Goal: Book appointment/travel/reservation

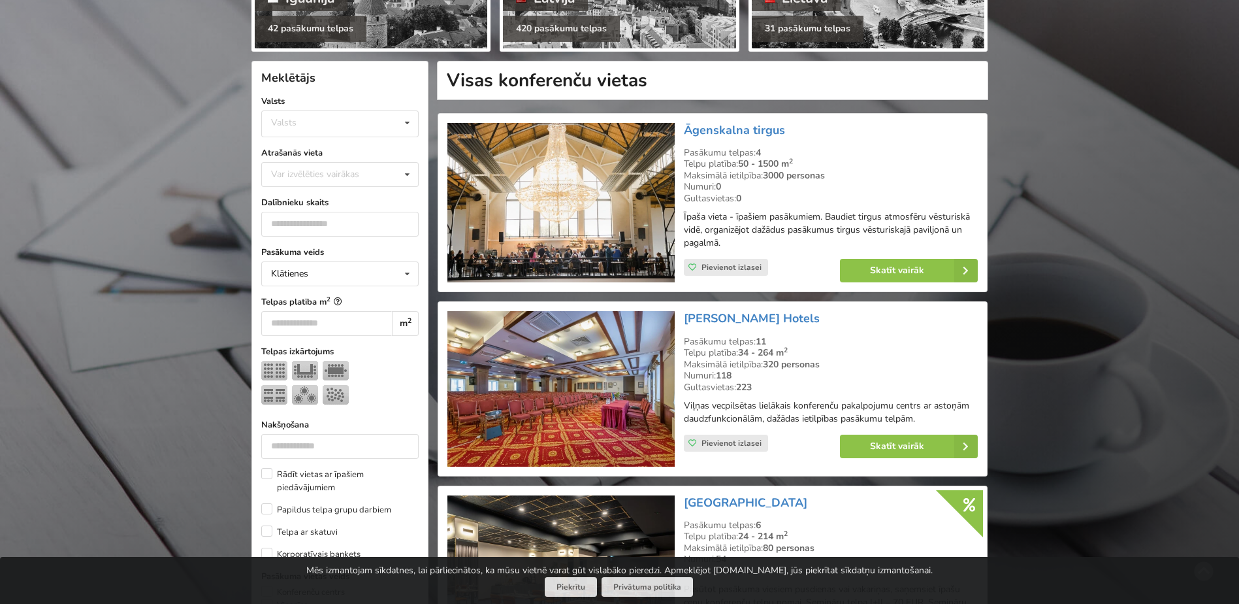
scroll to position [131, 0]
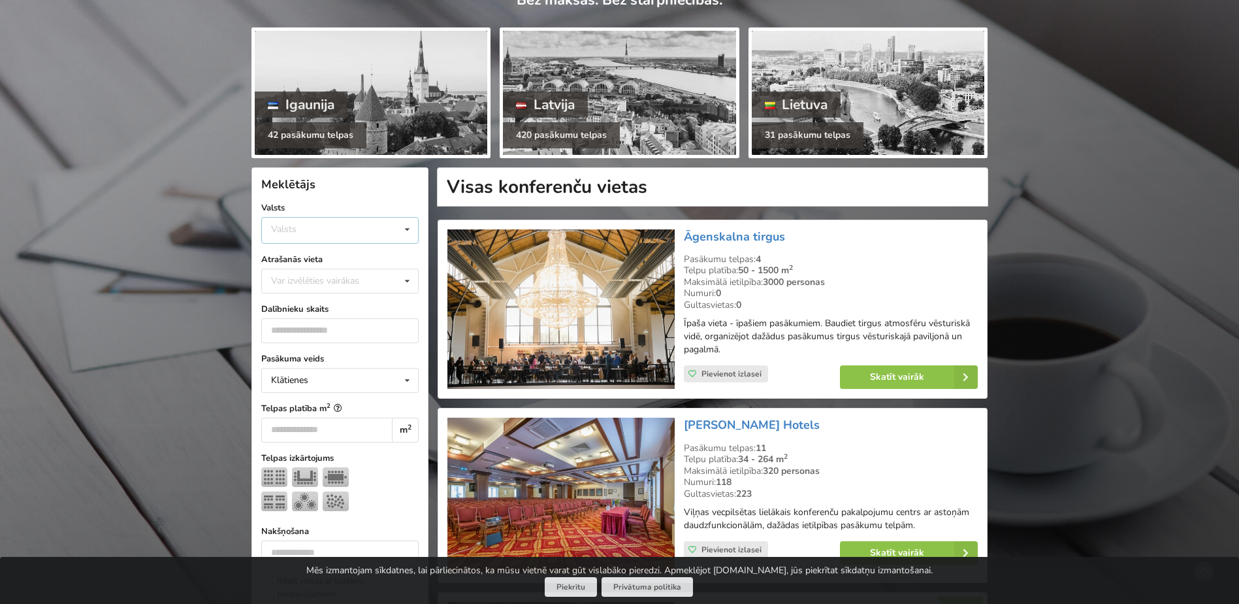
click at [406, 230] on icon at bounding box center [407, 230] width 19 height 24
click at [315, 278] on div "Latvija" at bounding box center [340, 279] width 156 height 24
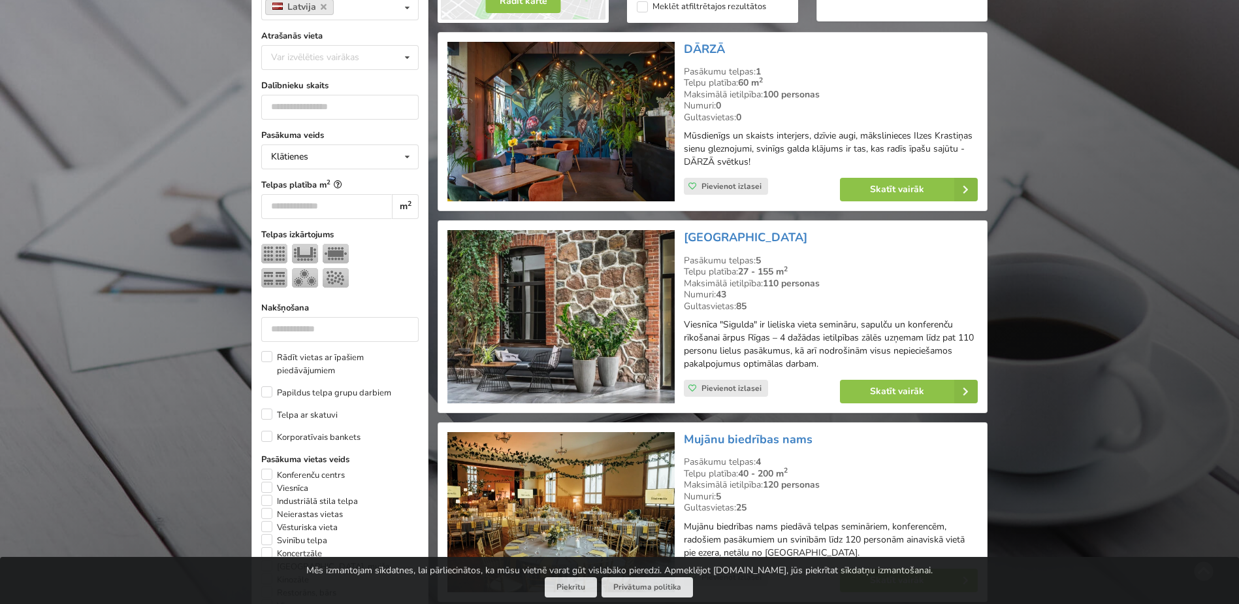
scroll to position [327, 0]
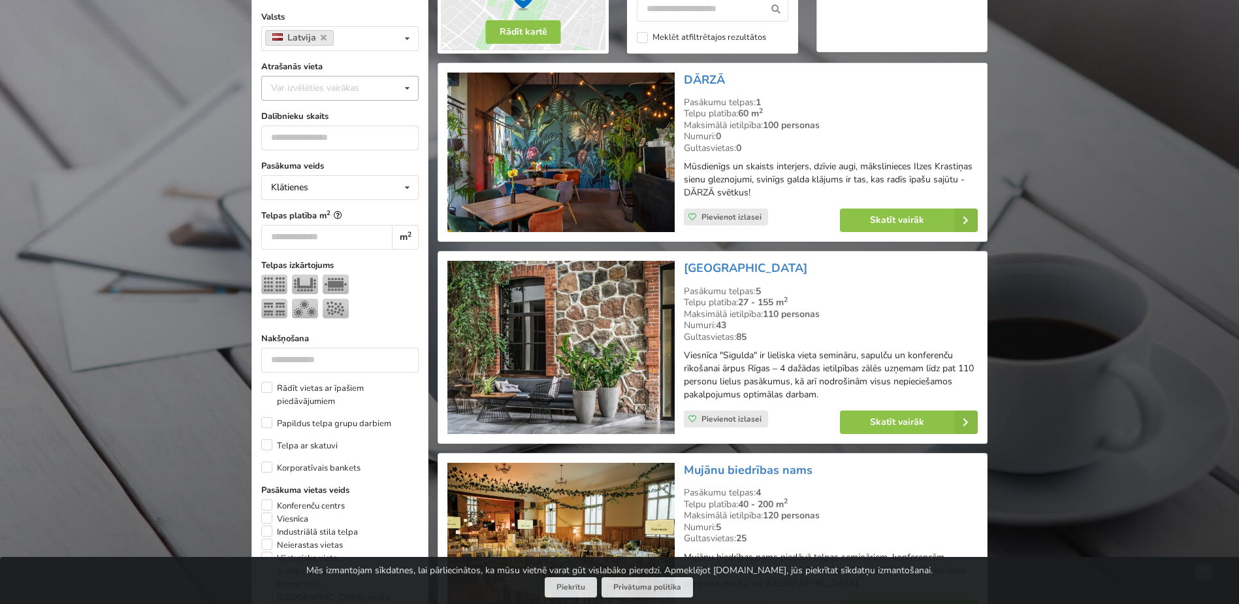
click at [408, 91] on icon at bounding box center [407, 88] width 19 height 24
click at [294, 232] on div "[GEOGRAPHIC_DATA]" at bounding box center [340, 233] width 156 height 24
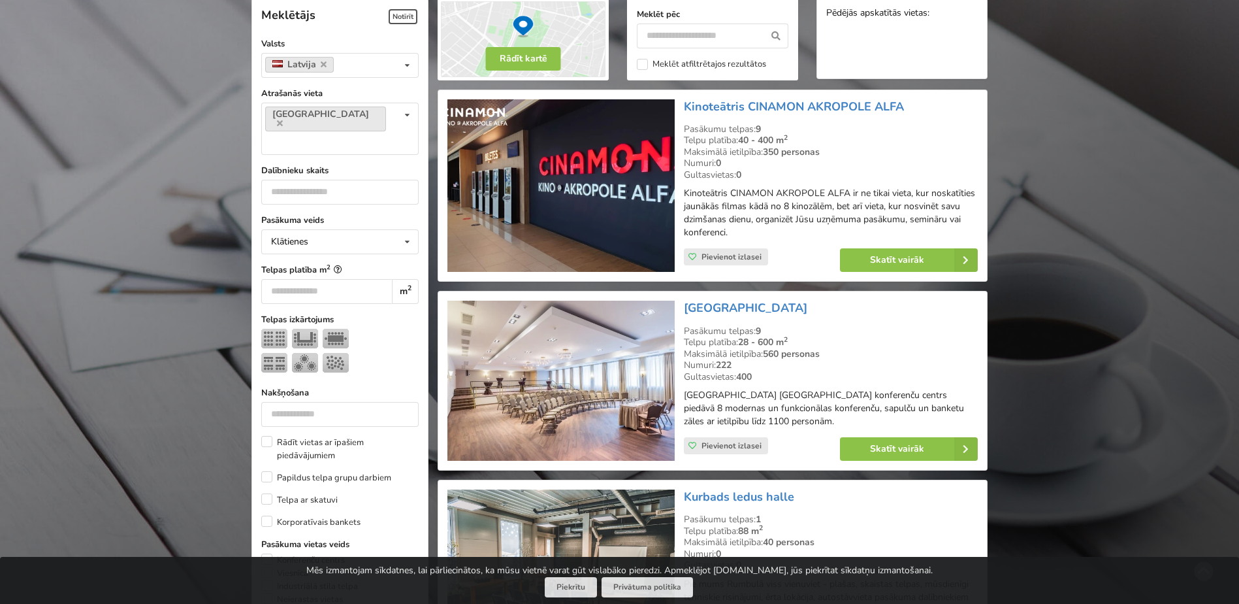
scroll to position [293, 0]
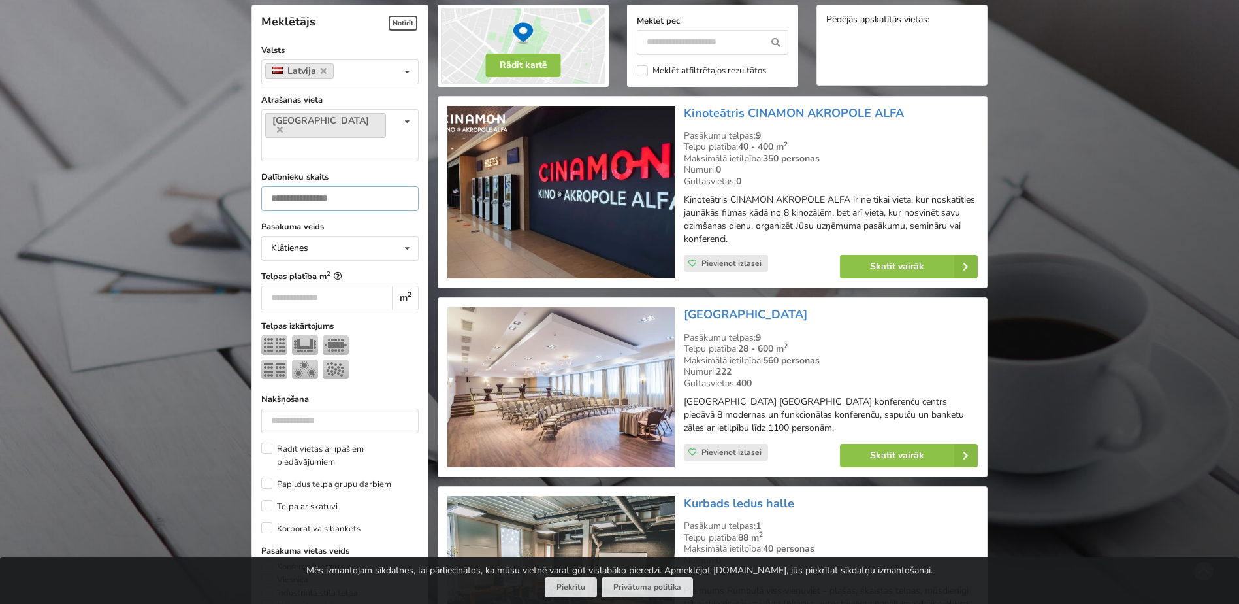
click at [298, 186] on input "number" at bounding box center [339, 198] width 157 height 25
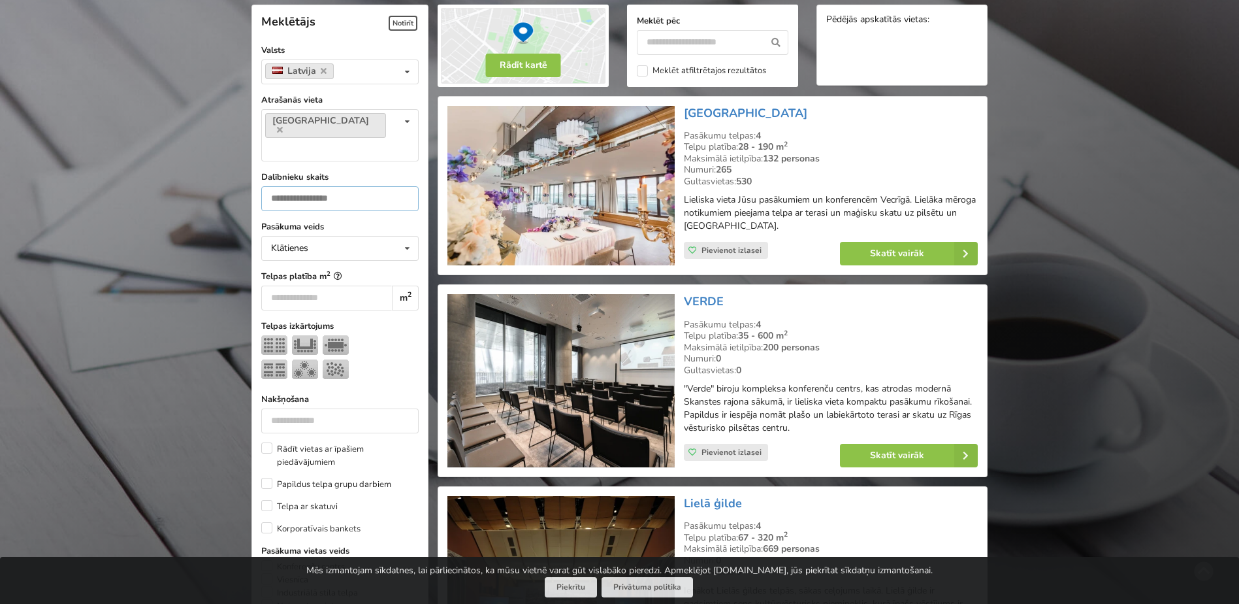
type input "**"
click at [945, 336] on div "Telpu platība: 35 - 600 m 2" at bounding box center [831, 336] width 294 height 12
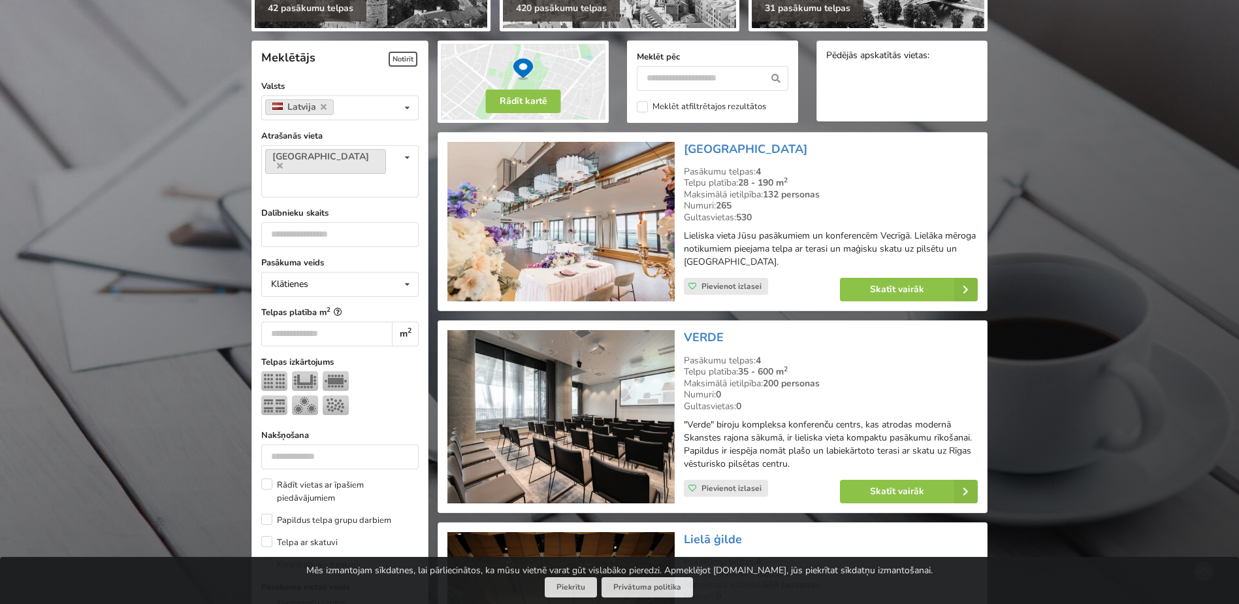
scroll to position [228, 0]
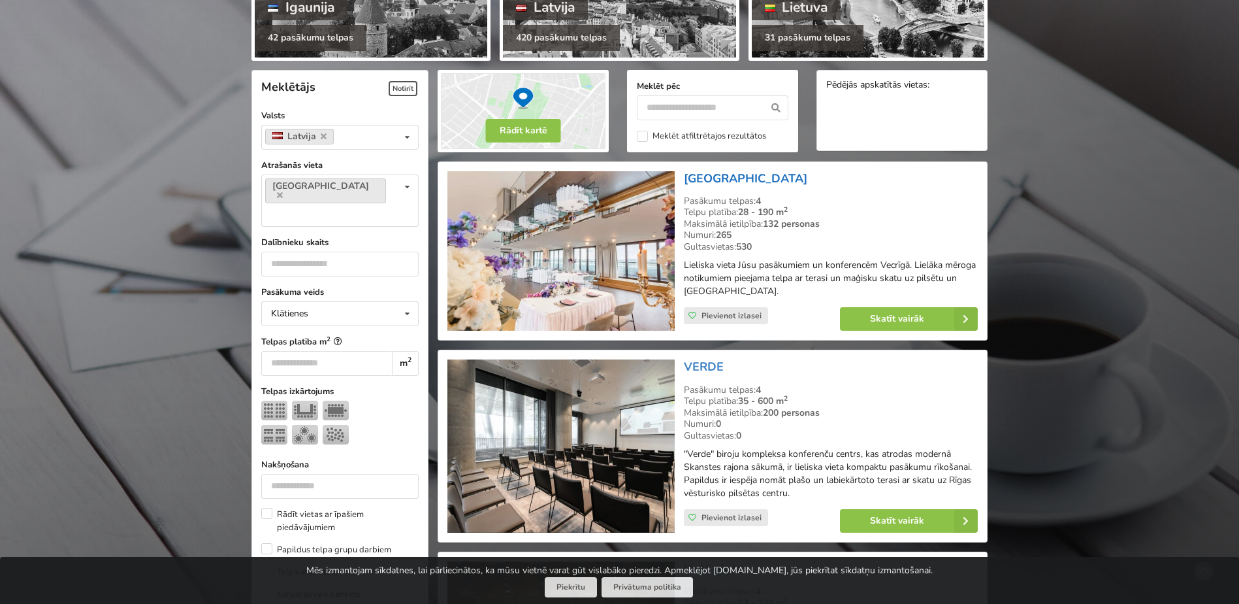
click at [740, 176] on link "[GEOGRAPHIC_DATA]" at bounding box center [745, 178] width 123 height 16
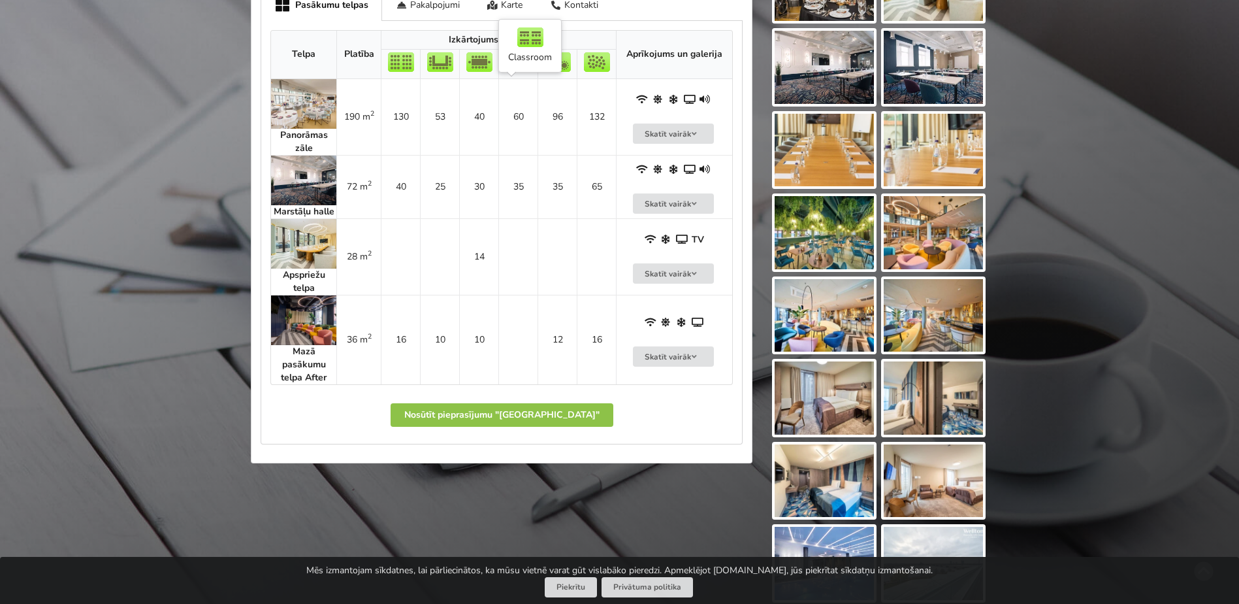
scroll to position [653, 0]
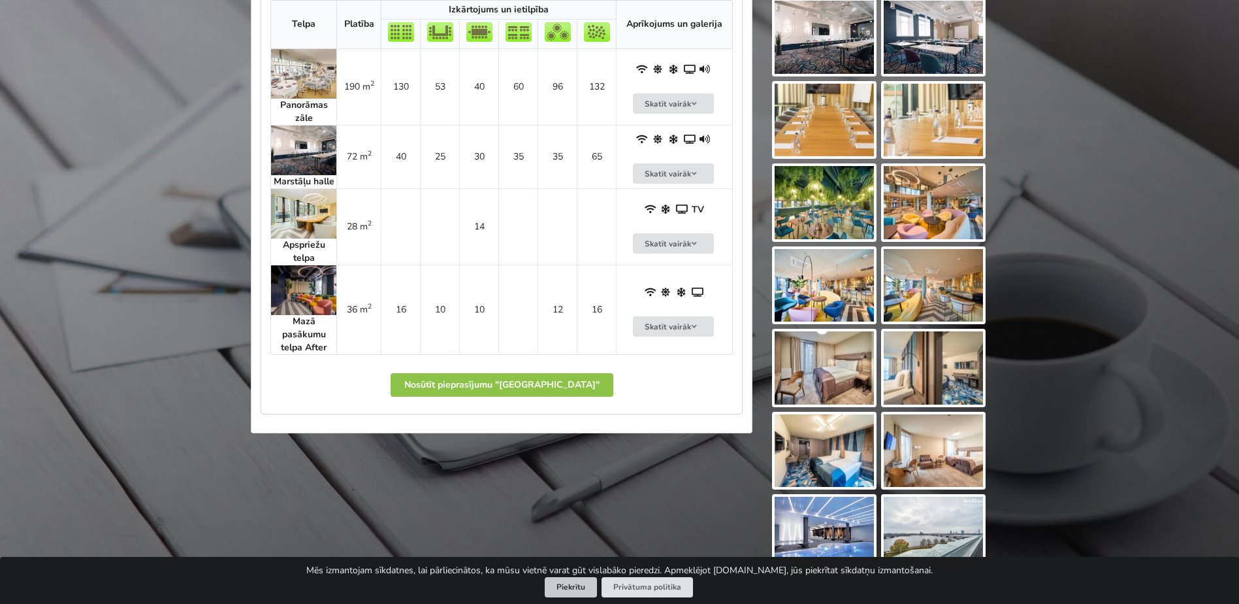
click at [575, 585] on button "Piekrītu" at bounding box center [571, 587] width 52 height 20
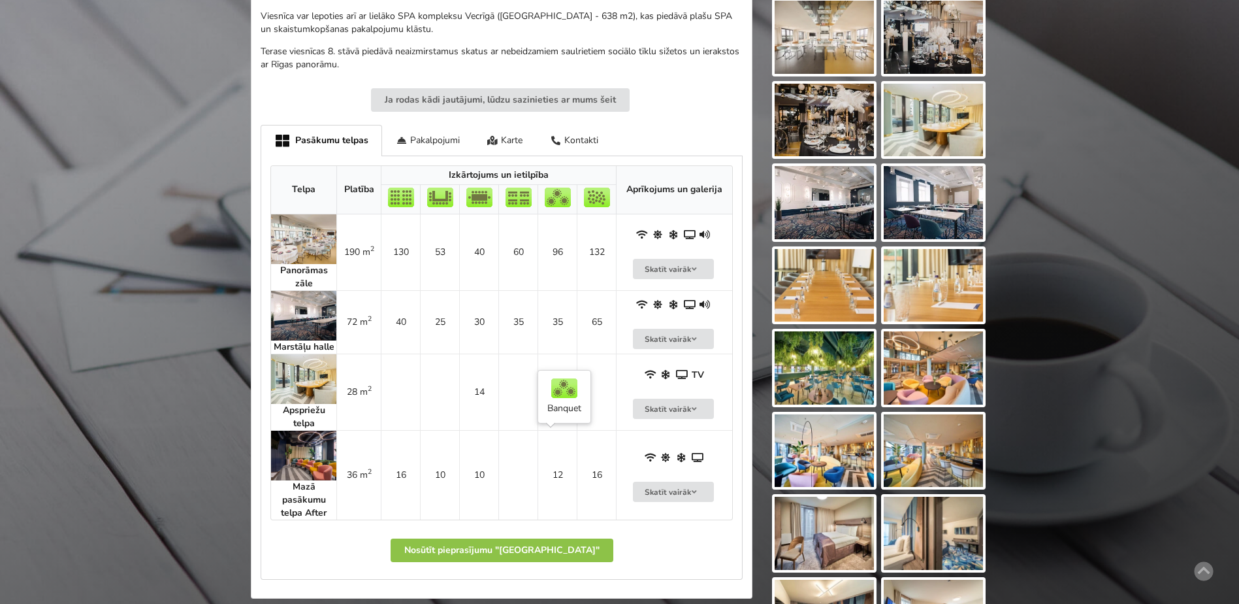
scroll to position [457, 0]
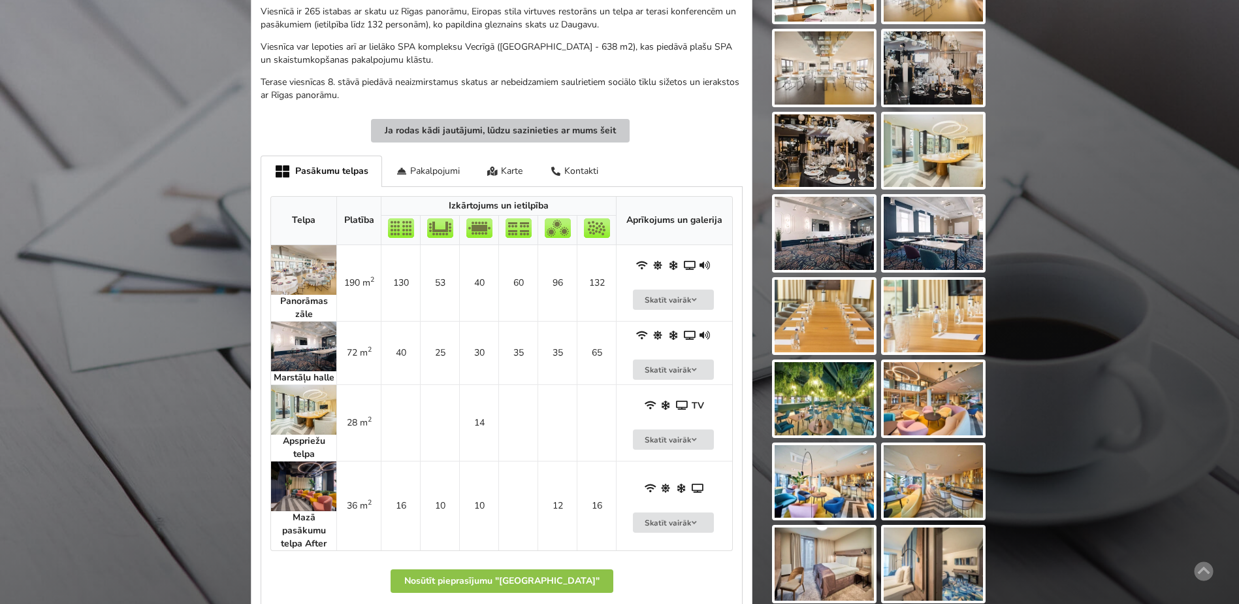
click at [447, 131] on button "Ja rodas kādi jautājumi, lūdzu sazinieties ar mums šeit" at bounding box center [500, 131] width 259 height 24
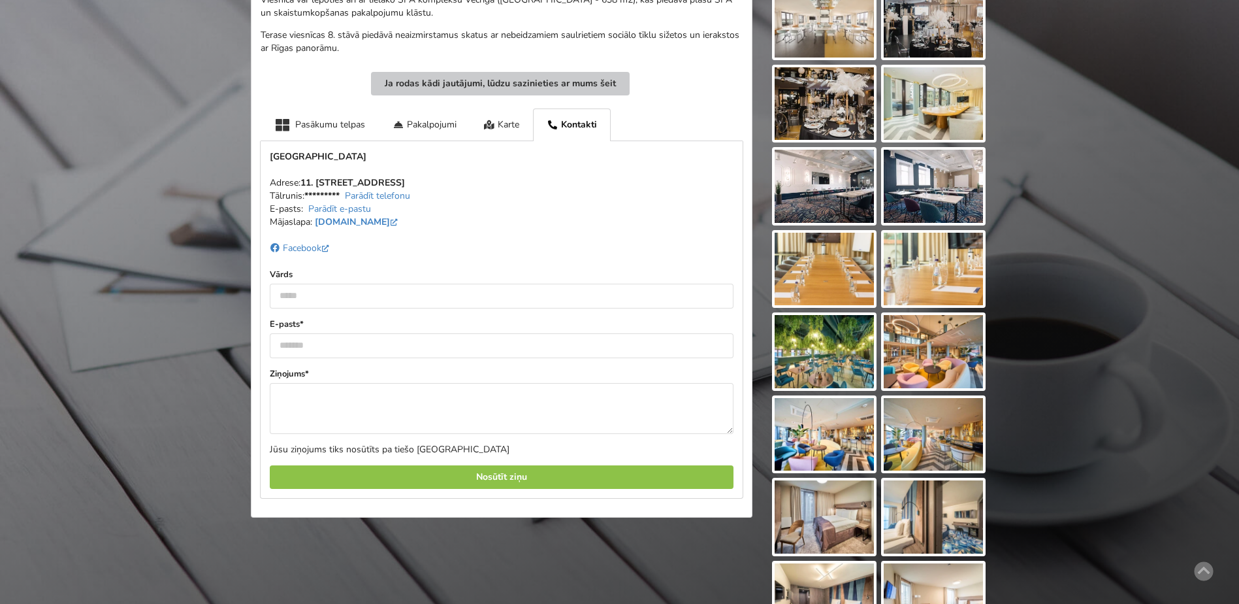
scroll to position [482, 0]
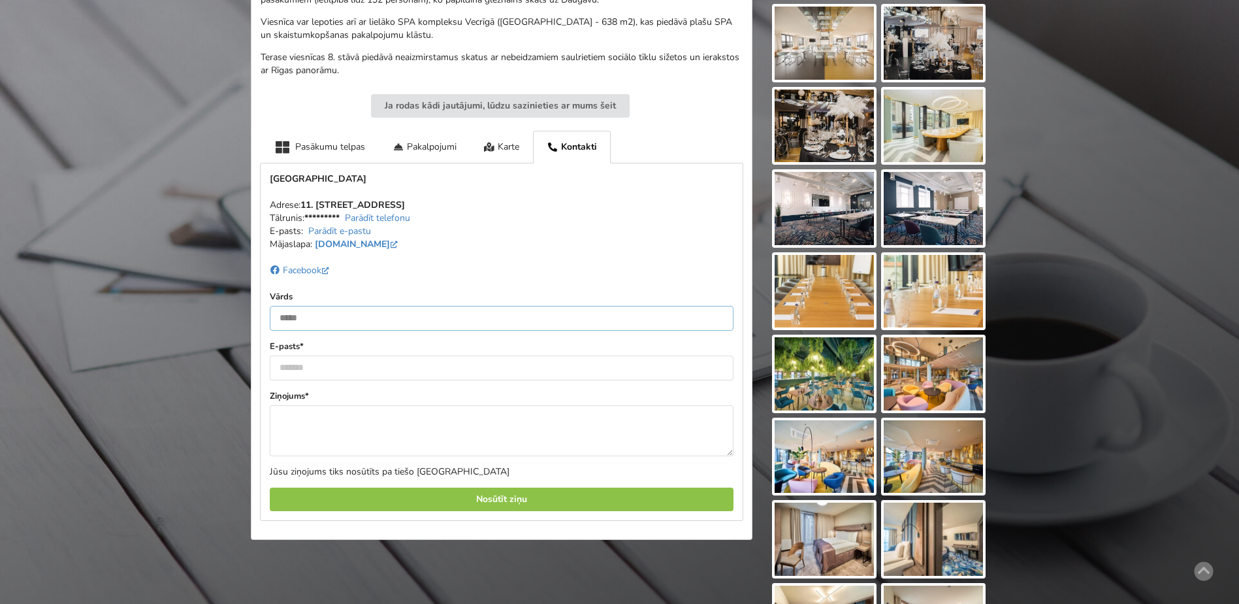
click at [304, 321] on input "text" at bounding box center [502, 318] width 464 height 25
type input "**********"
click at [295, 363] on input "email" at bounding box center [502, 367] width 464 height 25
type input "**********"
click at [302, 416] on textarea at bounding box center [502, 430] width 464 height 51
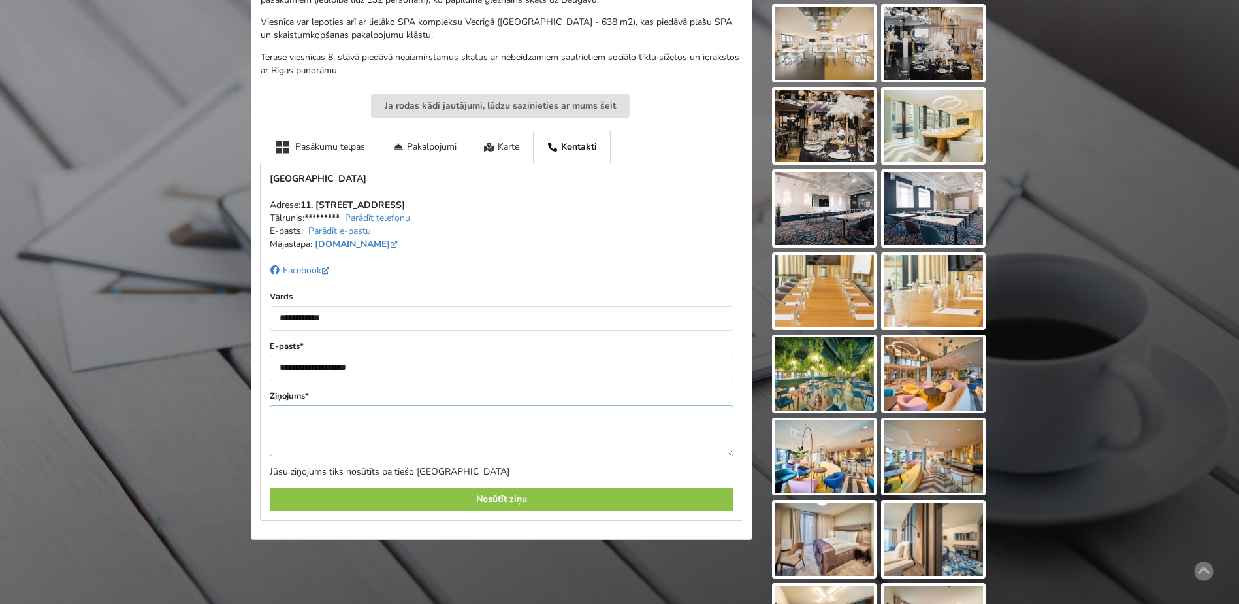
click at [282, 418] on textarea at bounding box center [502, 430] width 464 height 51
paste textarea "**********"
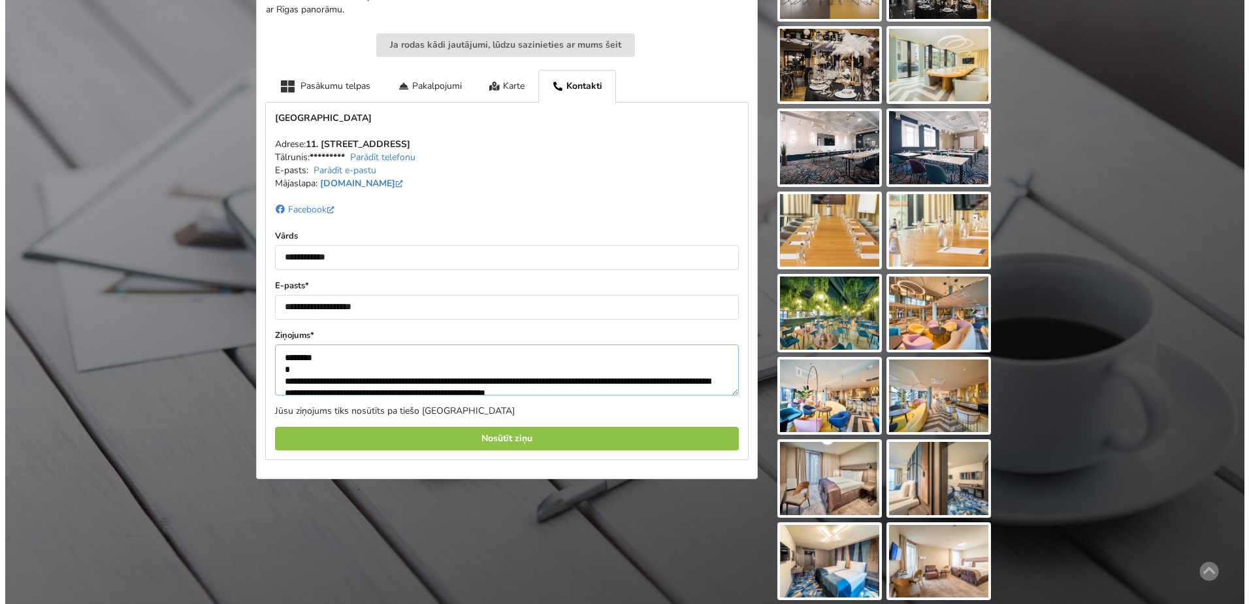
scroll to position [547, 0]
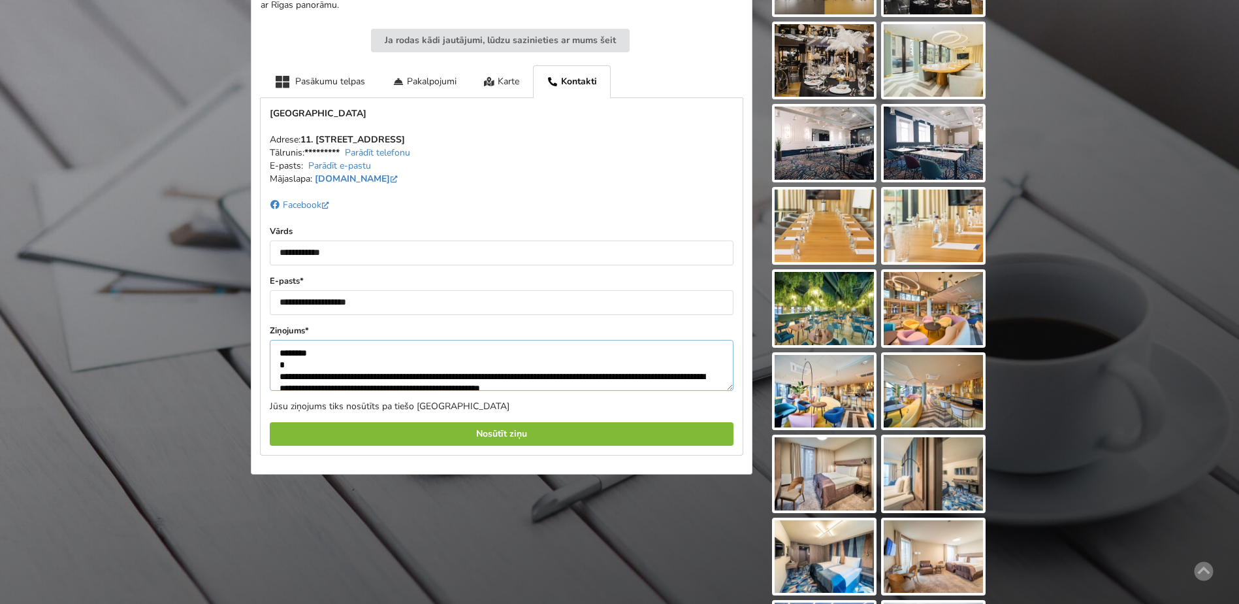
type textarea "**********"
click at [509, 433] on div "Nosūtīt ziņu" at bounding box center [502, 434] width 464 height 24
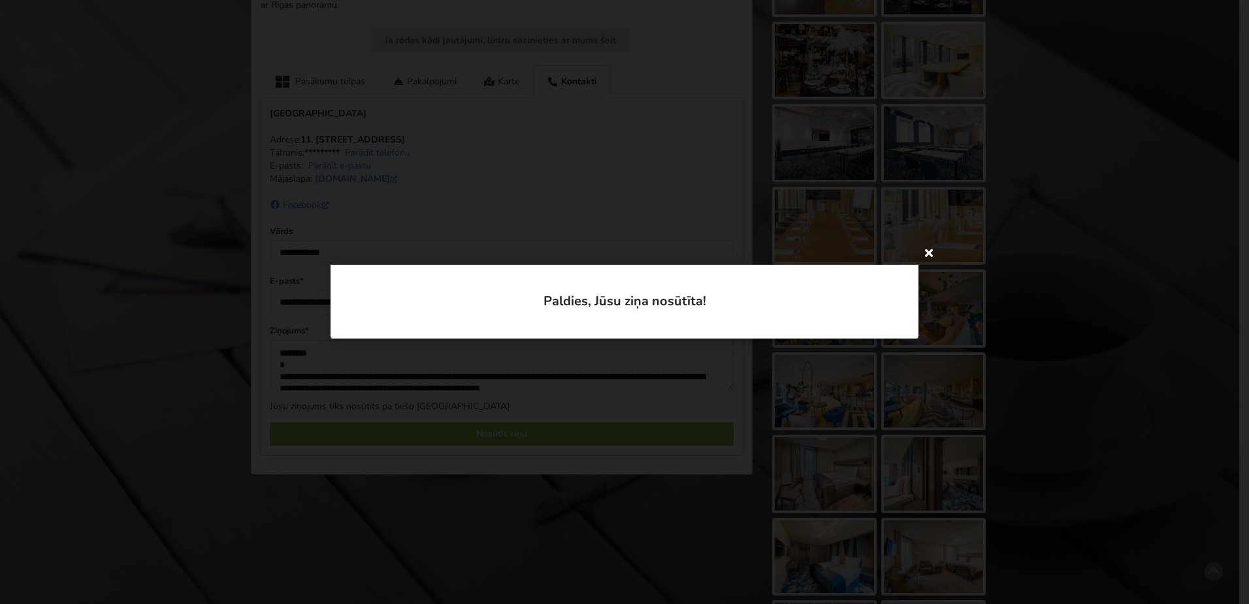
click at [930, 254] on icon at bounding box center [928, 252] width 21 height 21
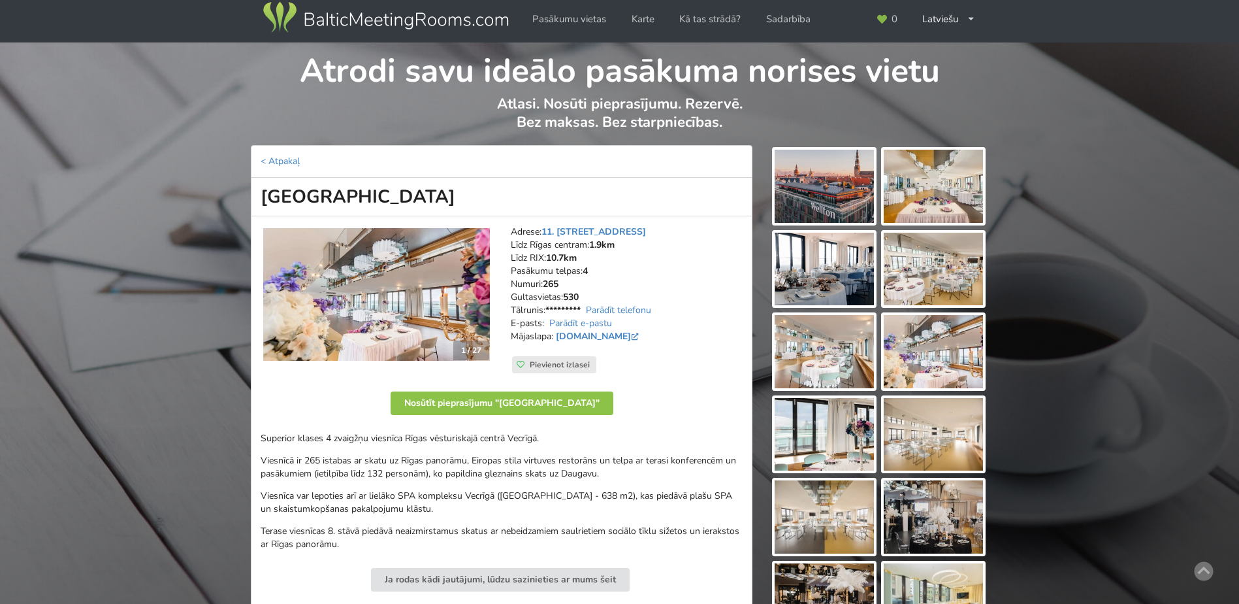
scroll to position [0, 0]
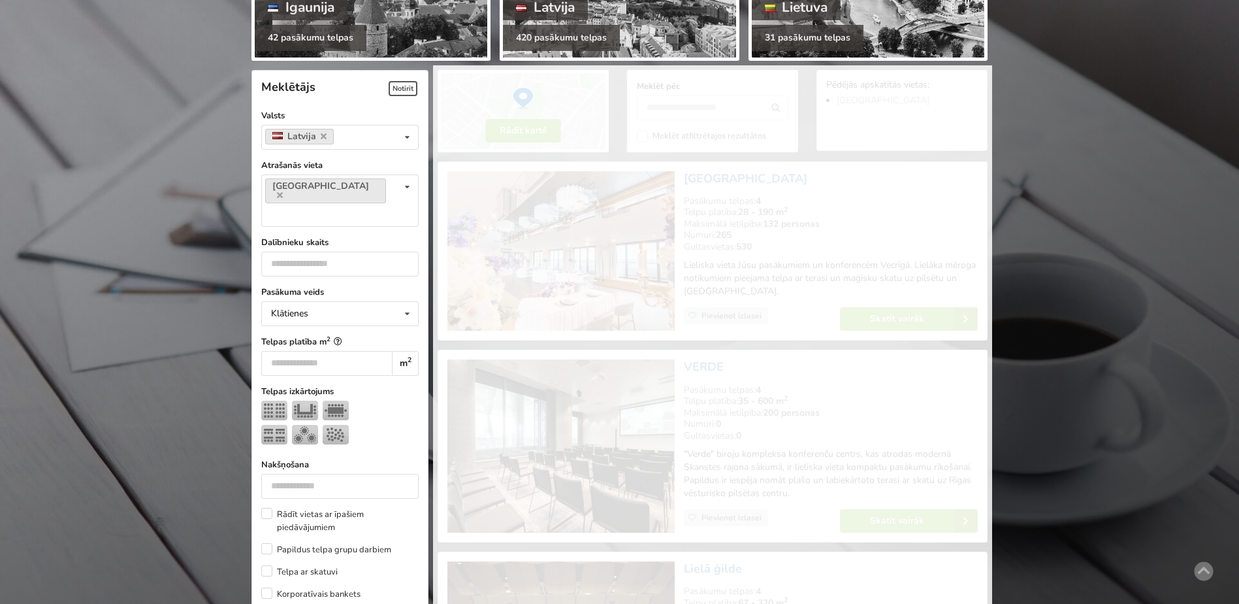
scroll to position [293, 0]
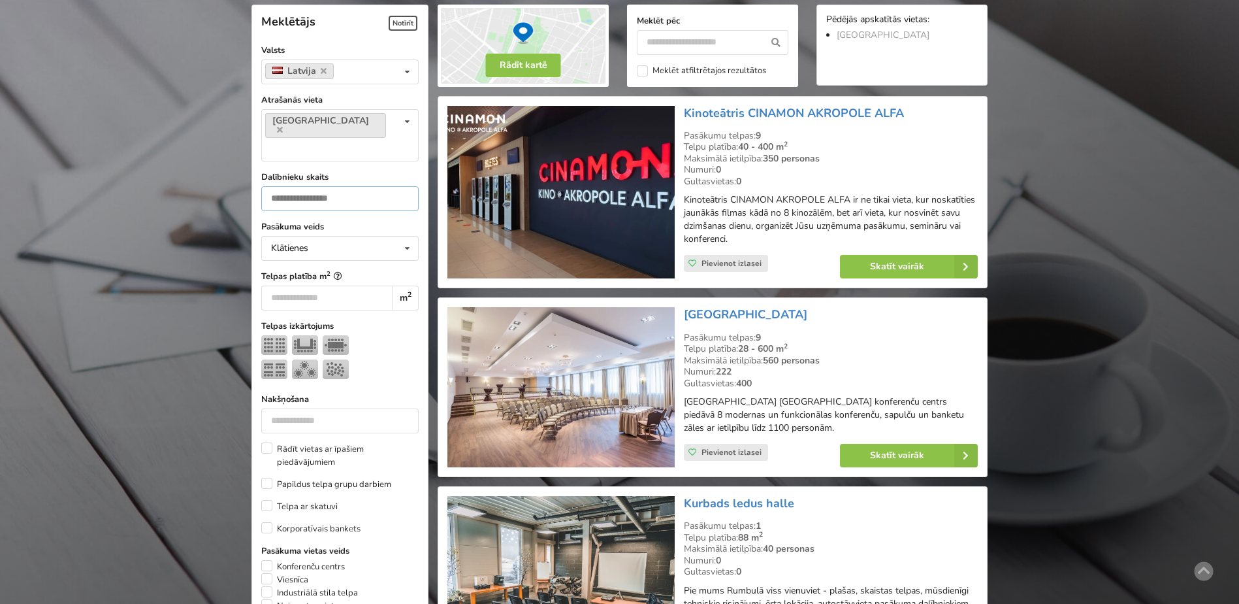
drag, startPoint x: 297, startPoint y: 171, endPoint x: 323, endPoint y: 169, distance: 26.2
click at [297, 186] on input "number" at bounding box center [339, 198] width 157 height 25
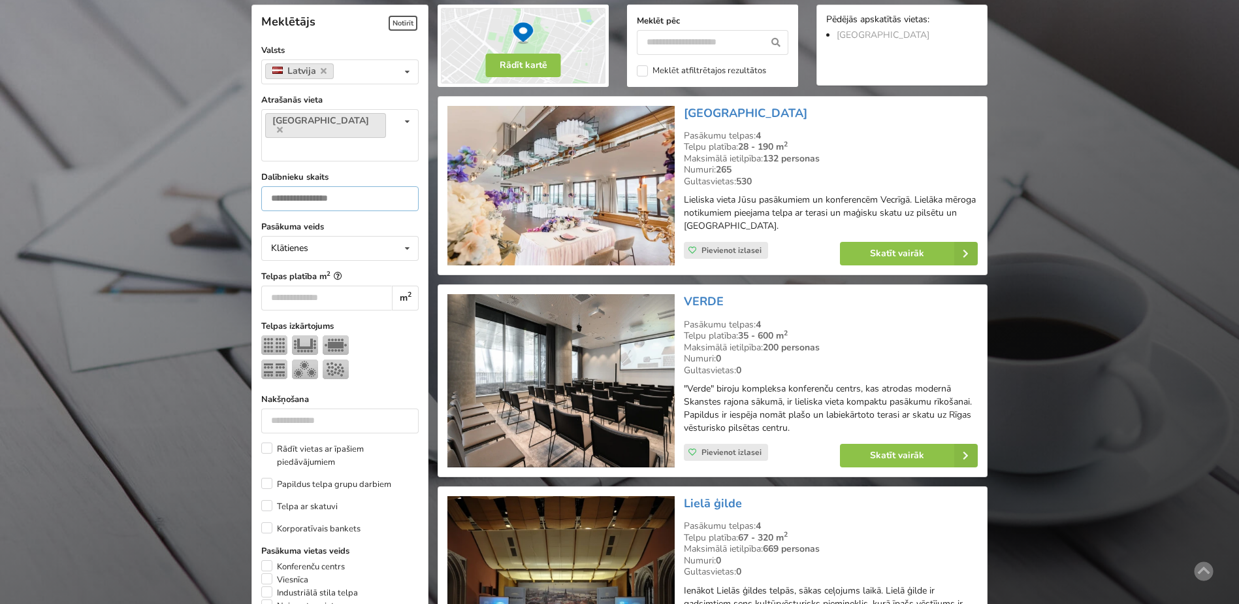
type input "**"
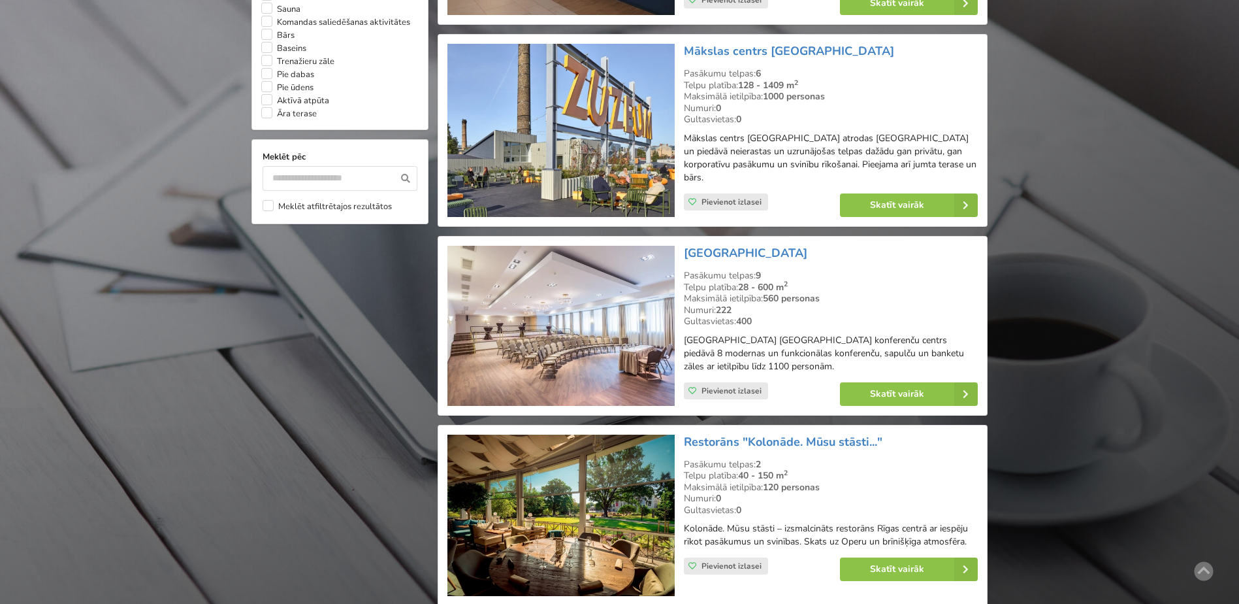
scroll to position [1208, 0]
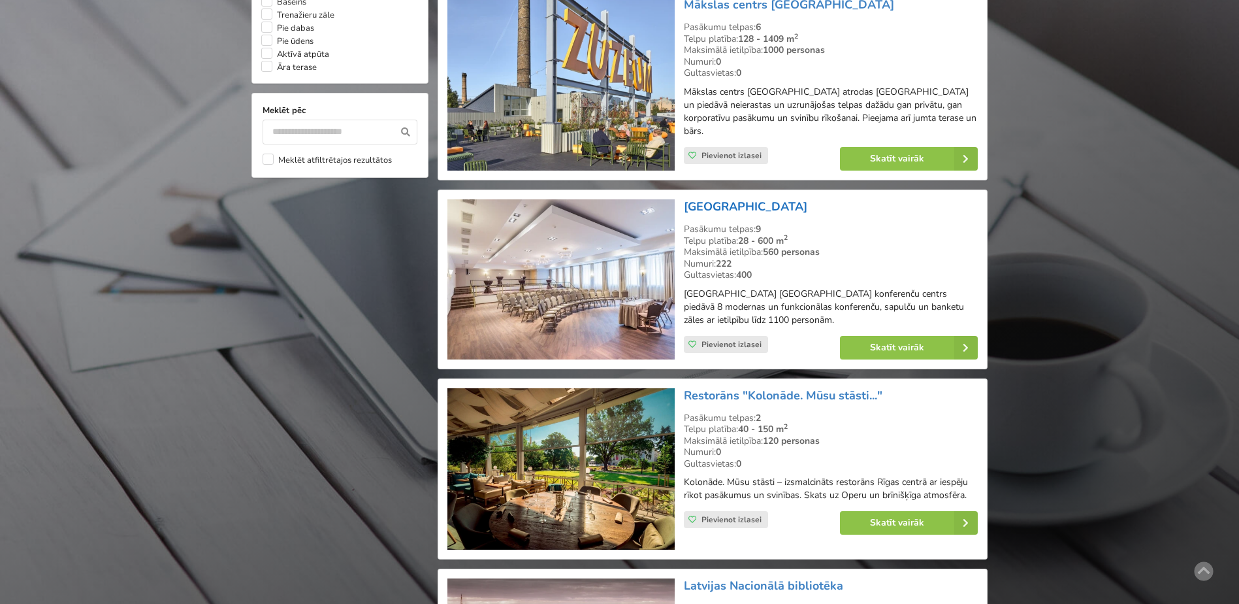
click at [734, 199] on link "[GEOGRAPHIC_DATA]" at bounding box center [745, 207] width 123 height 16
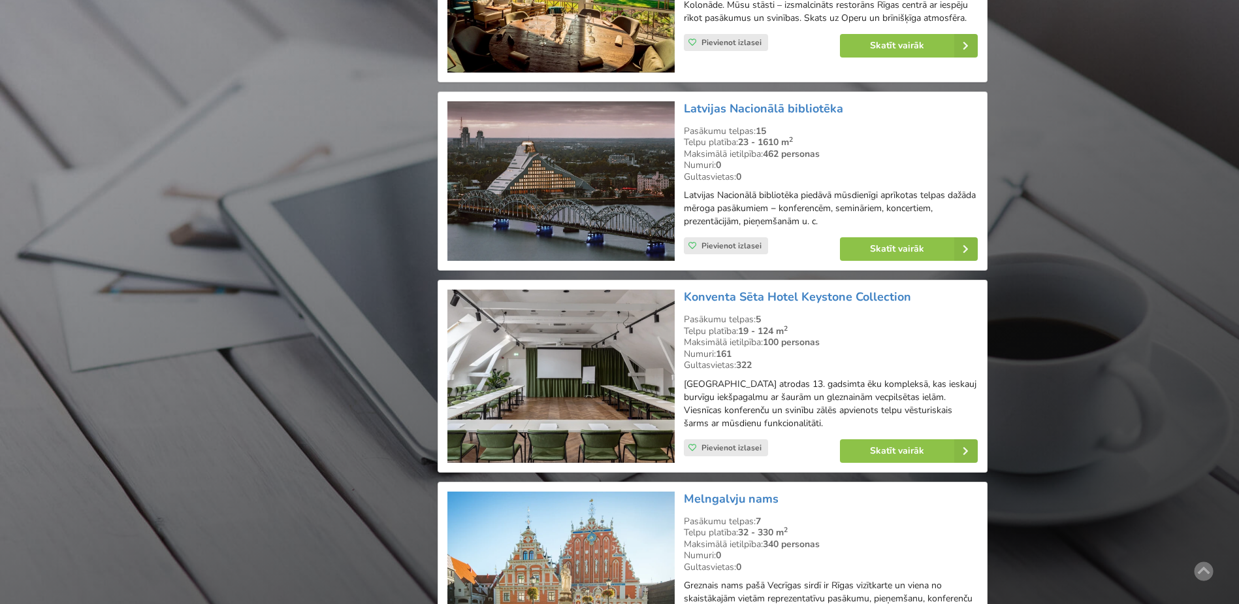
scroll to position [1730, 0]
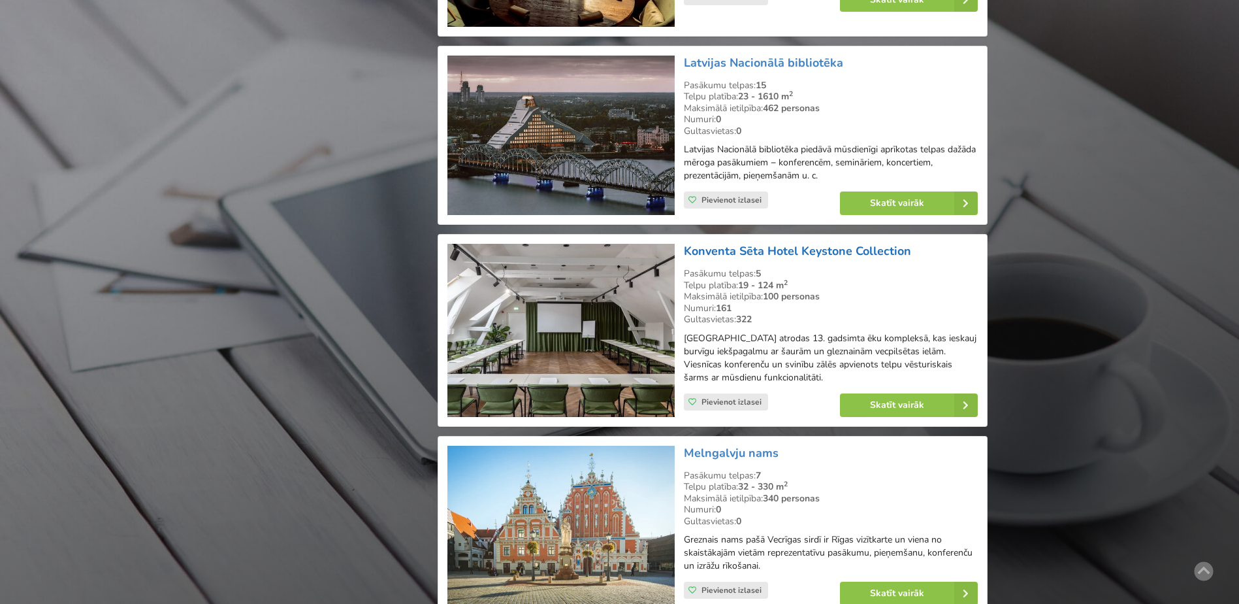
click at [737, 243] on link "Konventa Sēta Hotel Keystone Collection" at bounding box center [797, 251] width 227 height 16
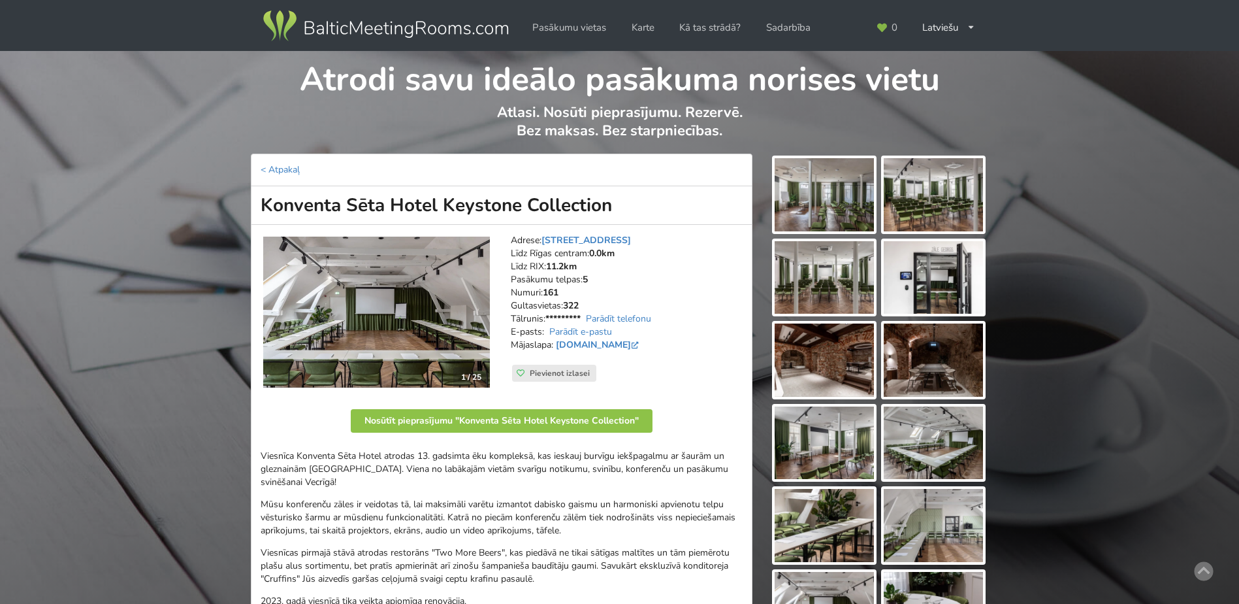
click at [835, 190] on img at bounding box center [824, 194] width 99 height 73
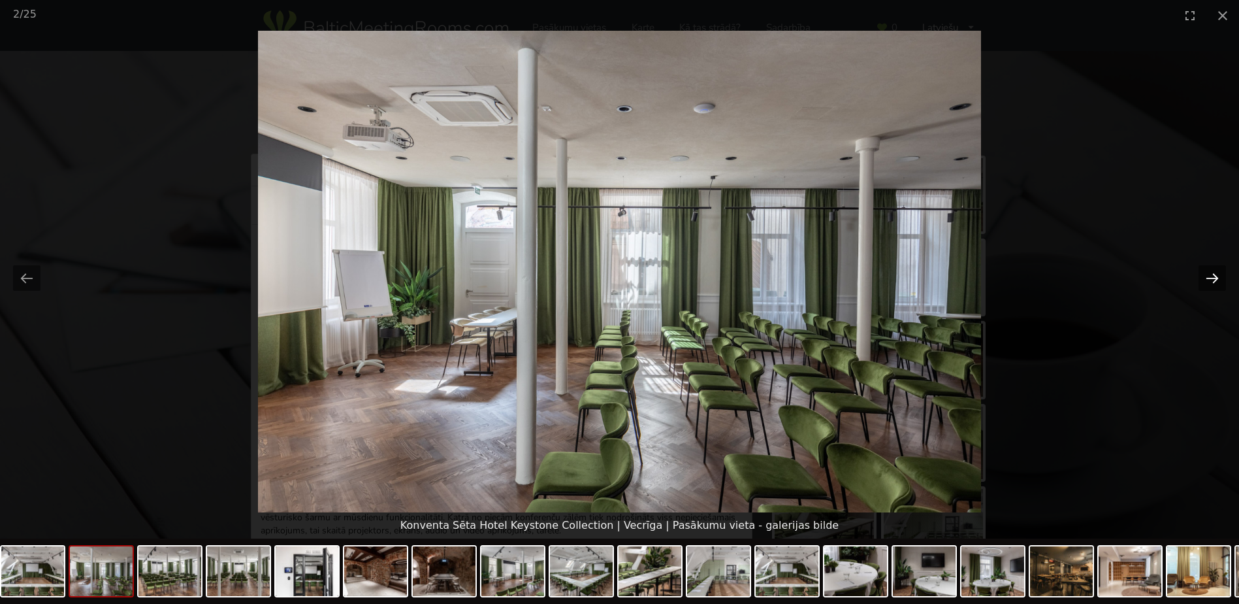
click at [1211, 278] on button "Next slide" at bounding box center [1212, 277] width 27 height 25
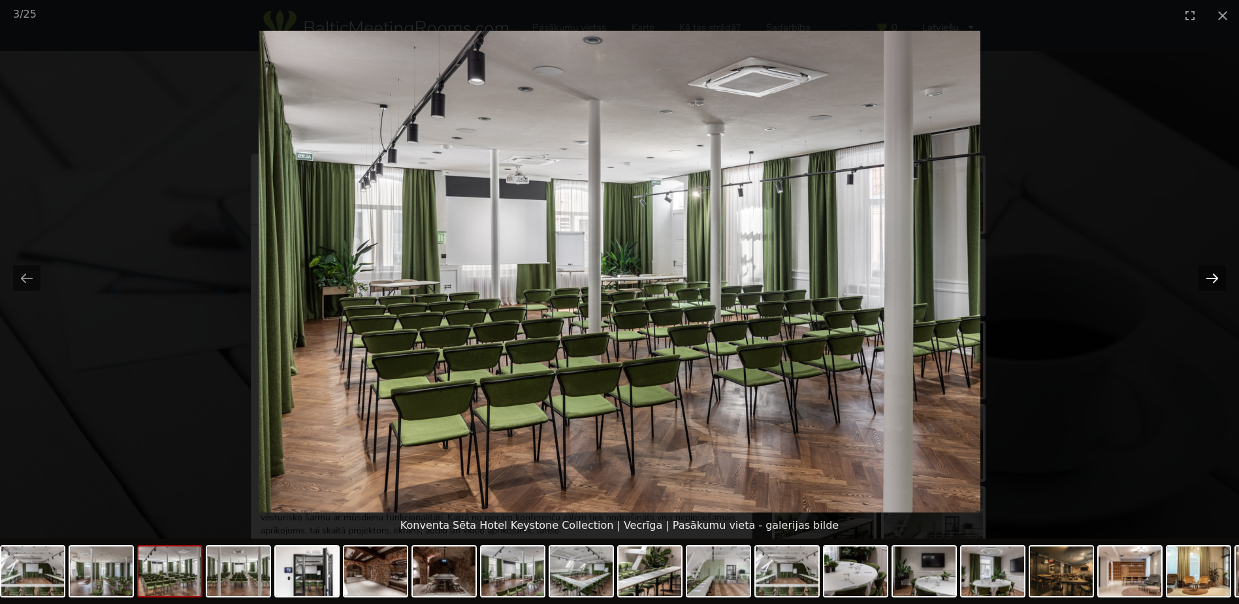
click at [1211, 278] on button "Next slide" at bounding box center [1212, 277] width 27 height 25
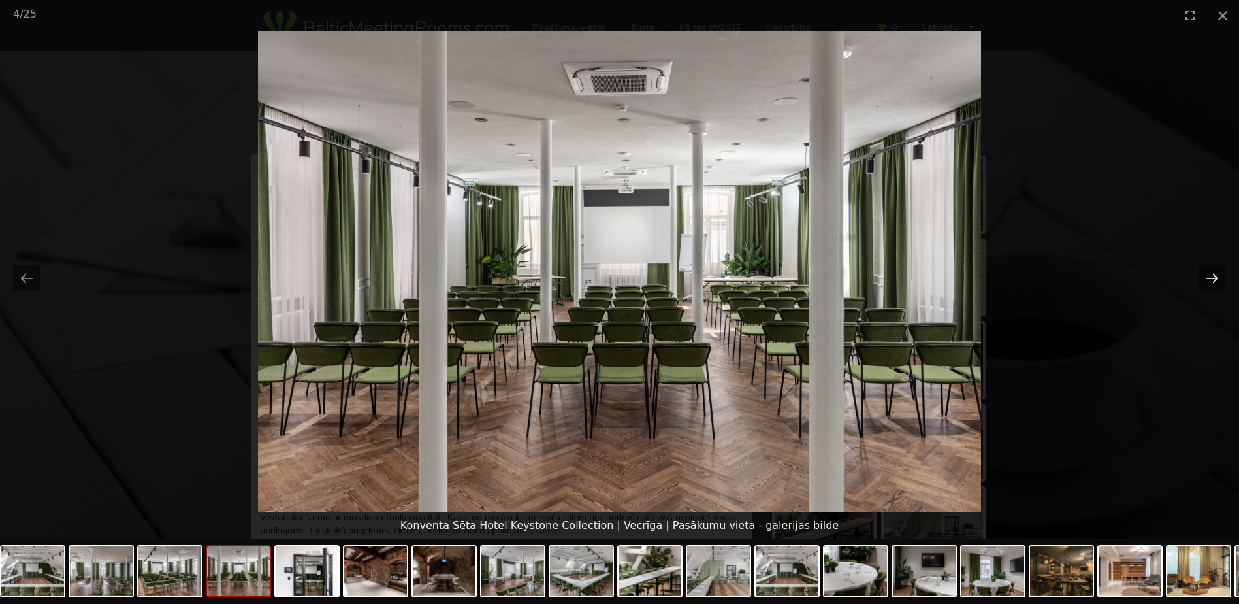
click at [1211, 278] on button "Next slide" at bounding box center [1212, 277] width 27 height 25
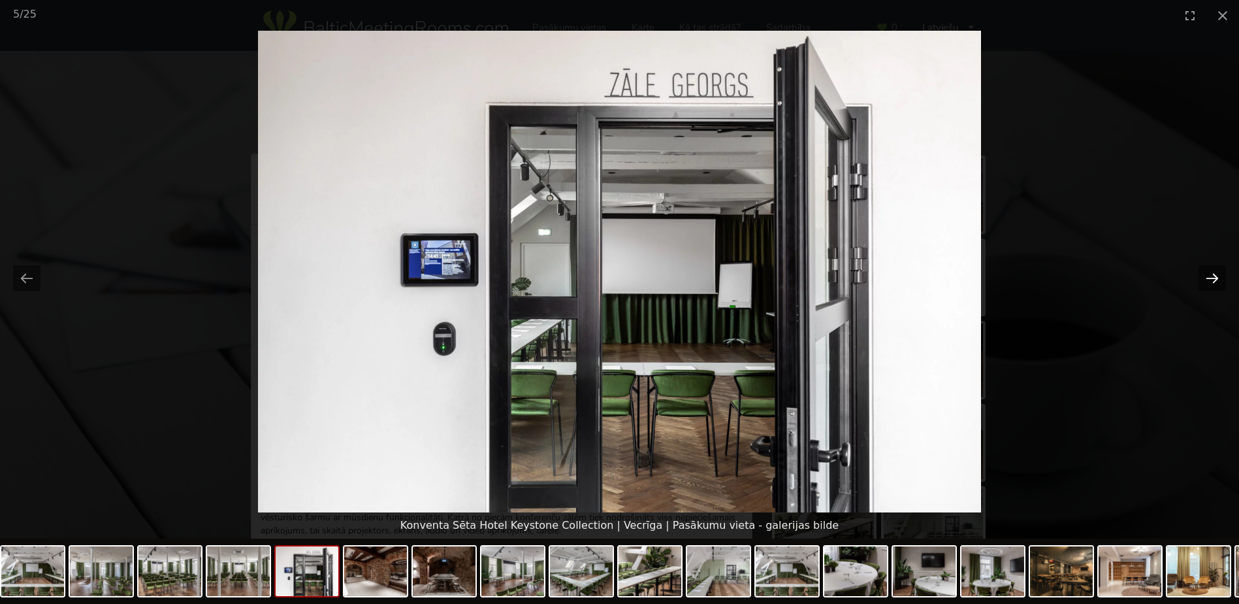
click at [1211, 278] on button "Next slide" at bounding box center [1212, 277] width 27 height 25
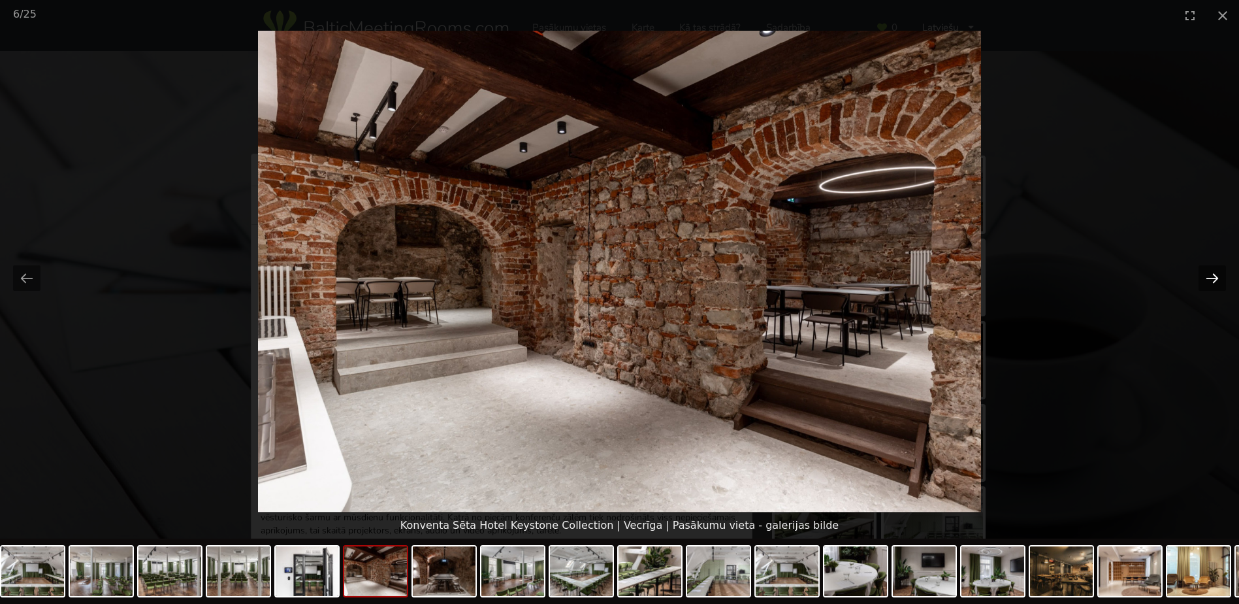
click at [1211, 278] on button "Next slide" at bounding box center [1212, 277] width 27 height 25
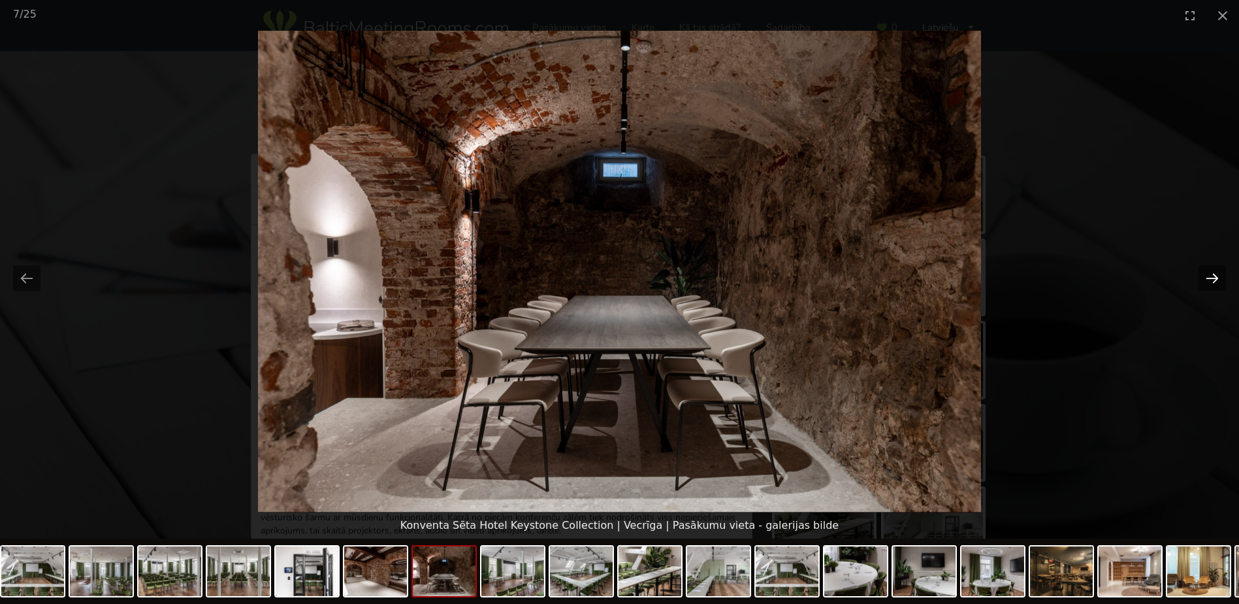
click at [1211, 278] on button "Next slide" at bounding box center [1212, 277] width 27 height 25
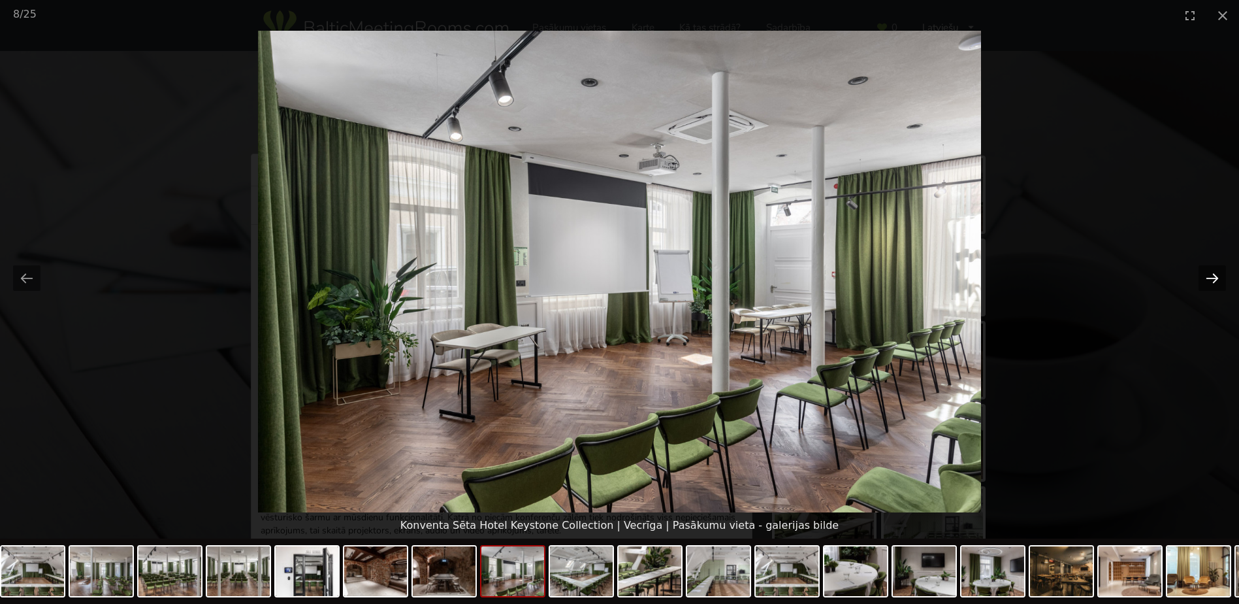
click at [1211, 278] on button "Next slide" at bounding box center [1212, 277] width 27 height 25
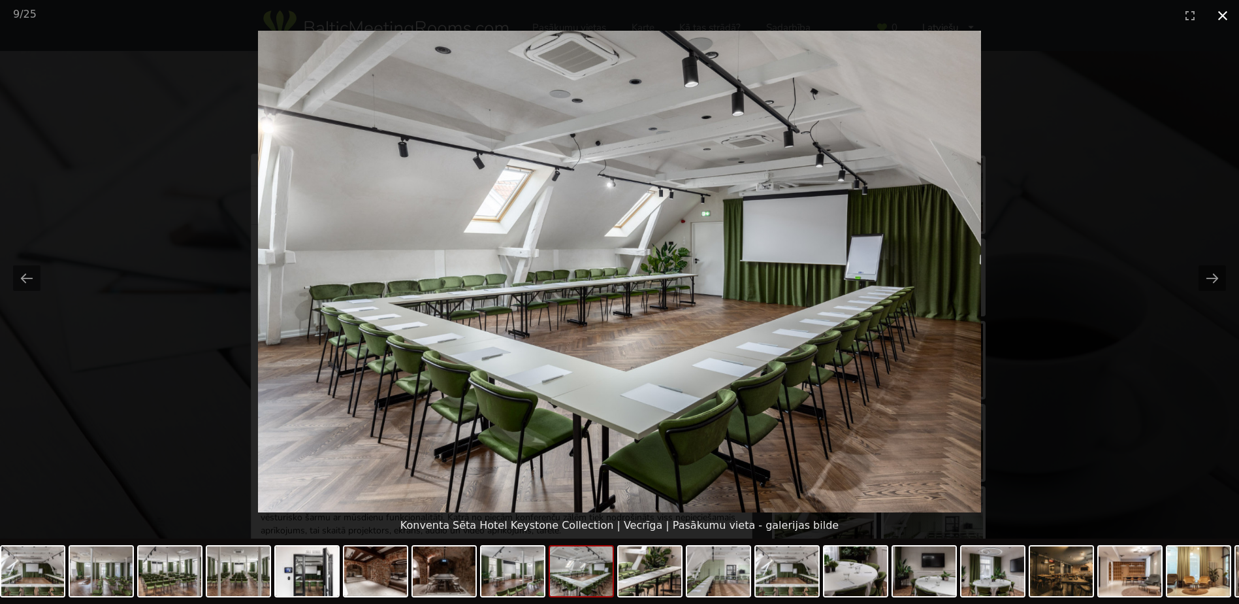
click at [1223, 16] on button "Close gallery" at bounding box center [1222, 15] width 33 height 31
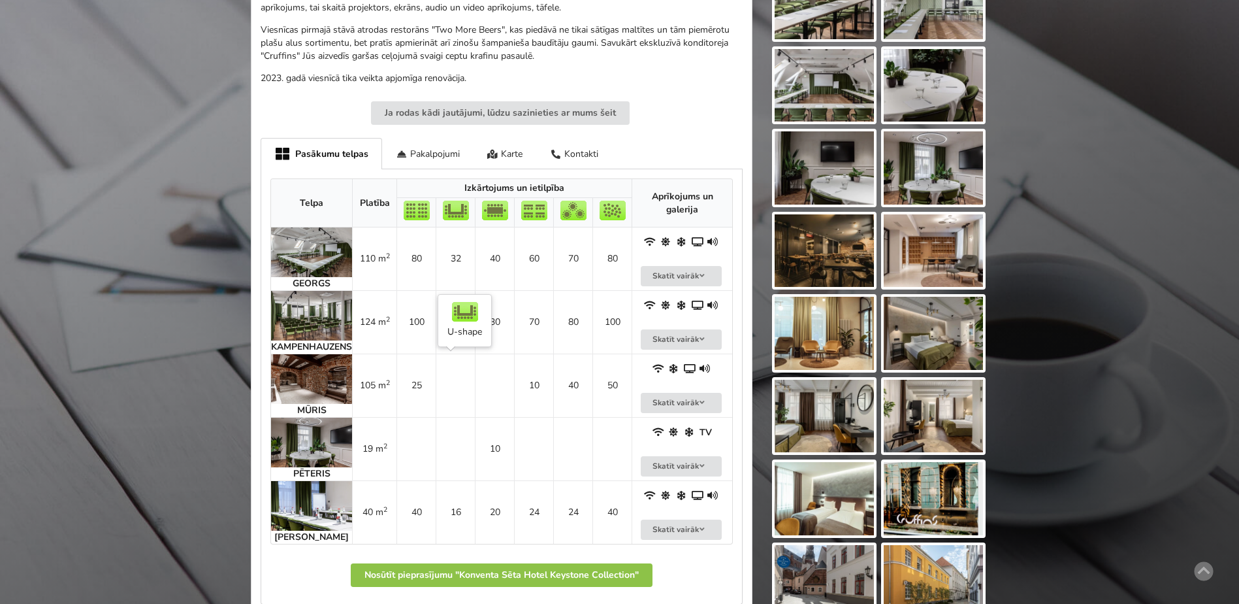
scroll to position [457, 0]
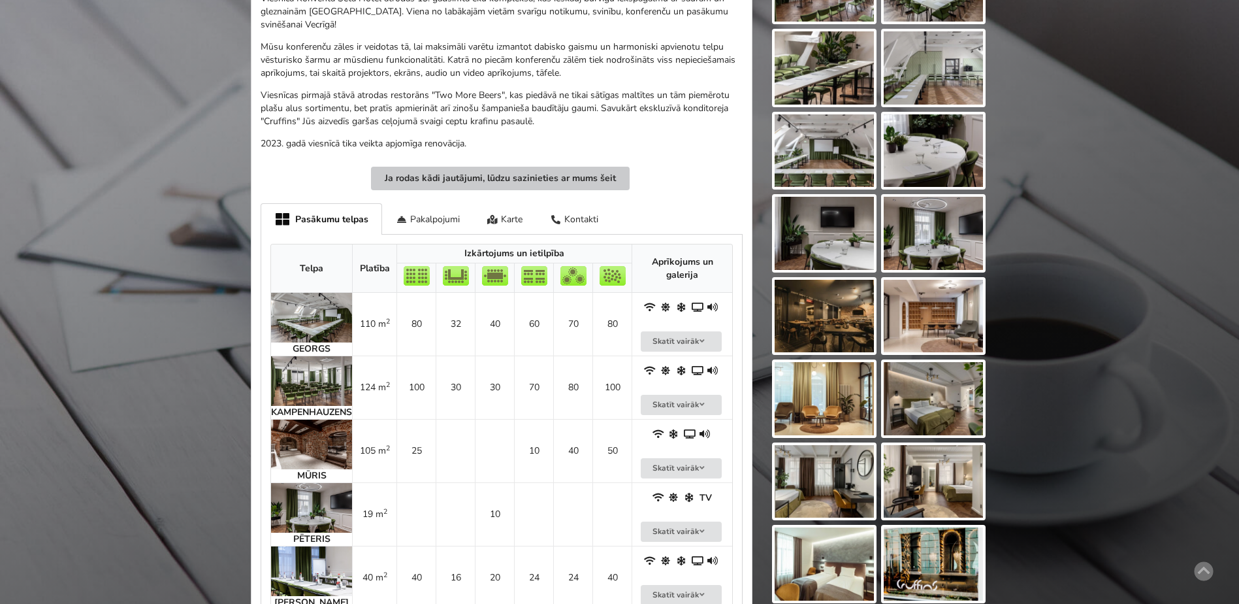
click at [514, 177] on button "Ja rodas kādi jautājumi, lūdzu sazinieties ar mums šeit" at bounding box center [500, 179] width 259 height 24
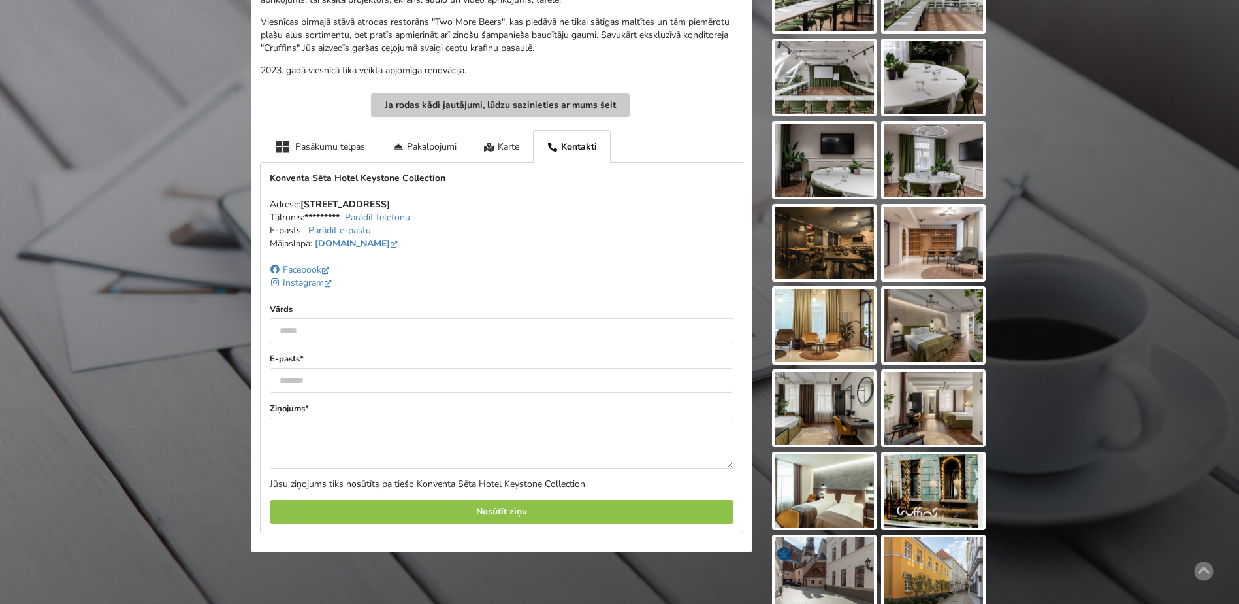
scroll to position [530, 0]
click at [295, 336] on input "text" at bounding box center [502, 331] width 464 height 25
type input "*"
type input "**********"
click at [303, 382] on input "email" at bounding box center [502, 380] width 464 height 25
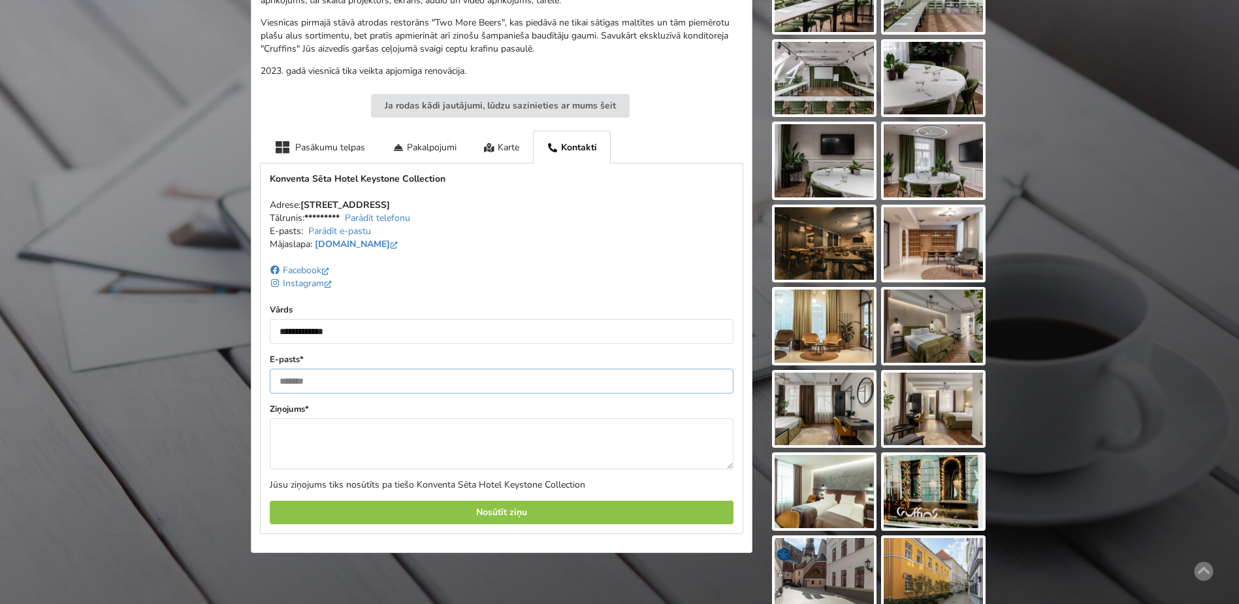
type input "**********"
click at [298, 434] on textarea at bounding box center [502, 443] width 464 height 51
paste textarea "**********"
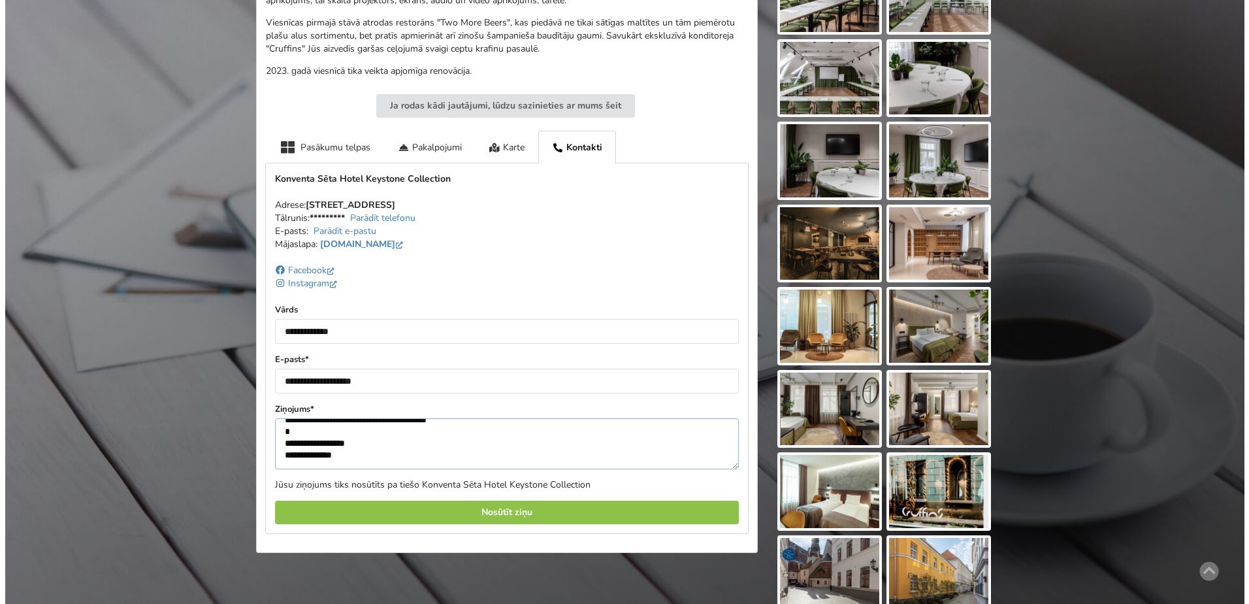
scroll to position [110, 0]
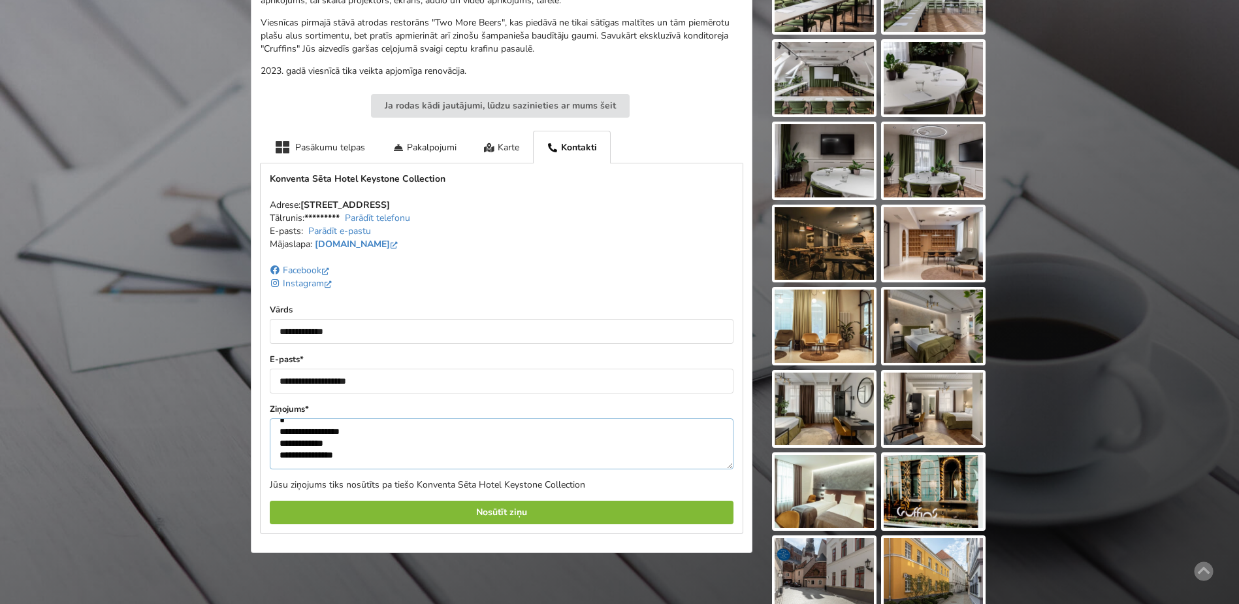
type textarea "**********"
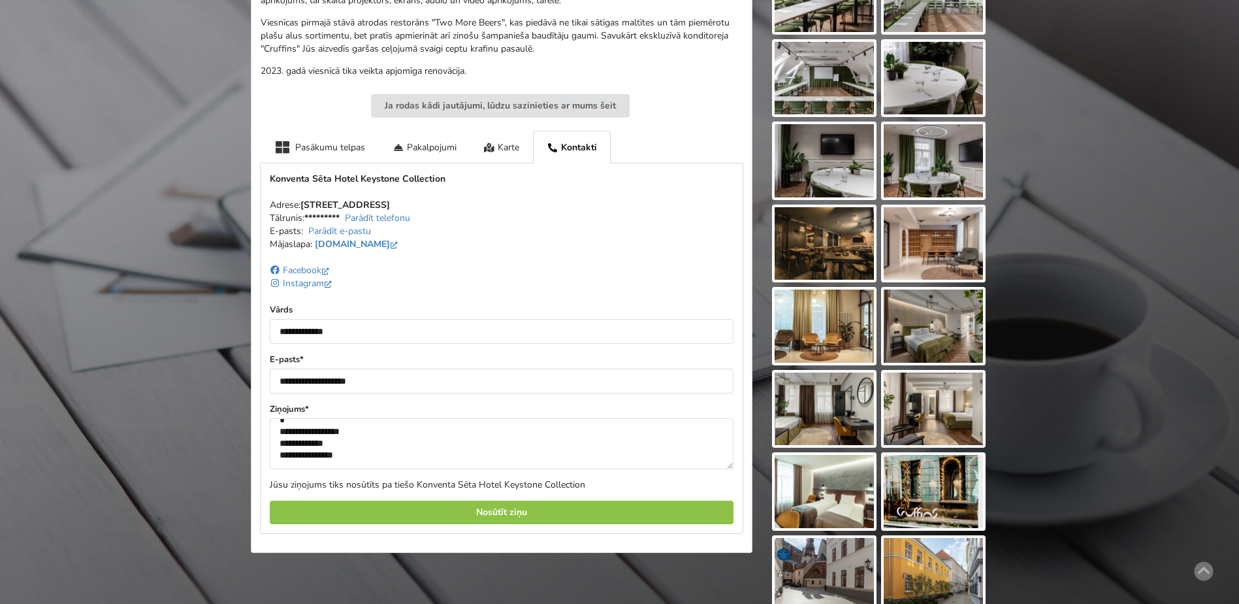
click at [504, 508] on div "Nosūtīt ziņu" at bounding box center [502, 512] width 464 height 24
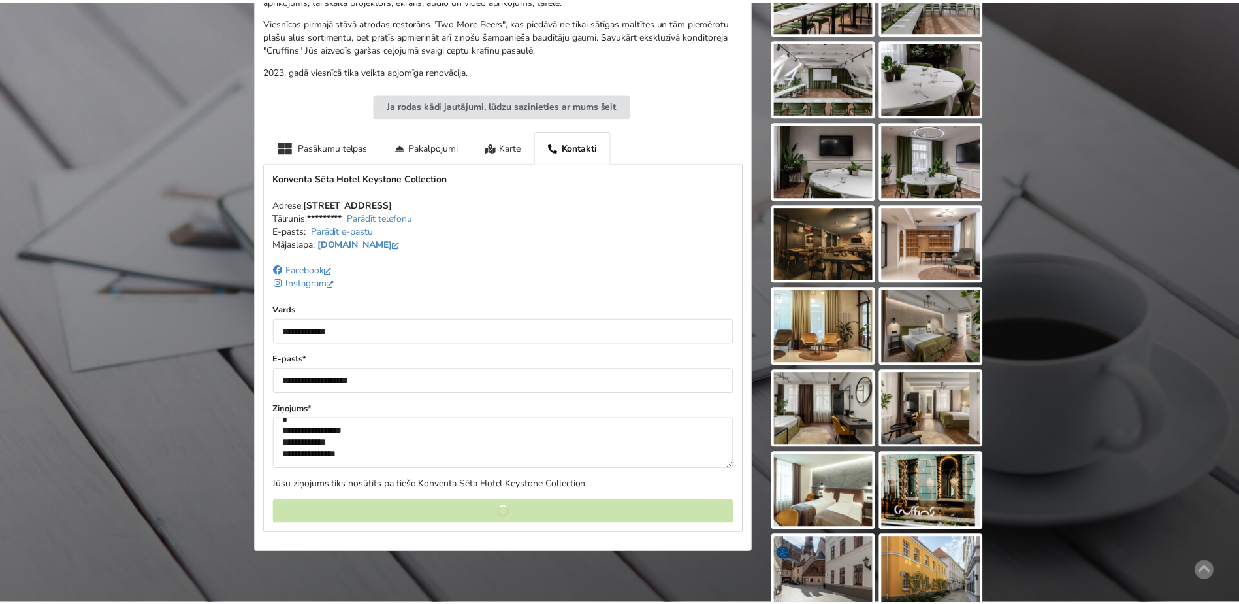
scroll to position [0, 0]
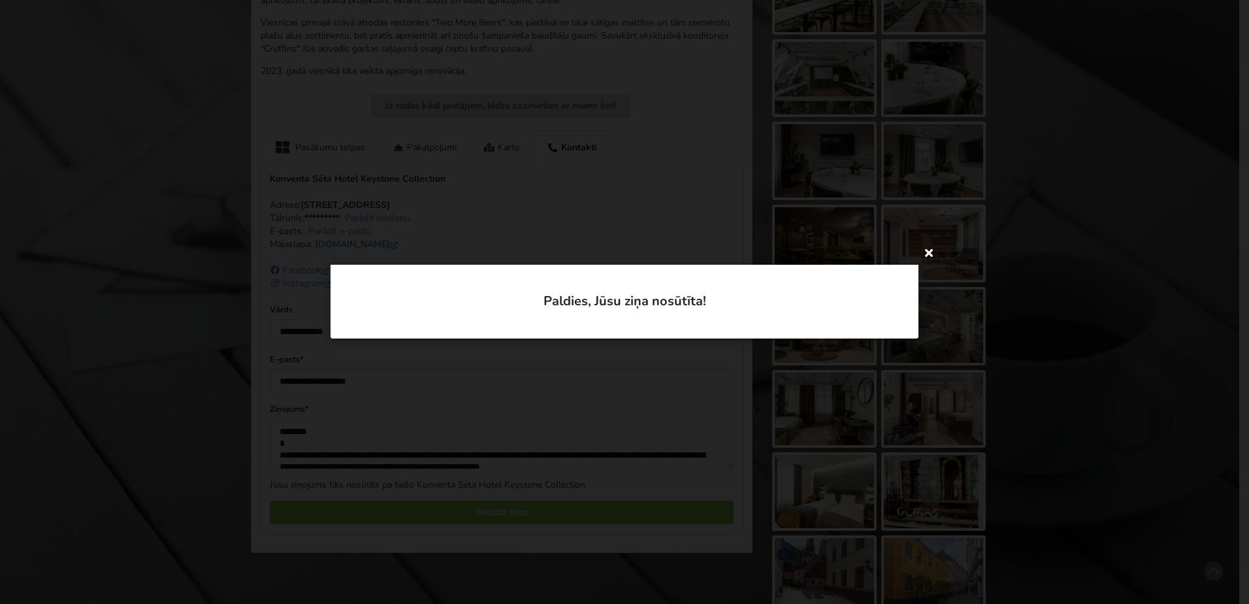
click at [930, 255] on icon at bounding box center [928, 252] width 21 height 21
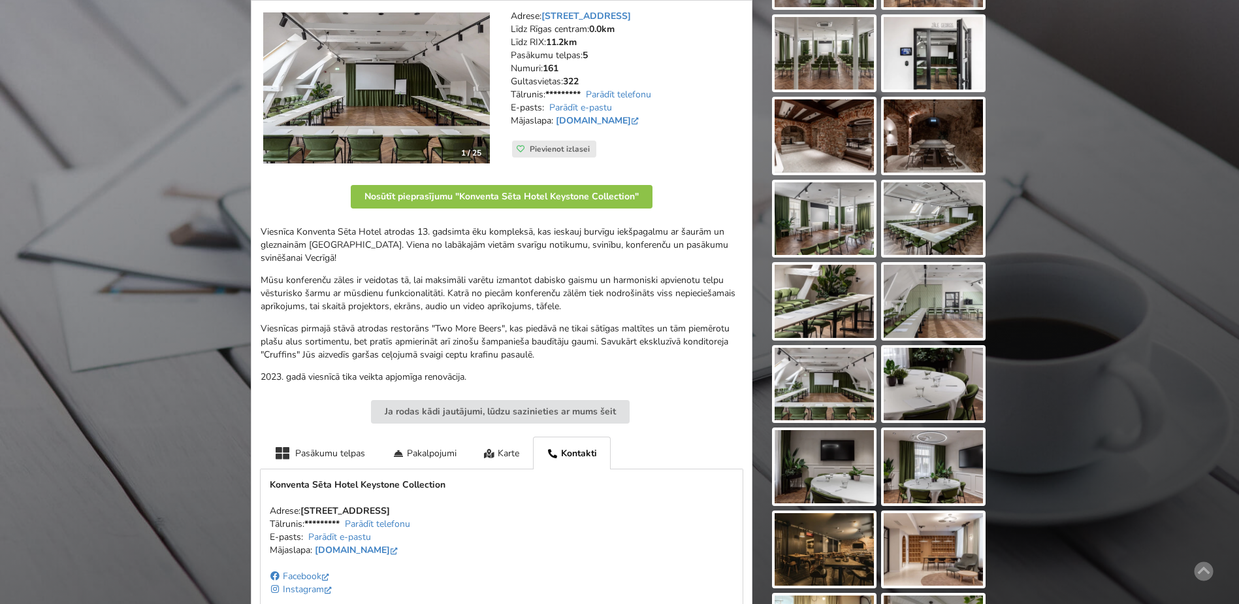
scroll to position [7, 0]
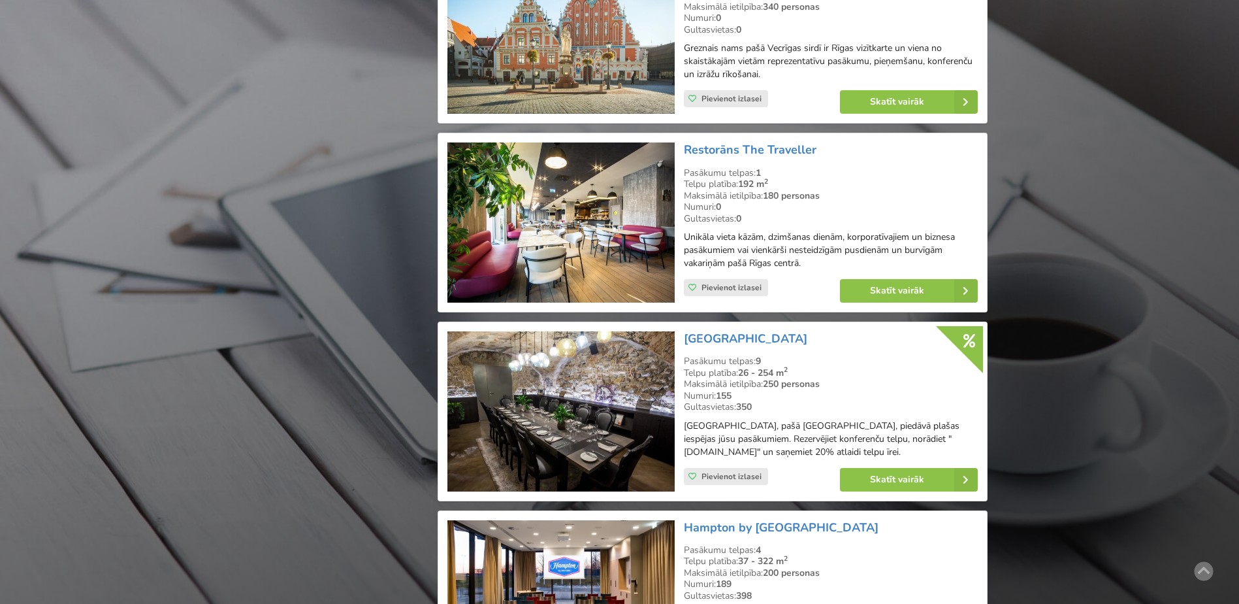
scroll to position [2253, 0]
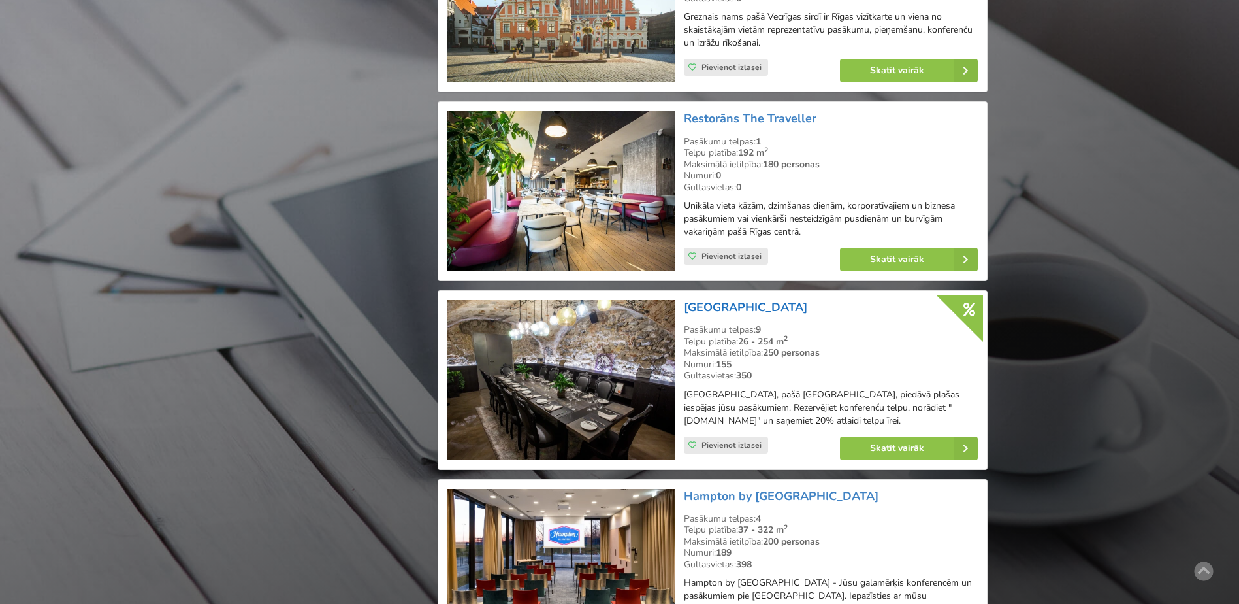
click at [734, 299] on link "[GEOGRAPHIC_DATA]" at bounding box center [745, 307] width 123 height 16
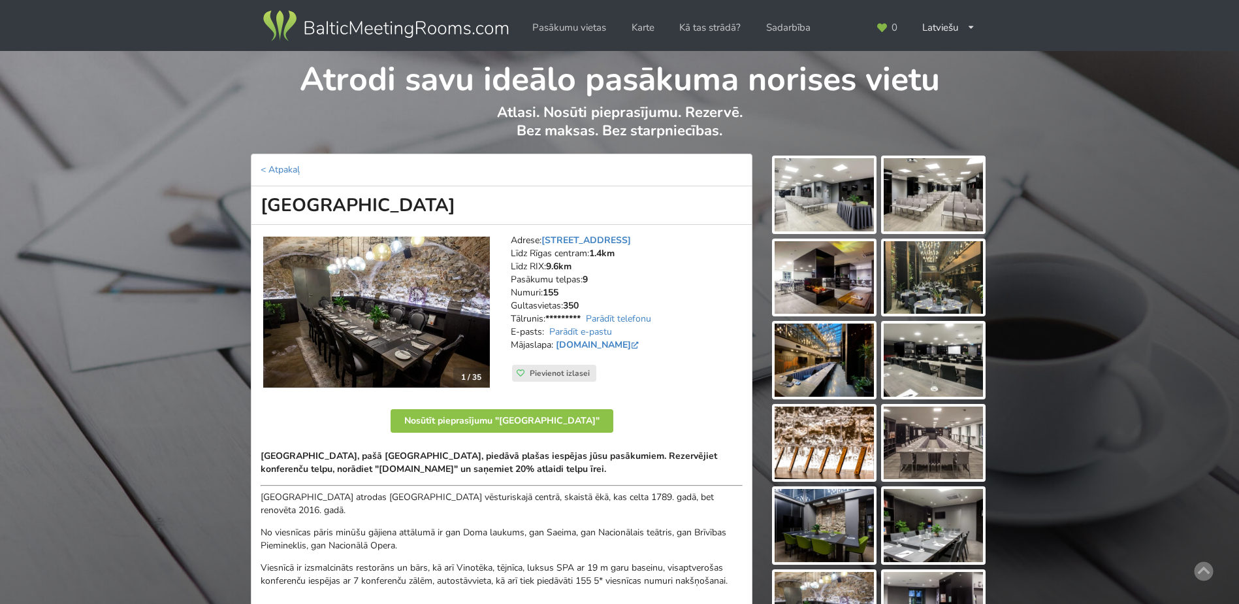
click at [926, 363] on img at bounding box center [933, 359] width 99 height 73
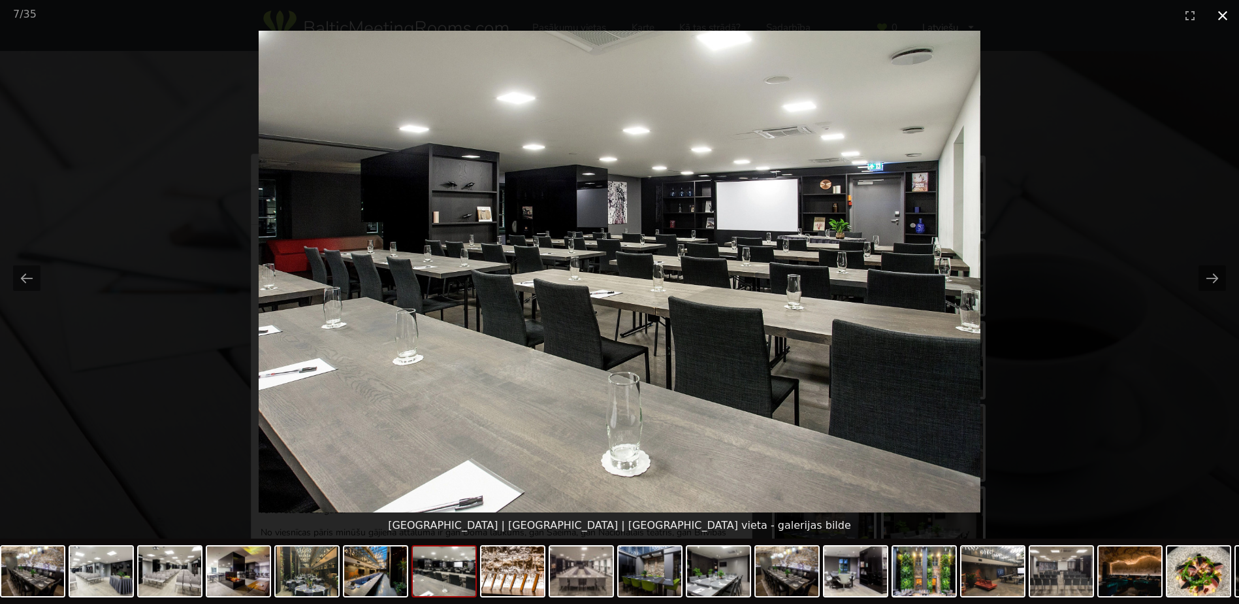
click at [1223, 16] on button "Close gallery" at bounding box center [1222, 15] width 33 height 31
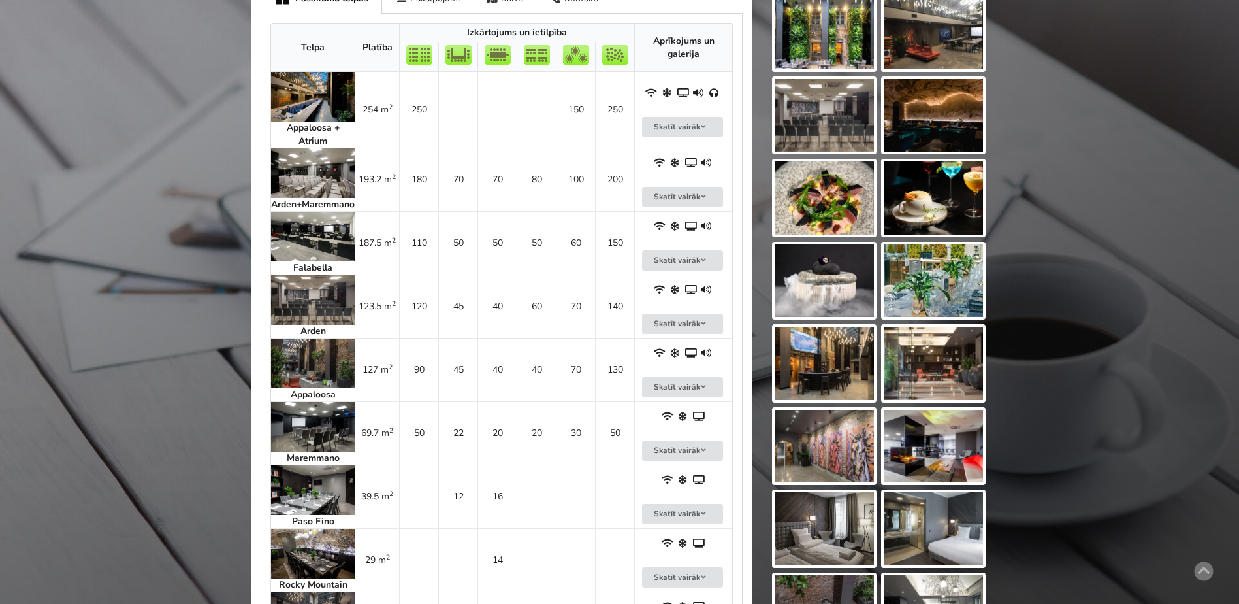
scroll to position [653, 0]
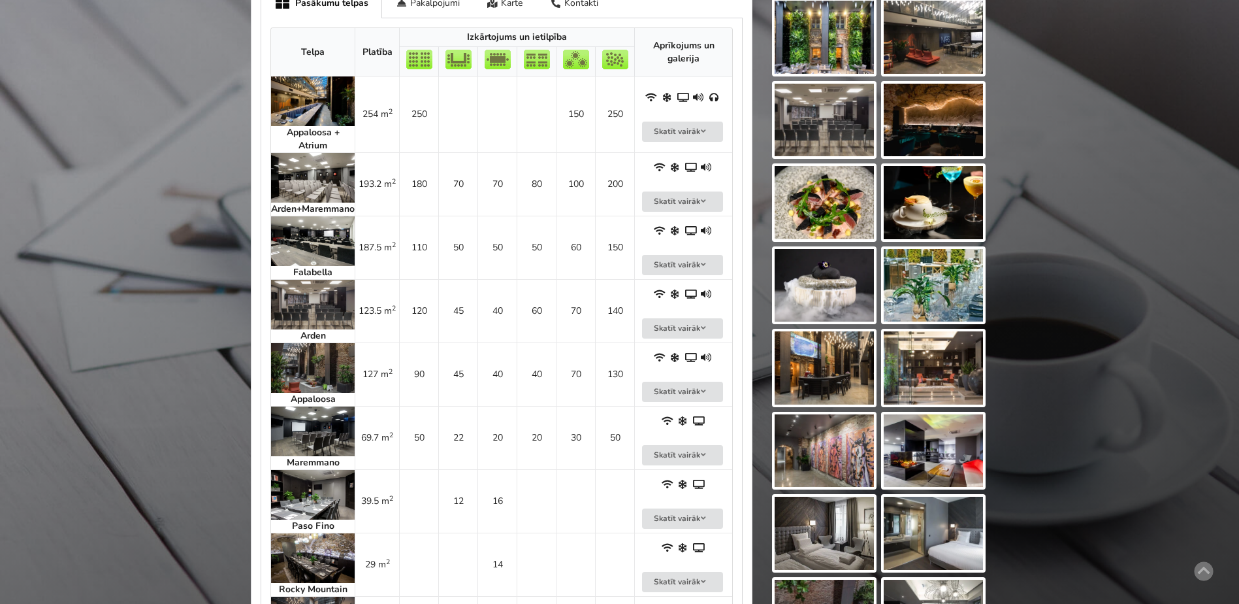
click at [320, 236] on img at bounding box center [313, 241] width 84 height 50
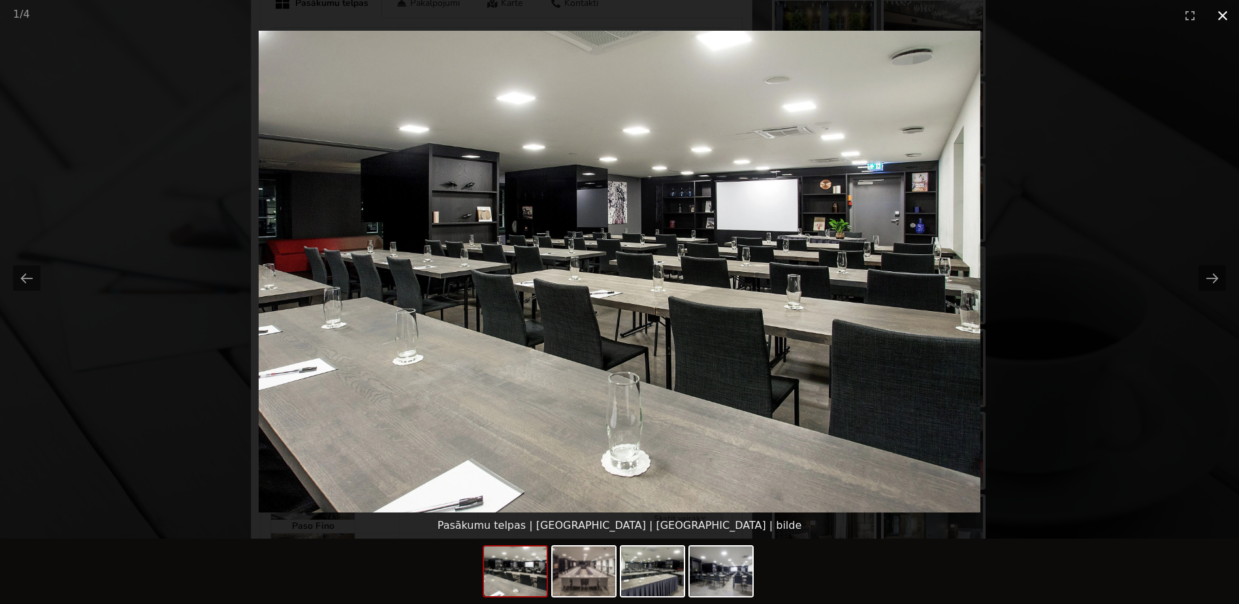
click at [1222, 14] on button "Close gallery" at bounding box center [1222, 15] width 33 height 31
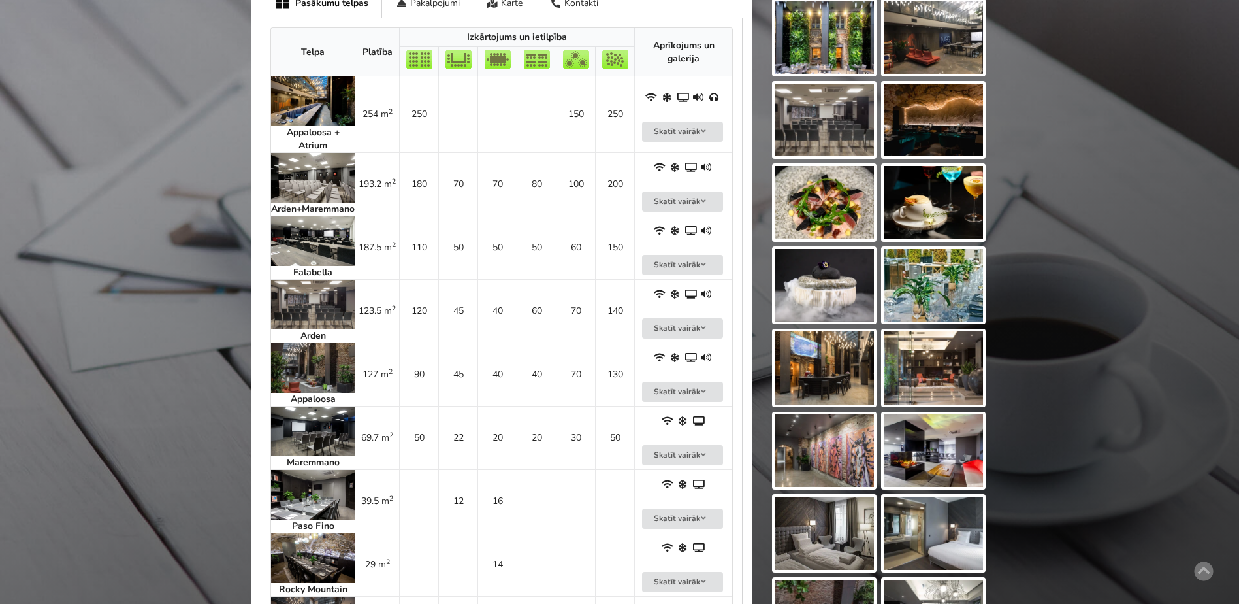
click at [328, 368] on img at bounding box center [313, 368] width 84 height 50
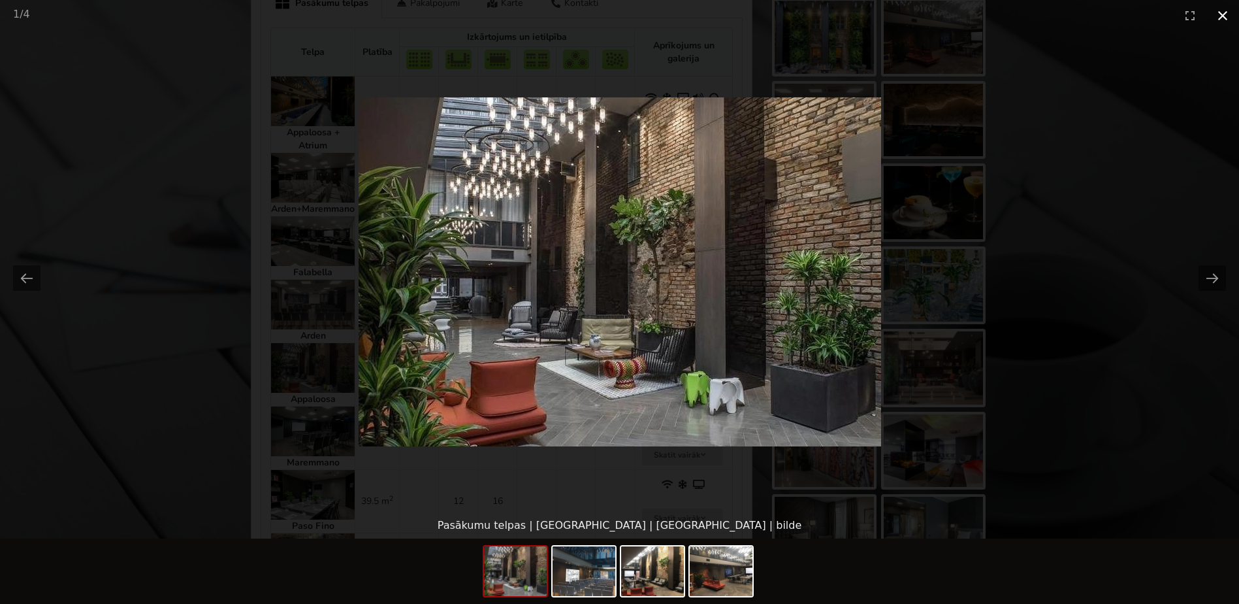
click at [1227, 18] on button "Close gallery" at bounding box center [1222, 15] width 33 height 31
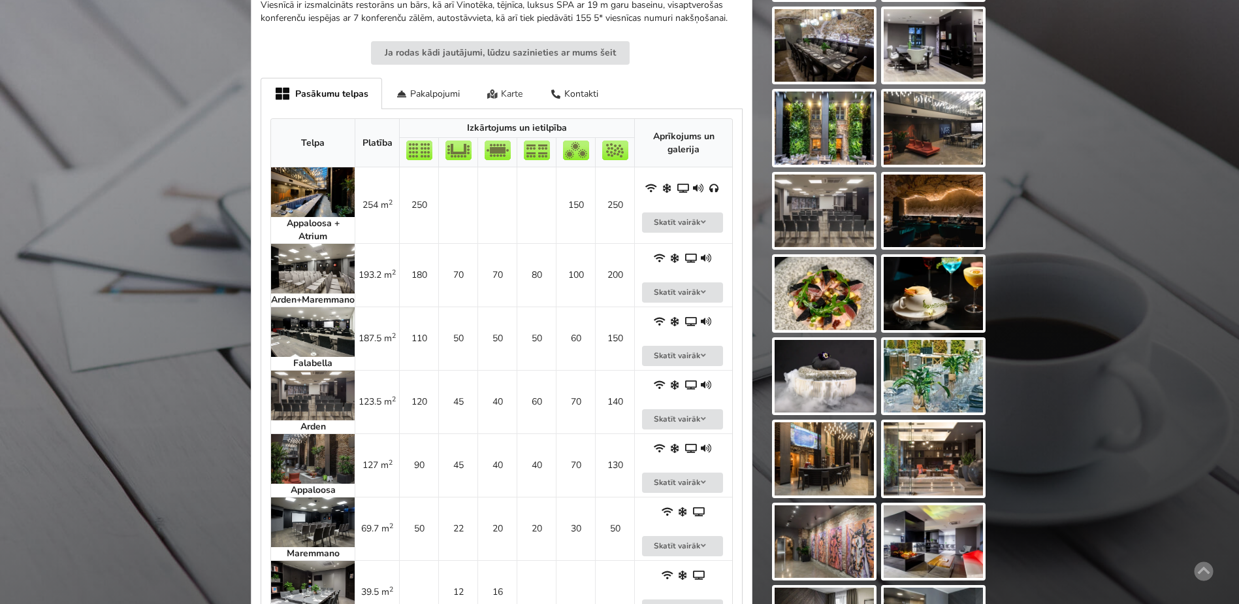
scroll to position [392, 0]
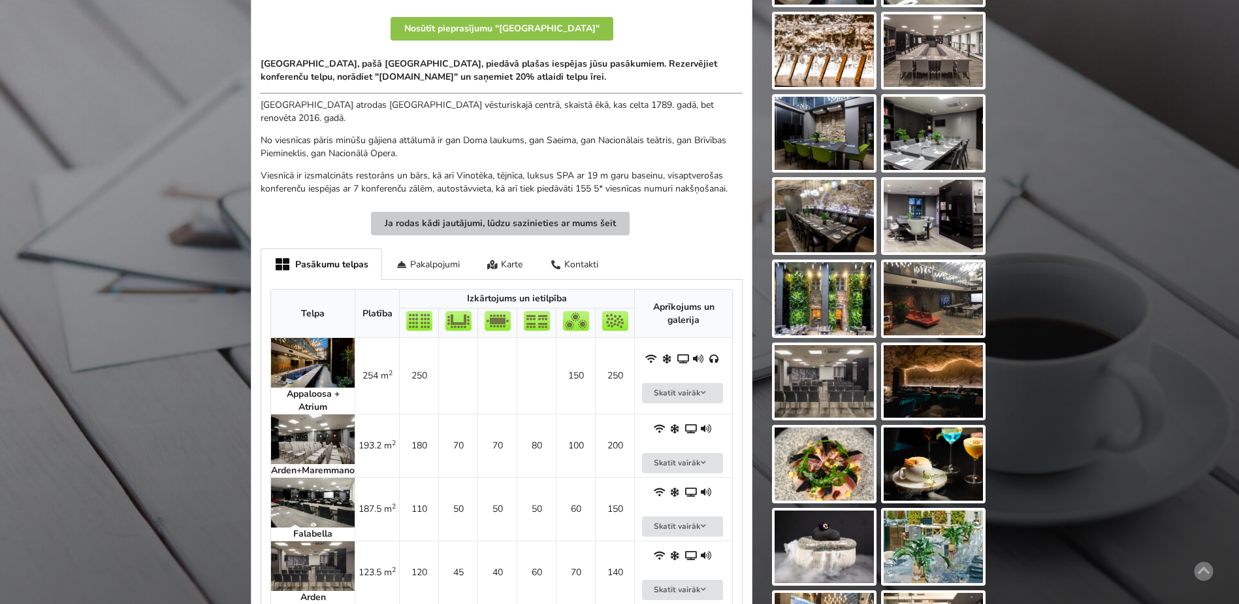
click at [484, 221] on button "Ja rodas kādi jautājumi, lūdzu sazinieties ar mums šeit" at bounding box center [500, 224] width 259 height 24
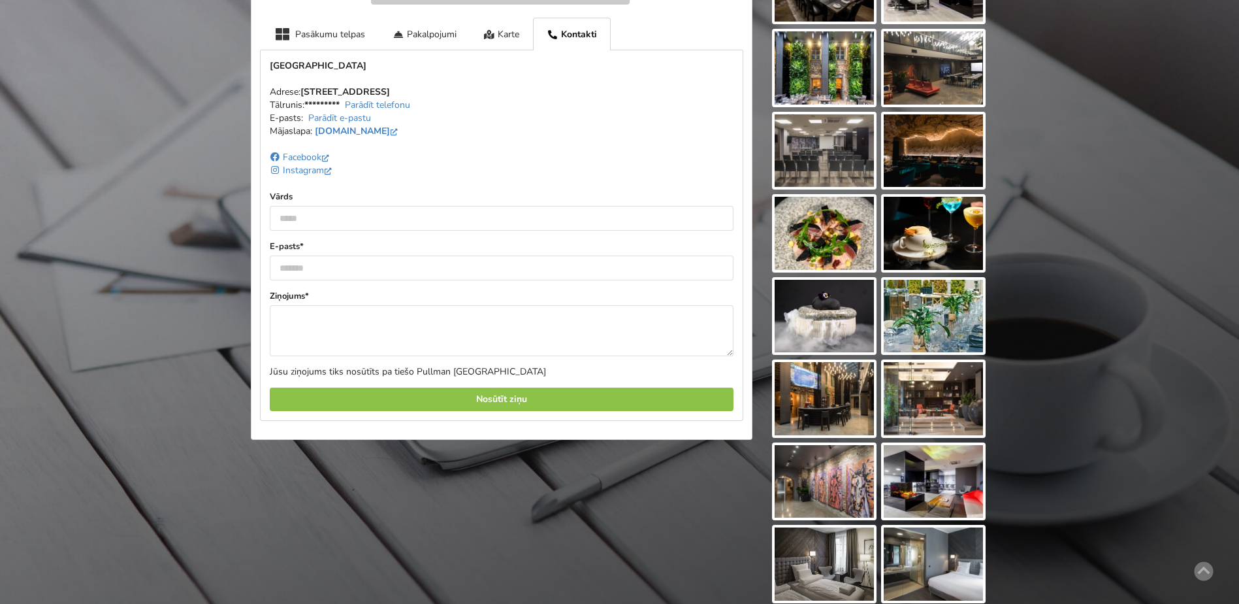
scroll to position [640, 0]
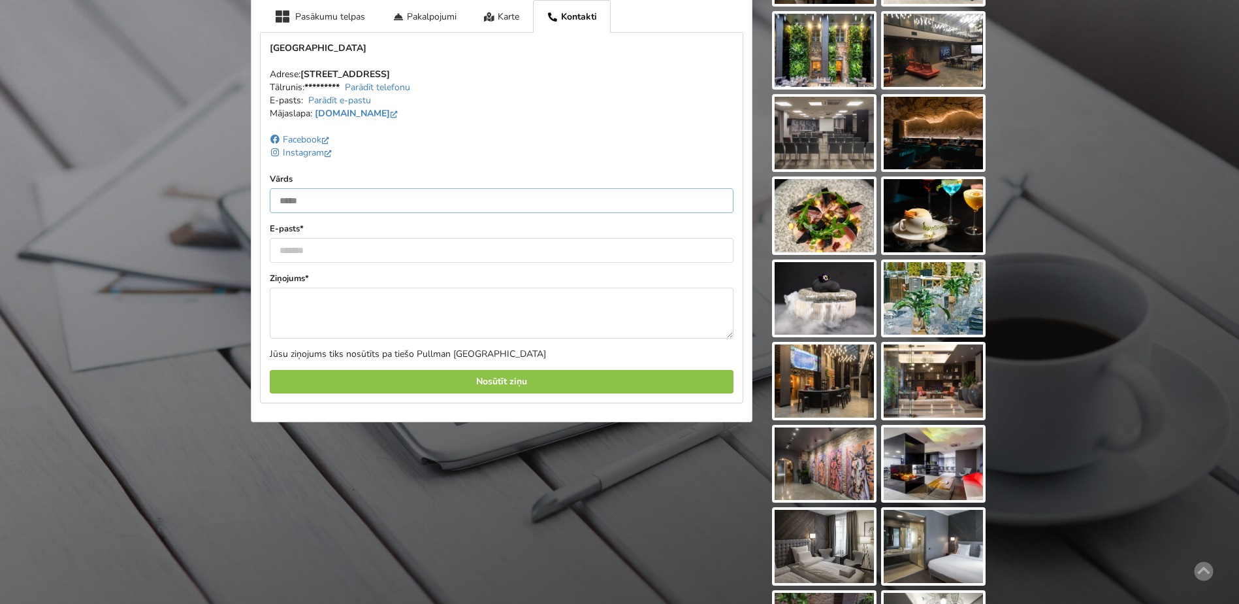
click at [292, 201] on input "text" at bounding box center [502, 200] width 464 height 25
type input "**********"
click at [292, 251] on input "email" at bounding box center [502, 250] width 464 height 25
type input "**********"
paste textarea "**********"
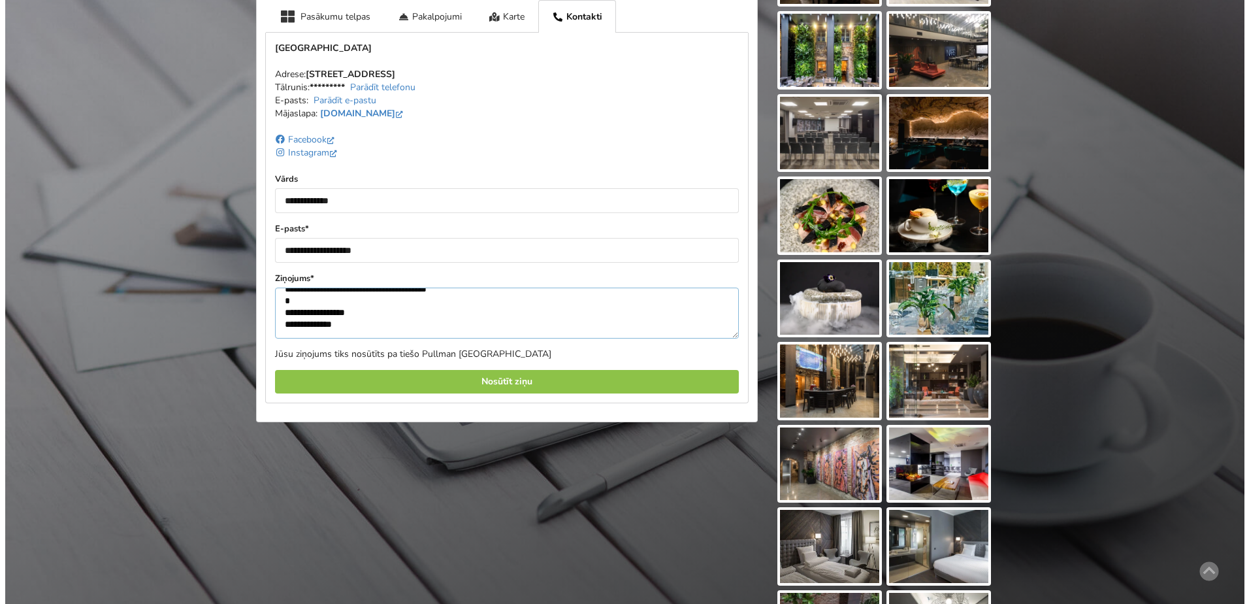
scroll to position [110, 0]
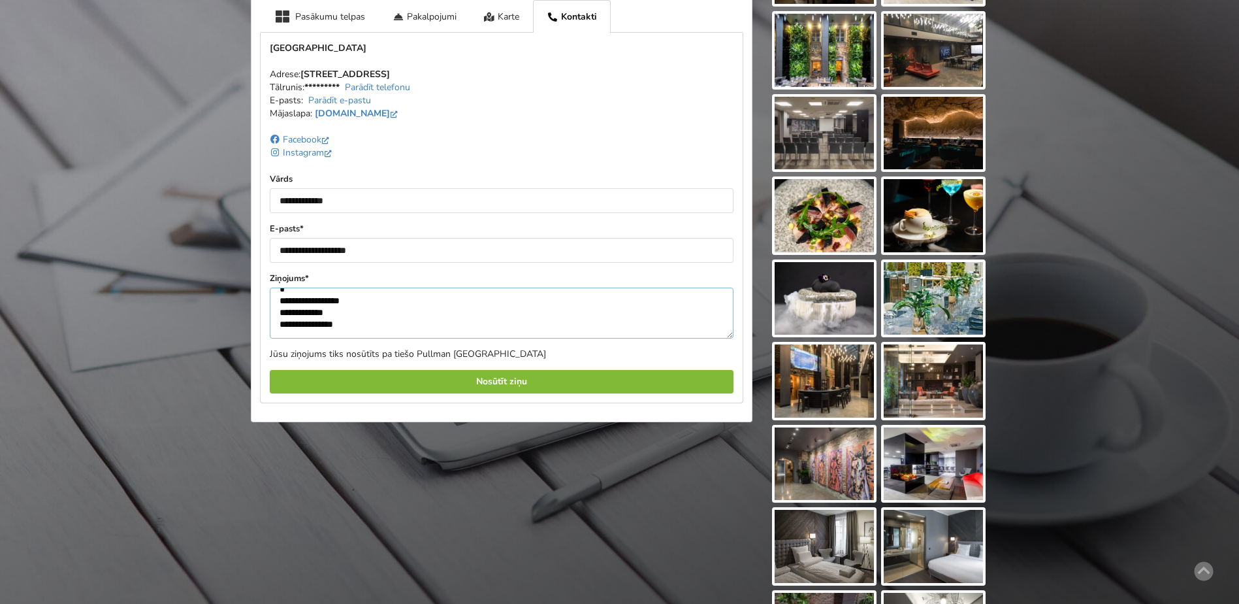
type textarea "**********"
click at [494, 378] on div "Nosūtīt ziņu" at bounding box center [502, 382] width 464 height 24
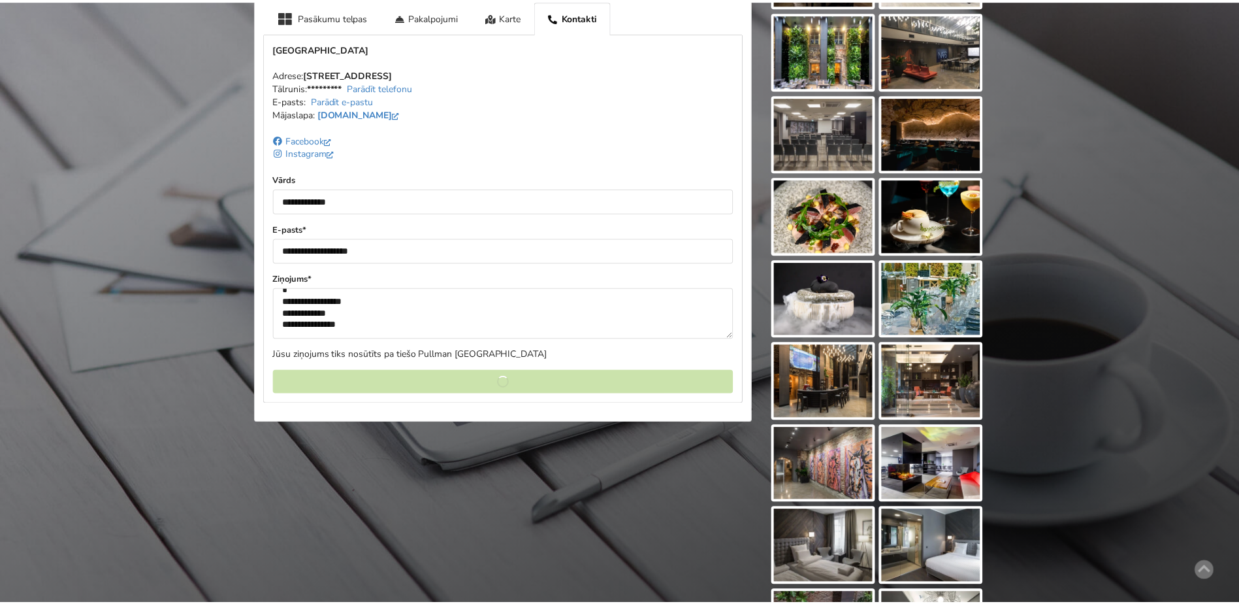
scroll to position [0, 0]
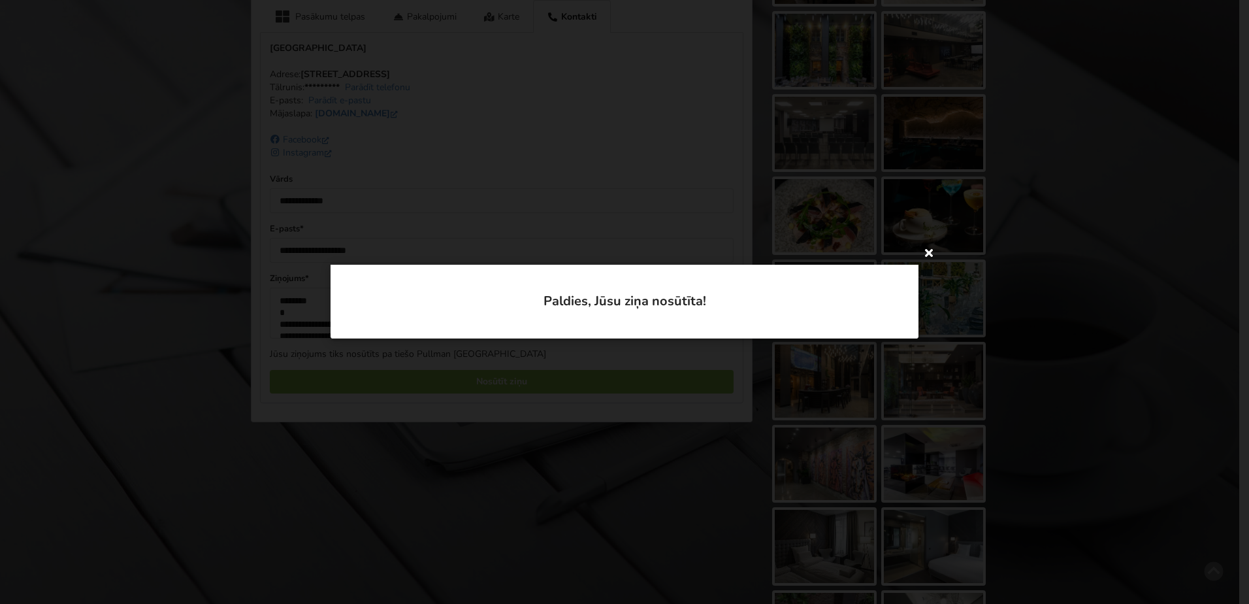
click at [930, 253] on icon at bounding box center [928, 252] width 21 height 21
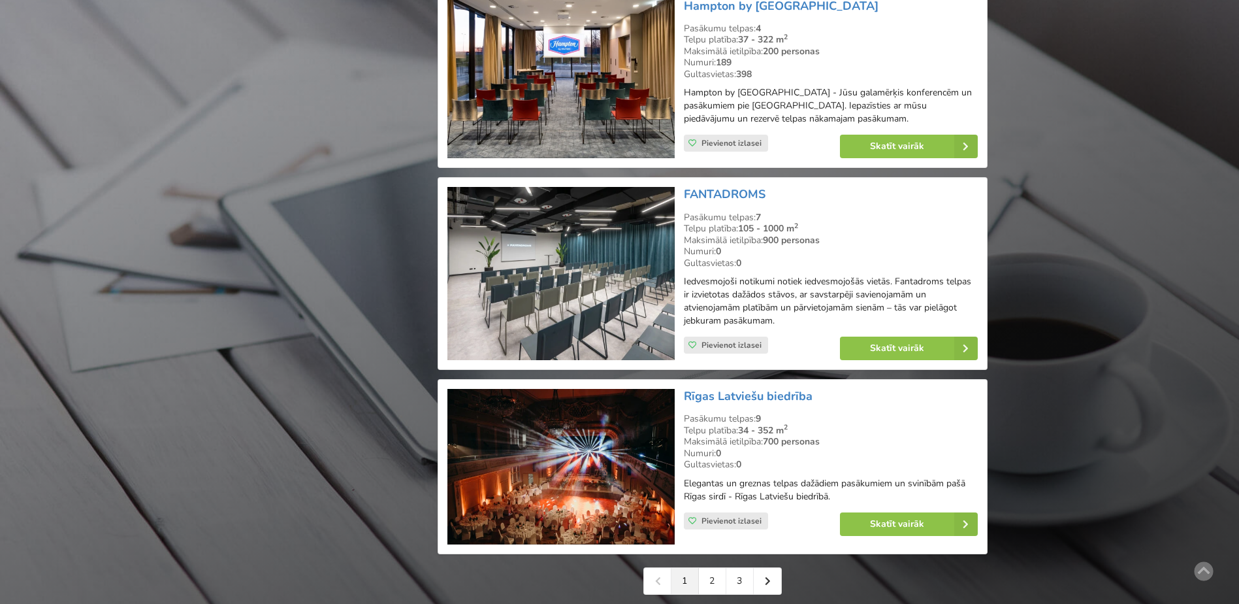
scroll to position [2775, 0]
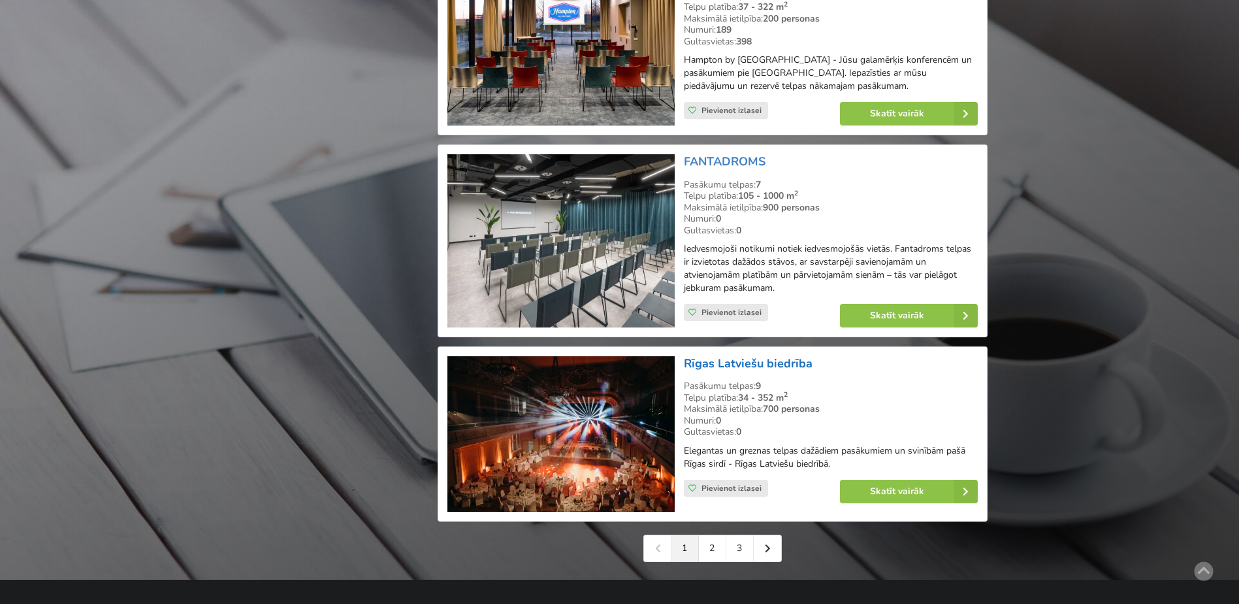
click at [745, 355] on link "Rīgas Latviešu biedrība" at bounding box center [748, 363] width 129 height 16
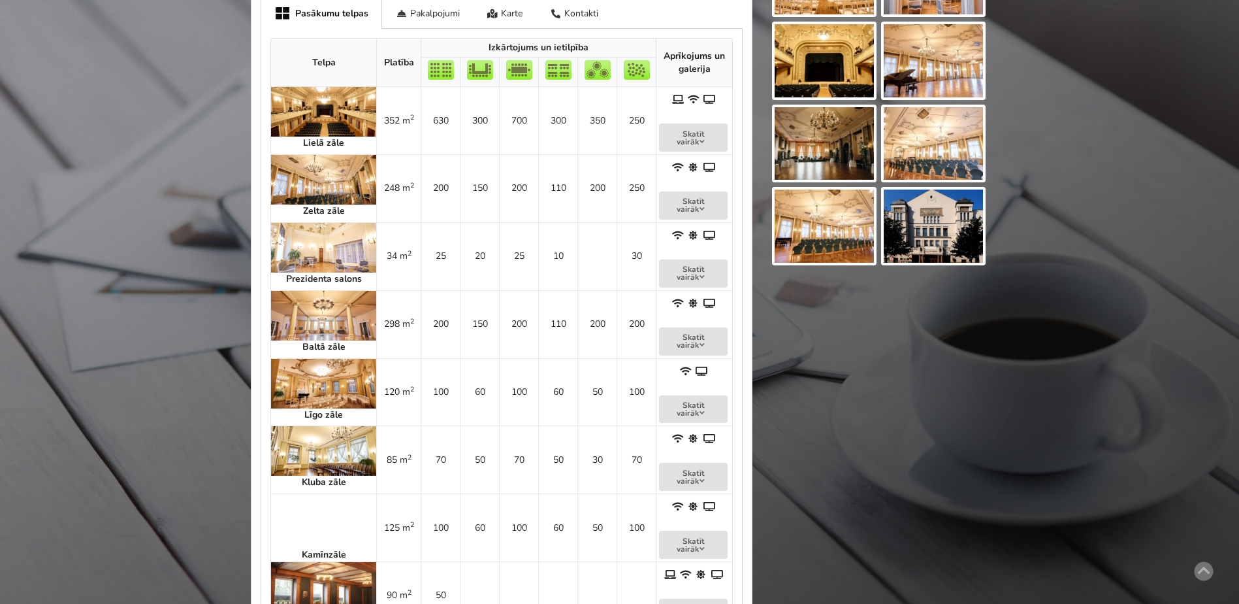
scroll to position [653, 0]
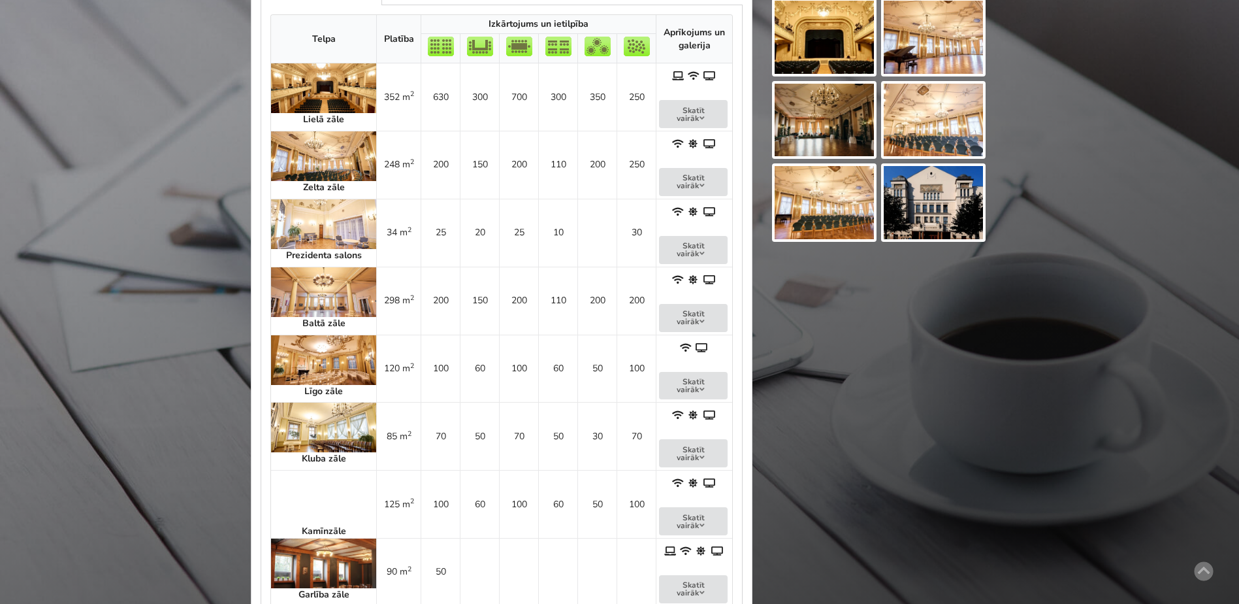
click at [312, 352] on img at bounding box center [323, 360] width 105 height 50
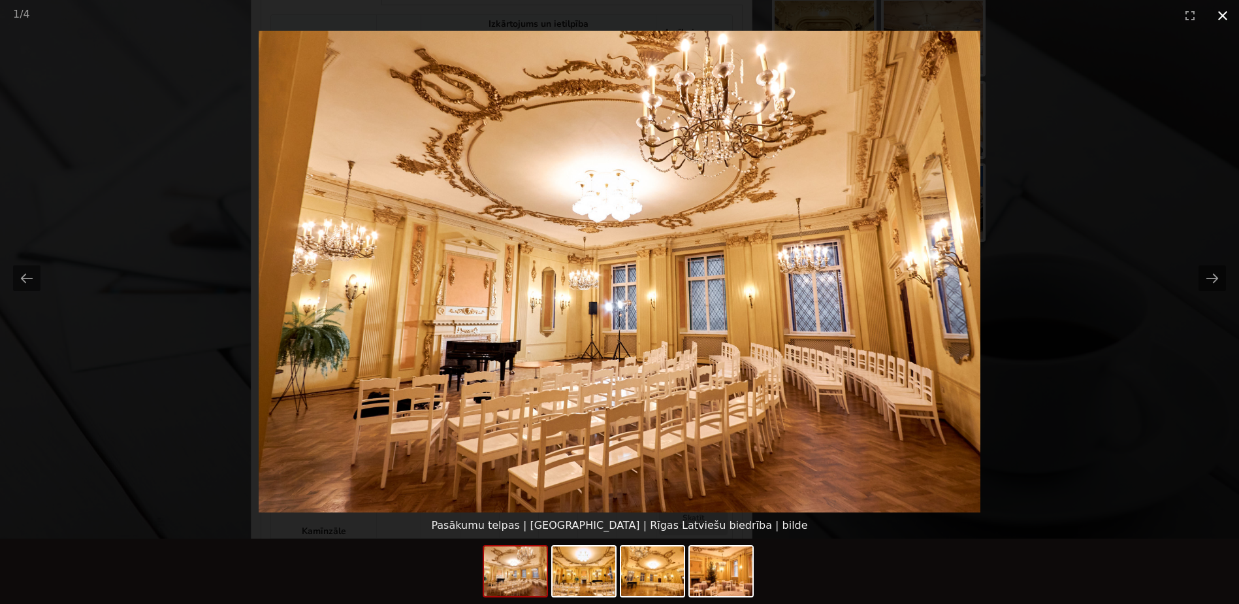
click at [1223, 12] on button "Close gallery" at bounding box center [1222, 15] width 33 height 31
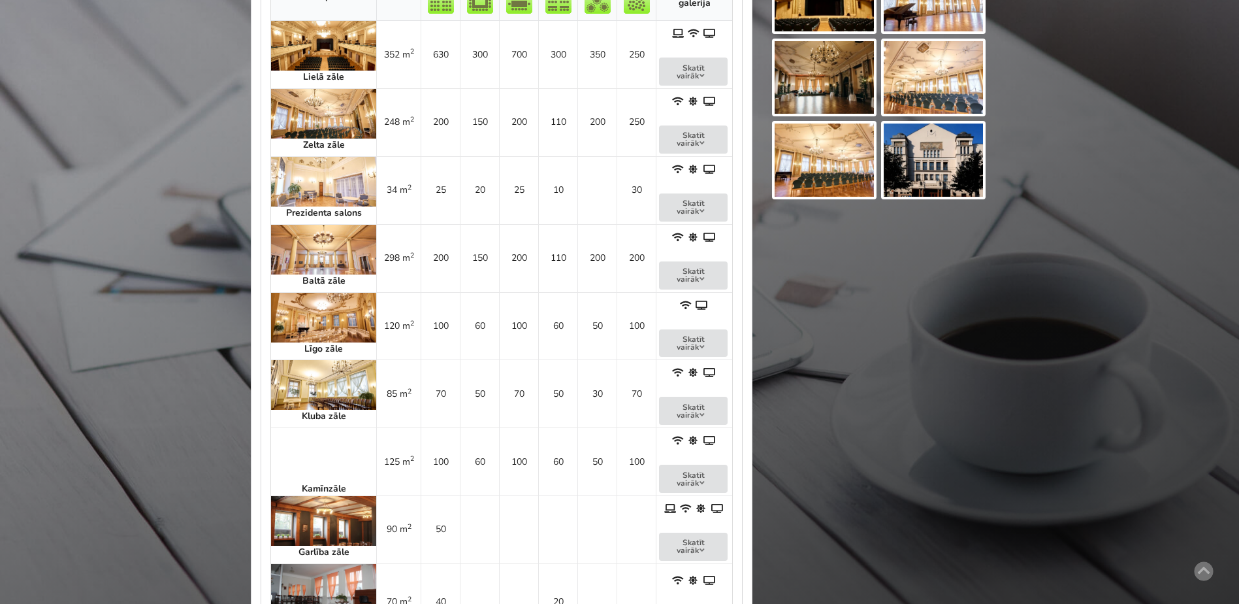
scroll to position [719, 0]
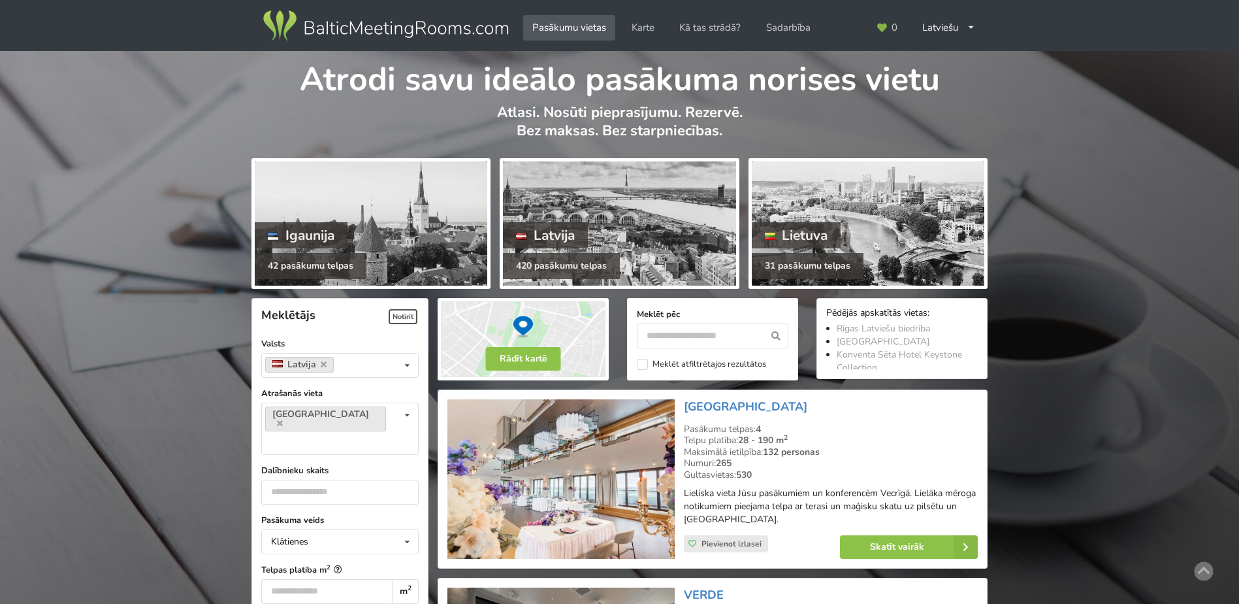
scroll to position [2775, 0]
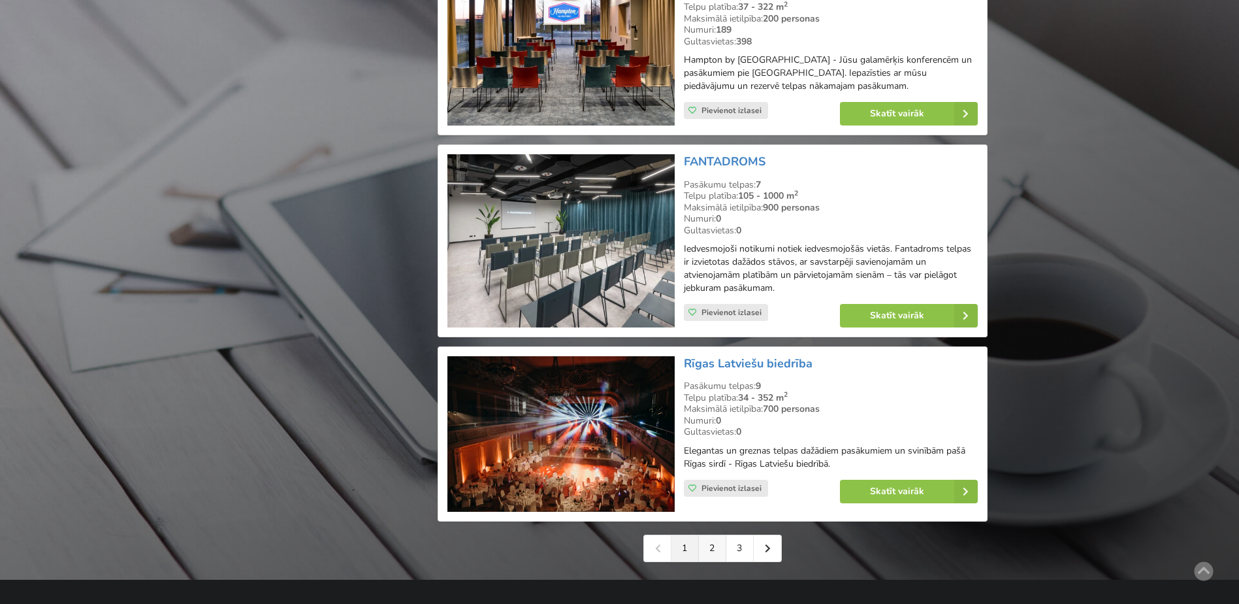
click at [716, 535] on link "2" at bounding box center [712, 548] width 27 height 26
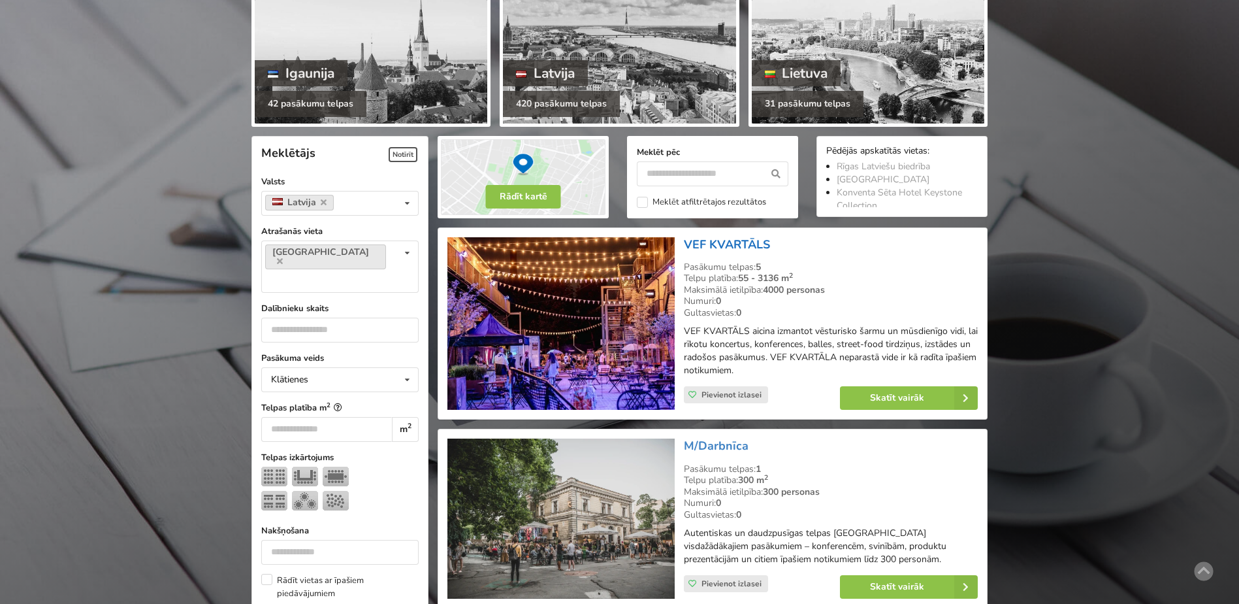
scroll to position [196, 0]
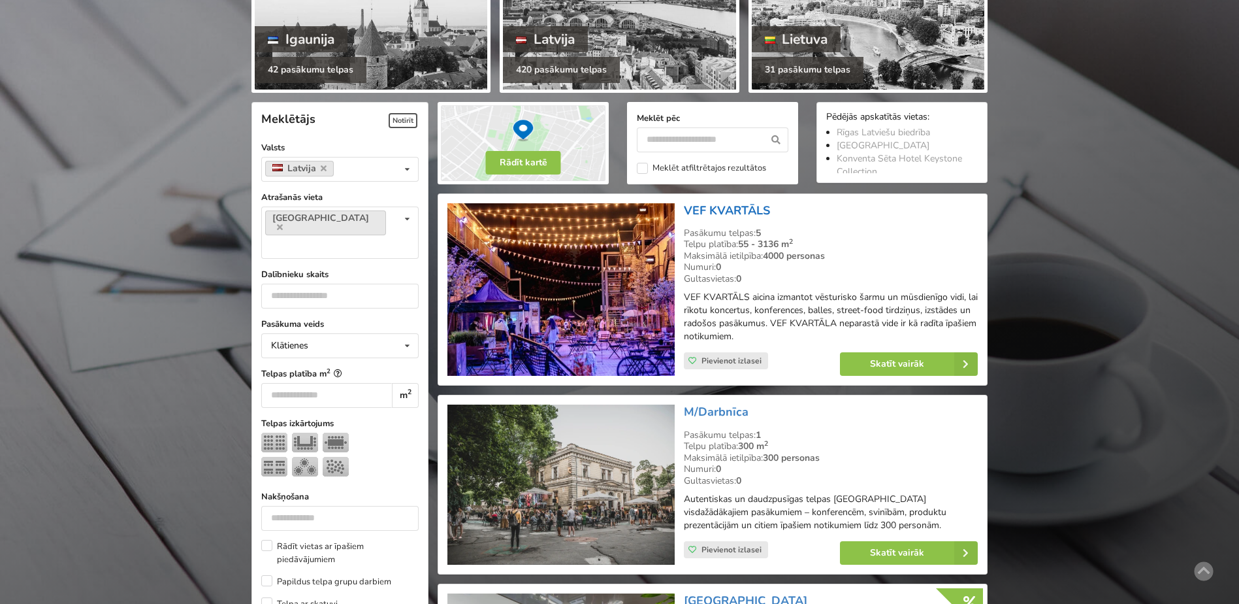
click at [739, 209] on link "VEF KVARTĀLS" at bounding box center [727, 210] width 86 height 16
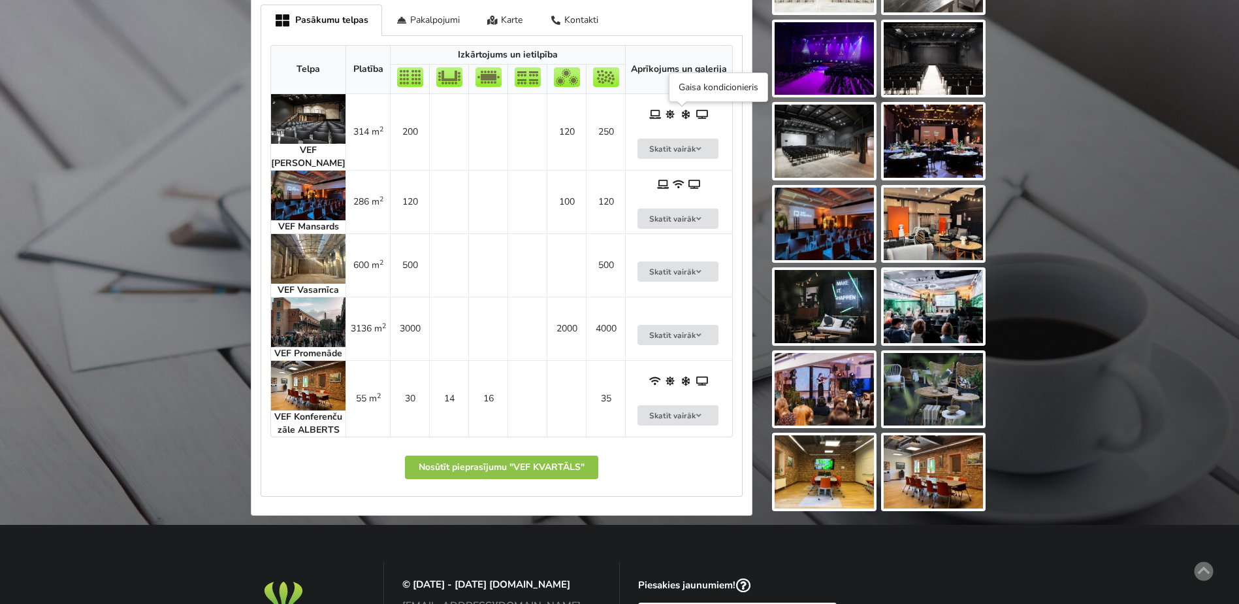
scroll to position [719, 0]
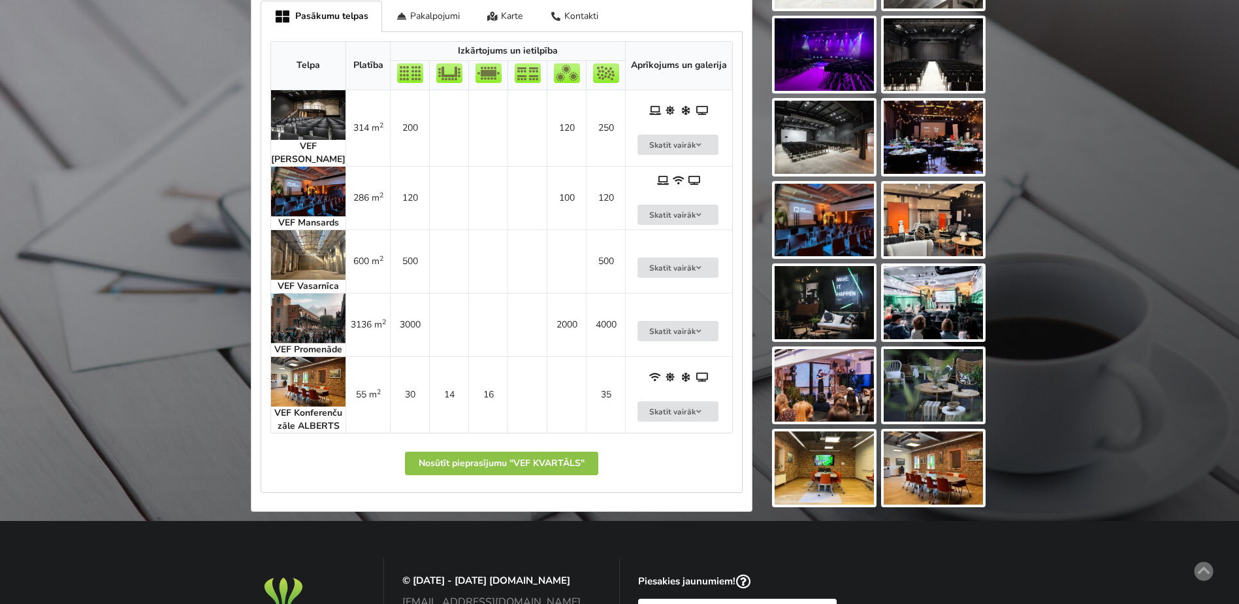
click at [307, 193] on img at bounding box center [308, 192] width 74 height 50
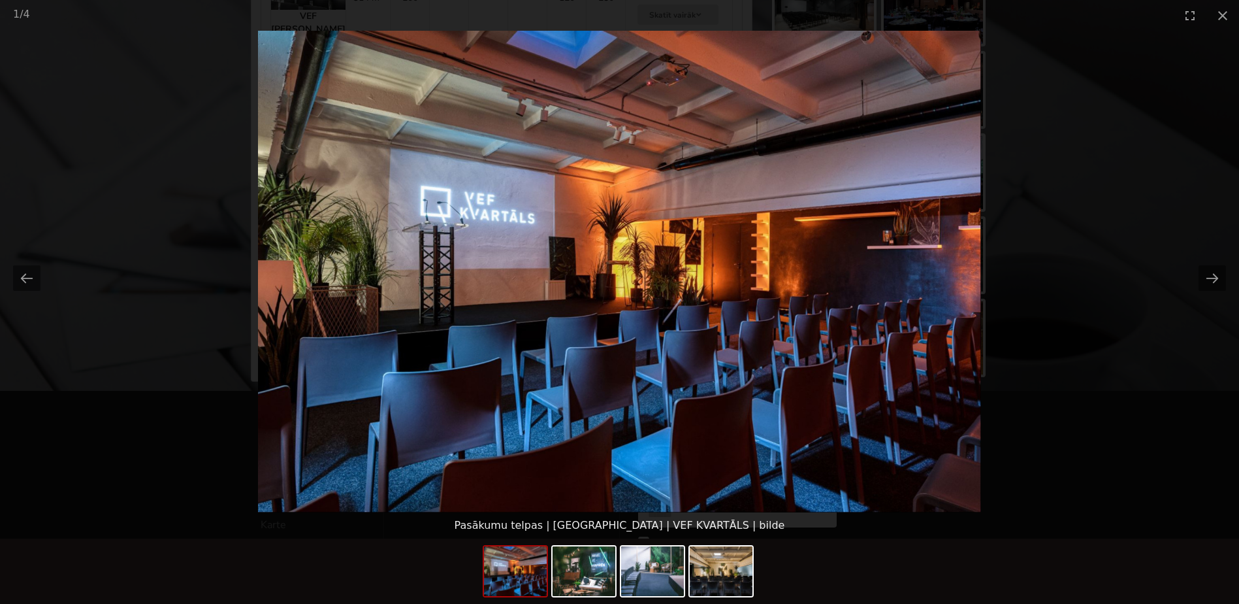
scroll to position [849, 0]
click at [1221, 18] on button "Close gallery" at bounding box center [1222, 15] width 33 height 31
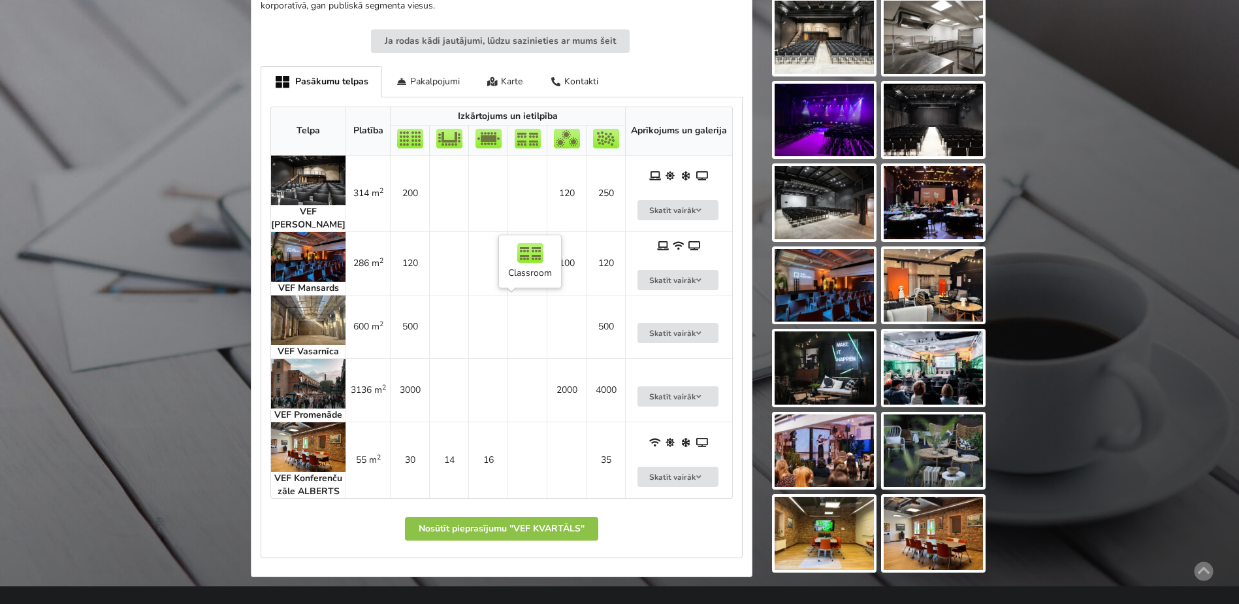
scroll to position [588, 0]
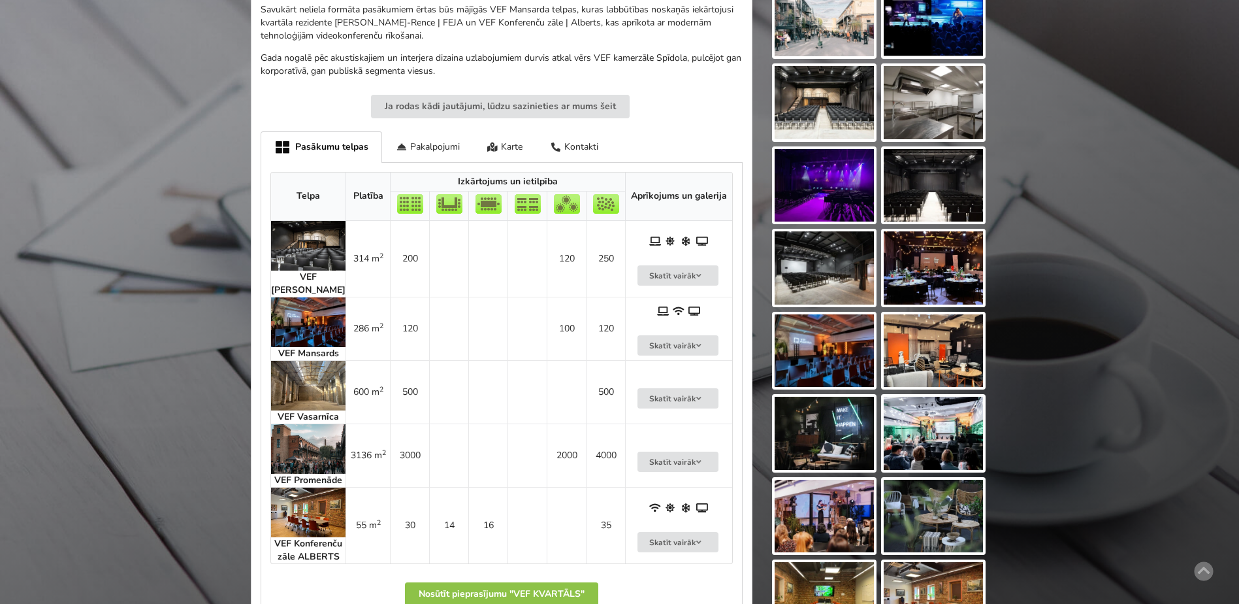
click at [939, 201] on img at bounding box center [933, 185] width 99 height 73
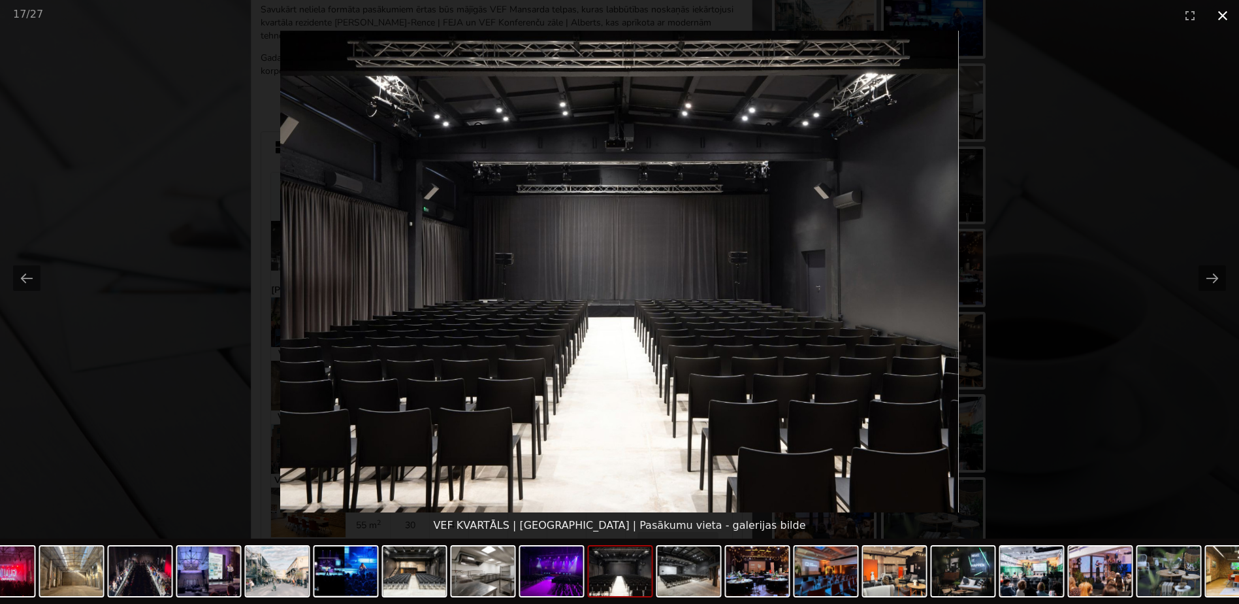
click at [1223, 18] on button "Close gallery" at bounding box center [1222, 15] width 33 height 31
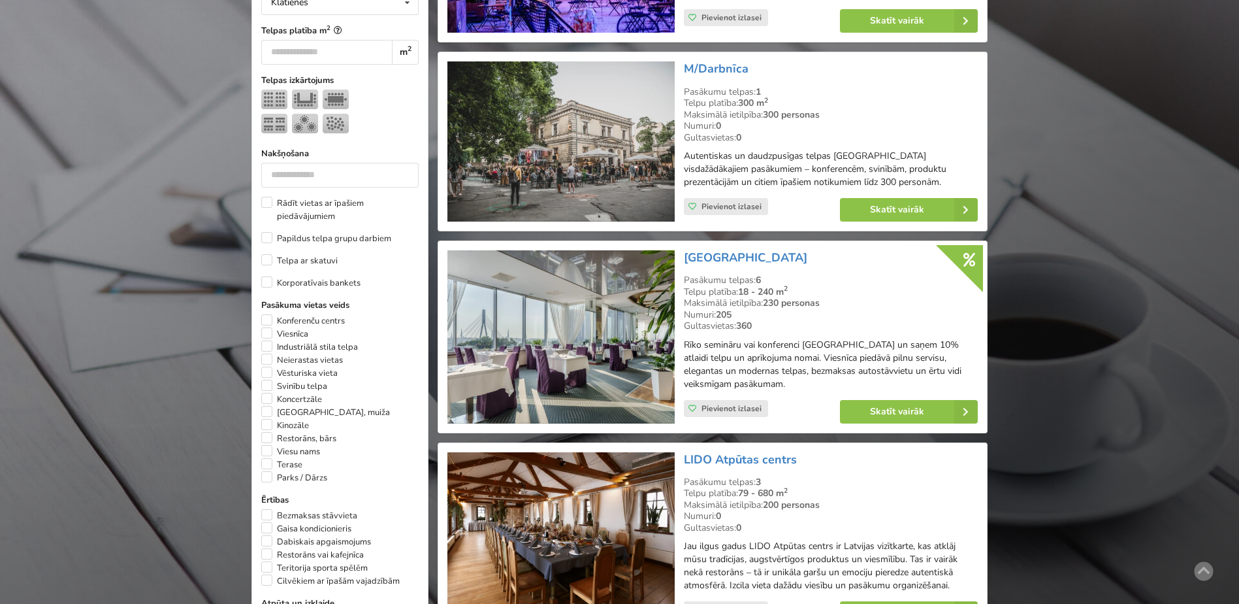
scroll to position [588, 0]
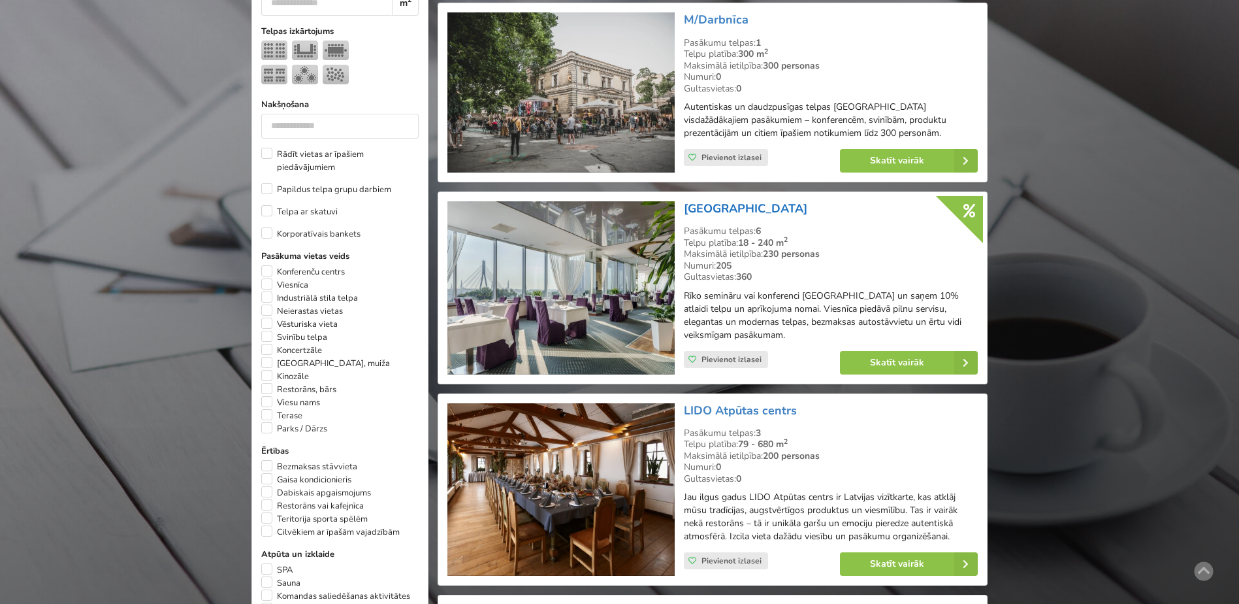
click at [741, 206] on link "[GEOGRAPHIC_DATA]" at bounding box center [745, 209] width 123 height 16
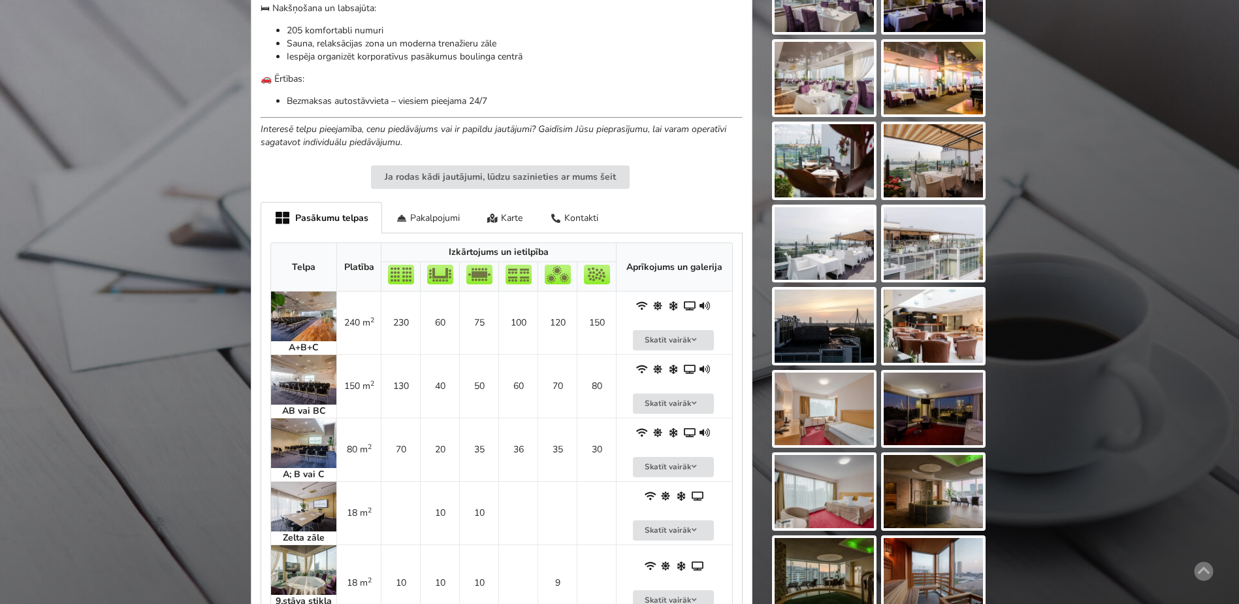
scroll to position [719, 0]
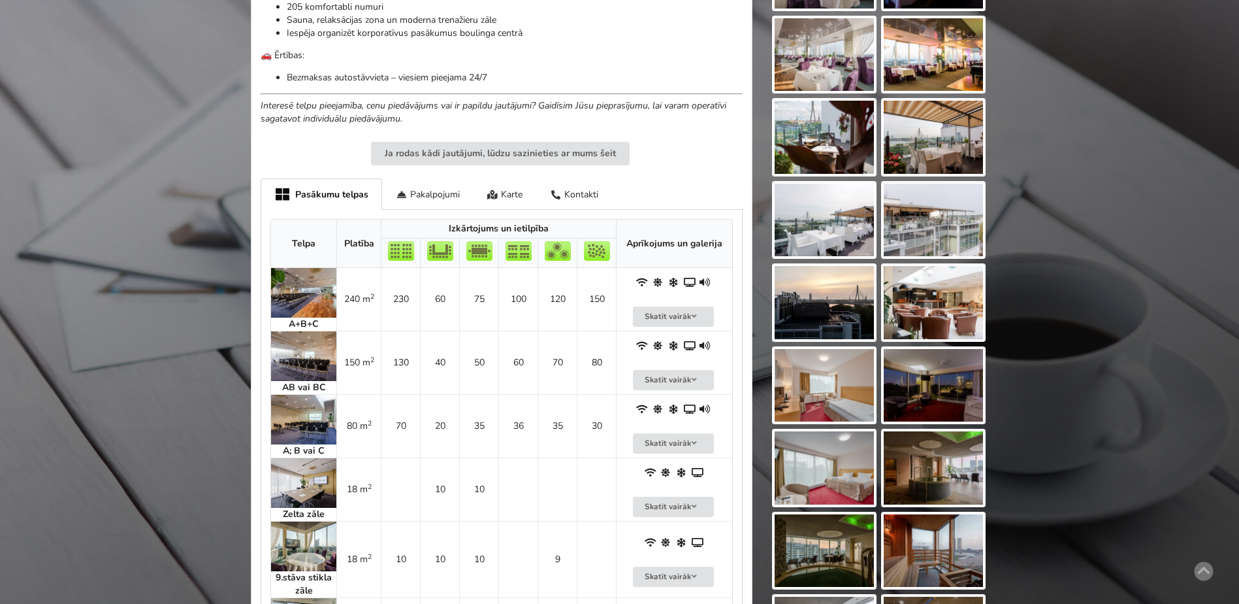
click at [313, 346] on img at bounding box center [303, 356] width 65 height 50
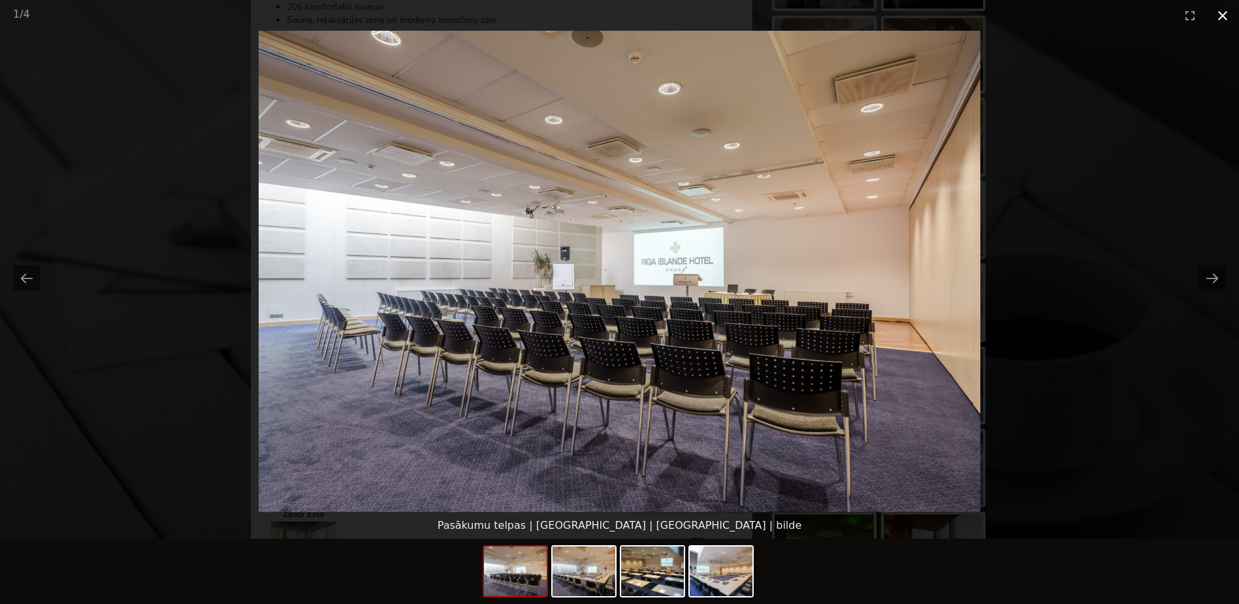
click at [1225, 14] on button "Close gallery" at bounding box center [1222, 15] width 33 height 31
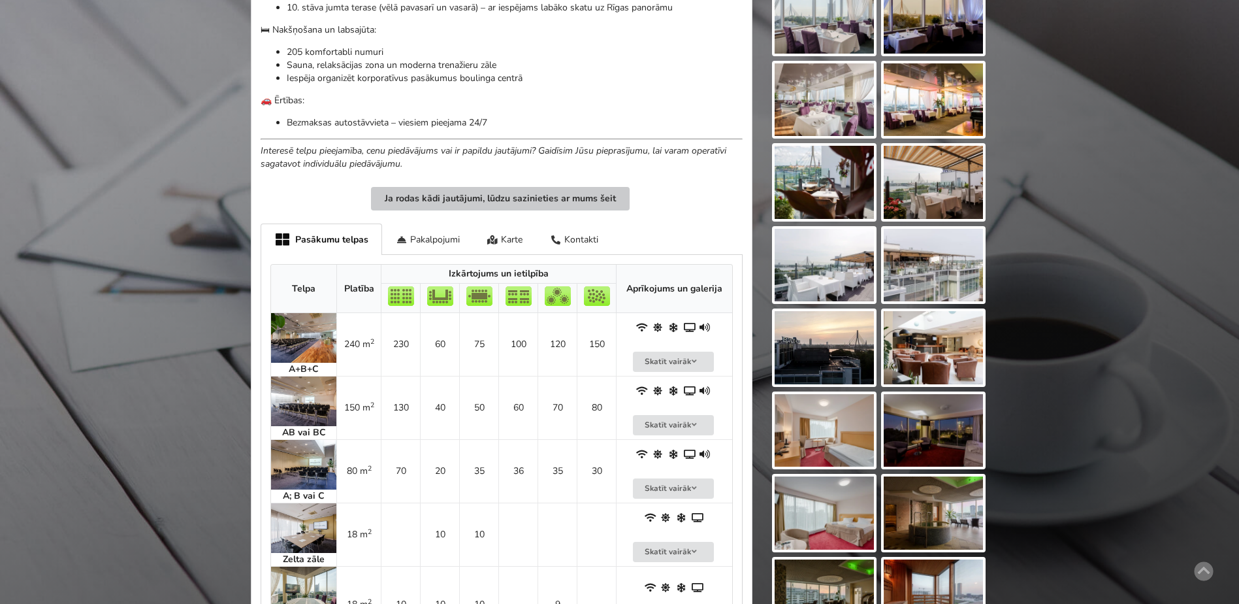
scroll to position [653, 0]
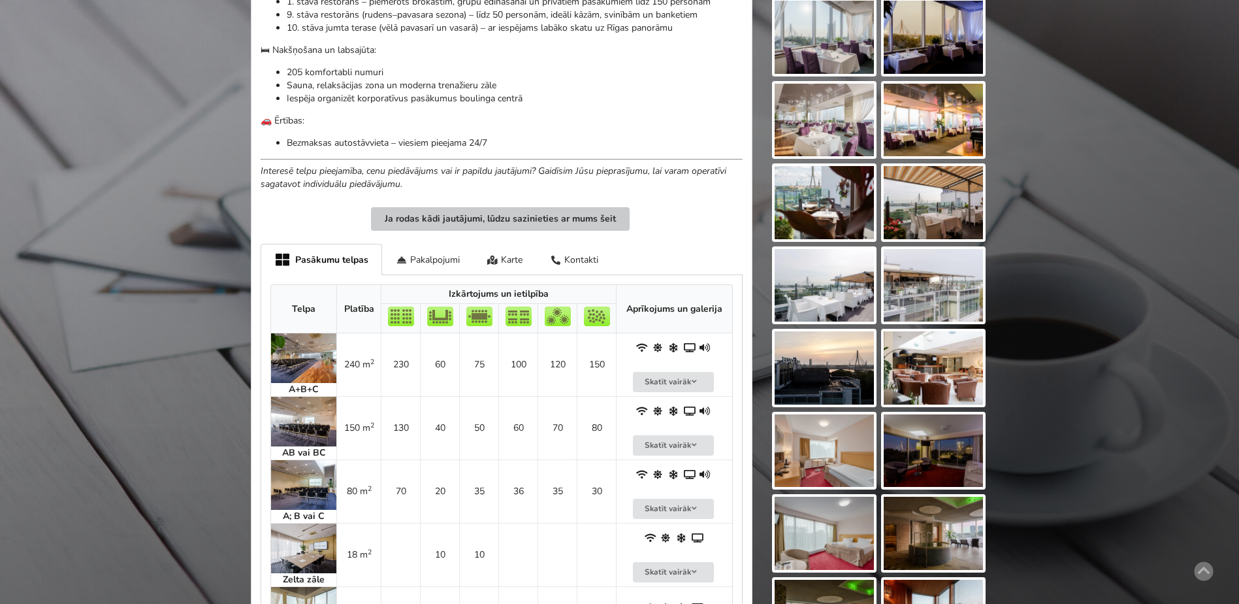
click at [490, 207] on button "Ja rodas kādi jautājumi, lūdzu sazinieties ar mums šeit" at bounding box center [500, 219] width 259 height 24
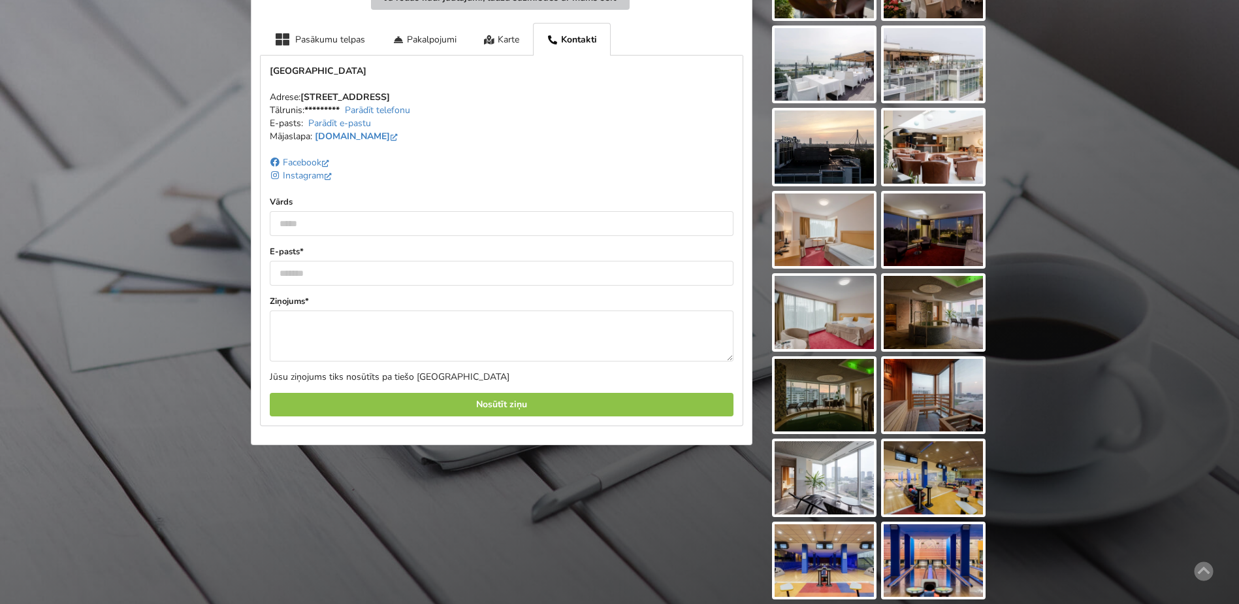
scroll to position [884, 0]
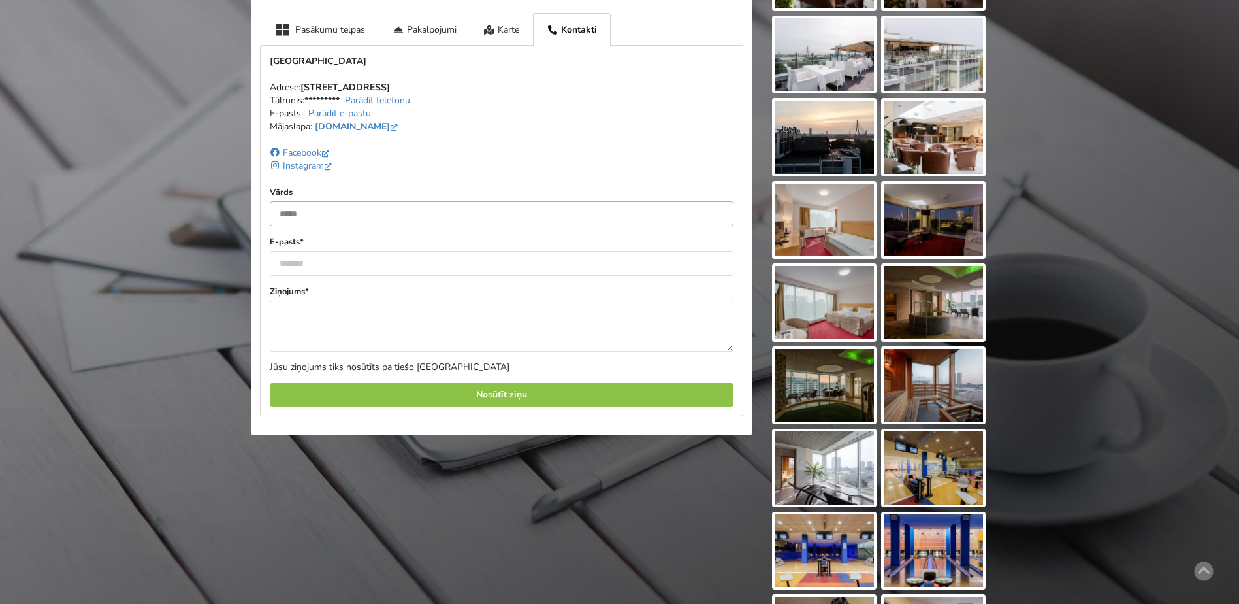
click at [296, 201] on input "text" at bounding box center [502, 213] width 464 height 25
type input "**********"
click at [297, 251] on input "email" at bounding box center [502, 263] width 464 height 25
type input "**********"
paste textarea "**********"
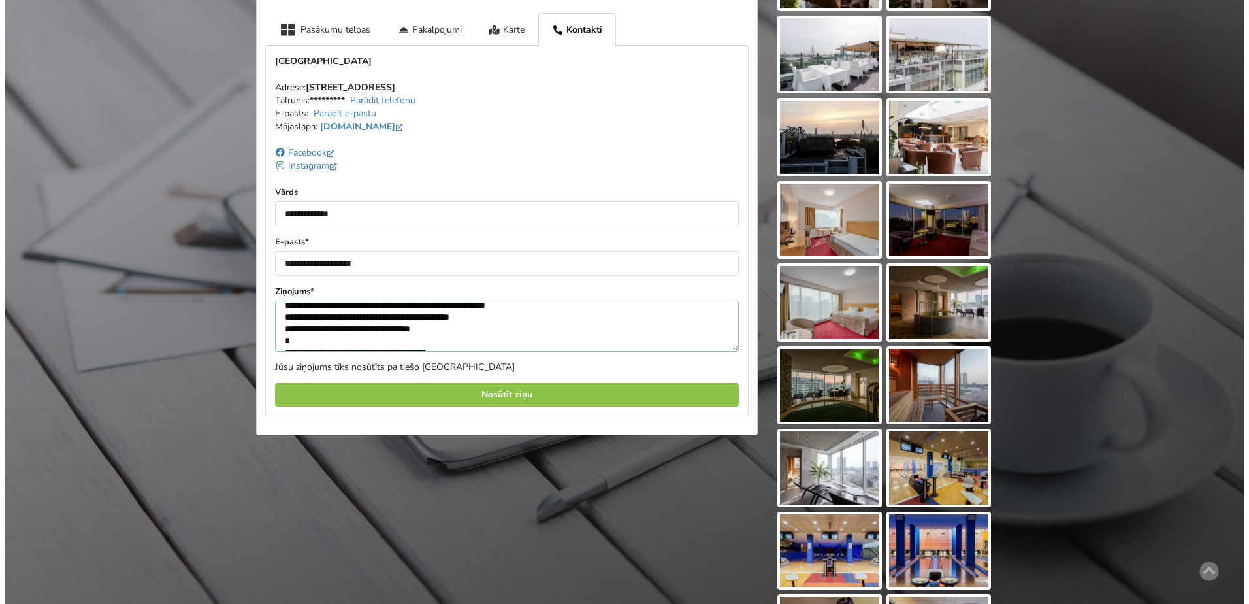
scroll to position [65, 0]
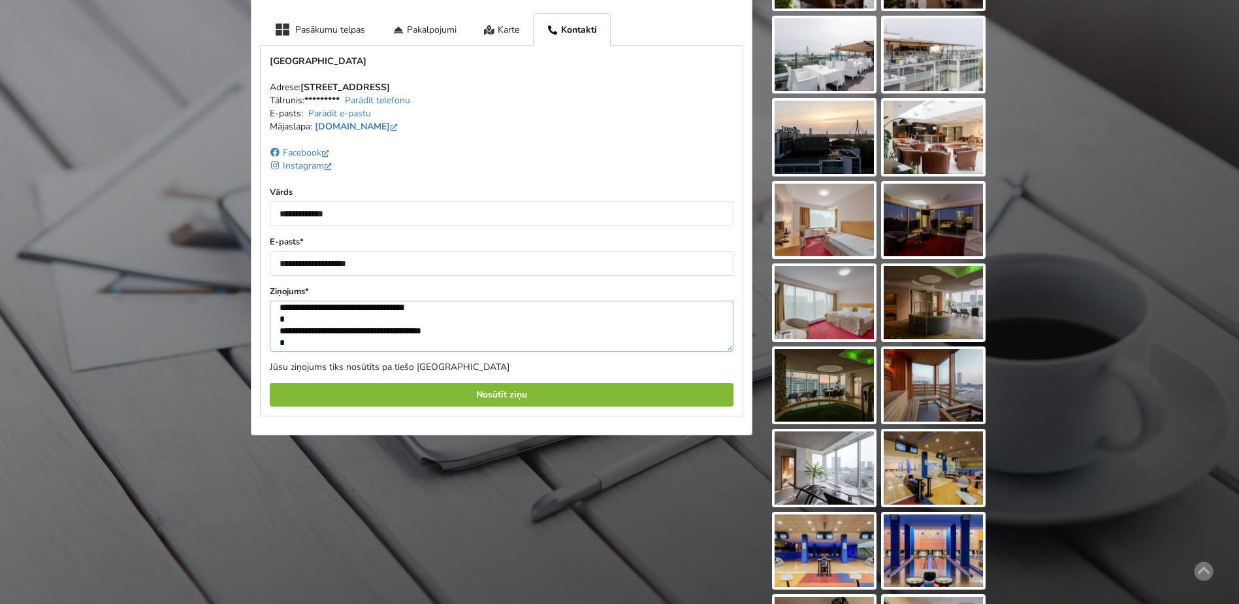
type textarea "**********"
click at [516, 383] on div "Nosūtīt ziņu" at bounding box center [502, 395] width 464 height 24
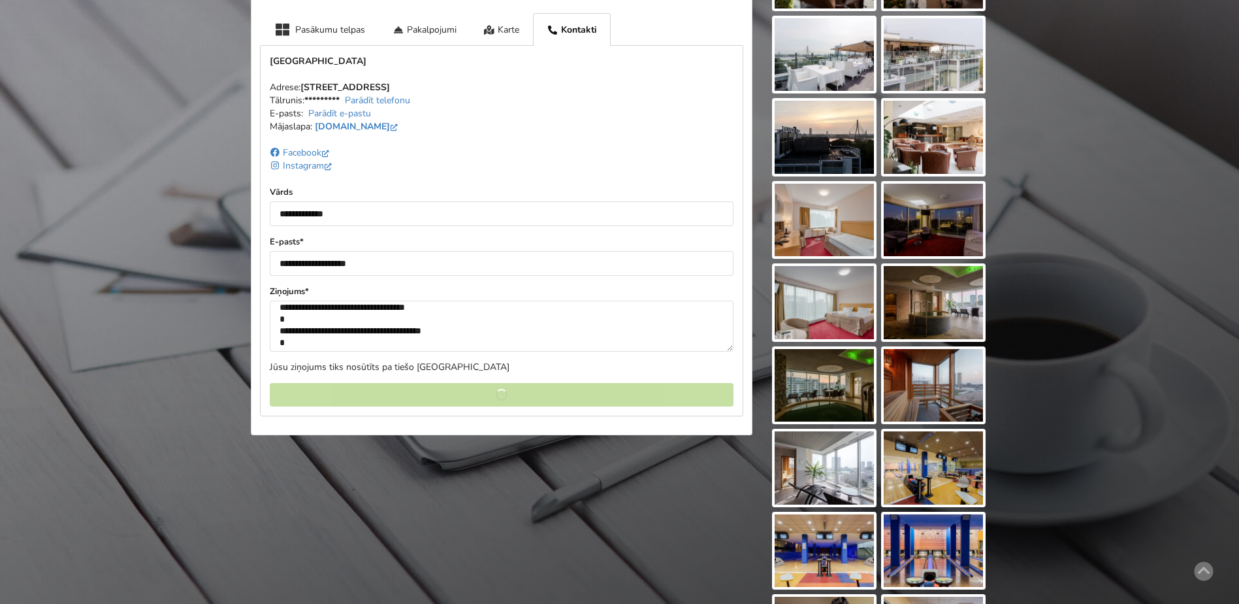
scroll to position [0, 0]
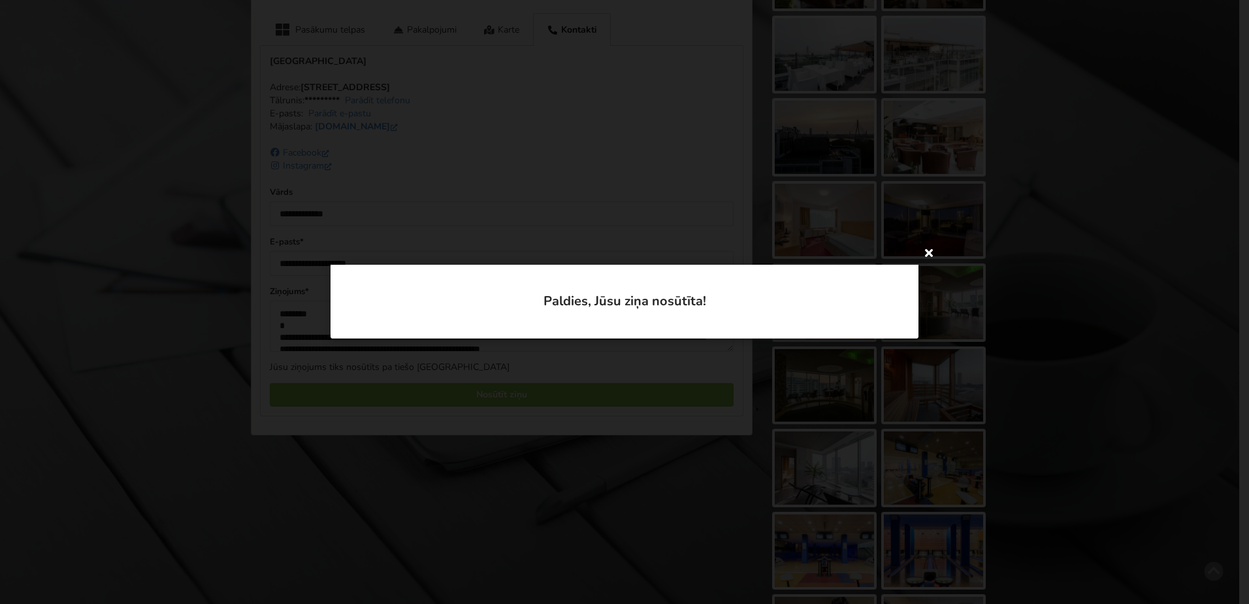
click at [932, 256] on icon at bounding box center [928, 252] width 21 height 21
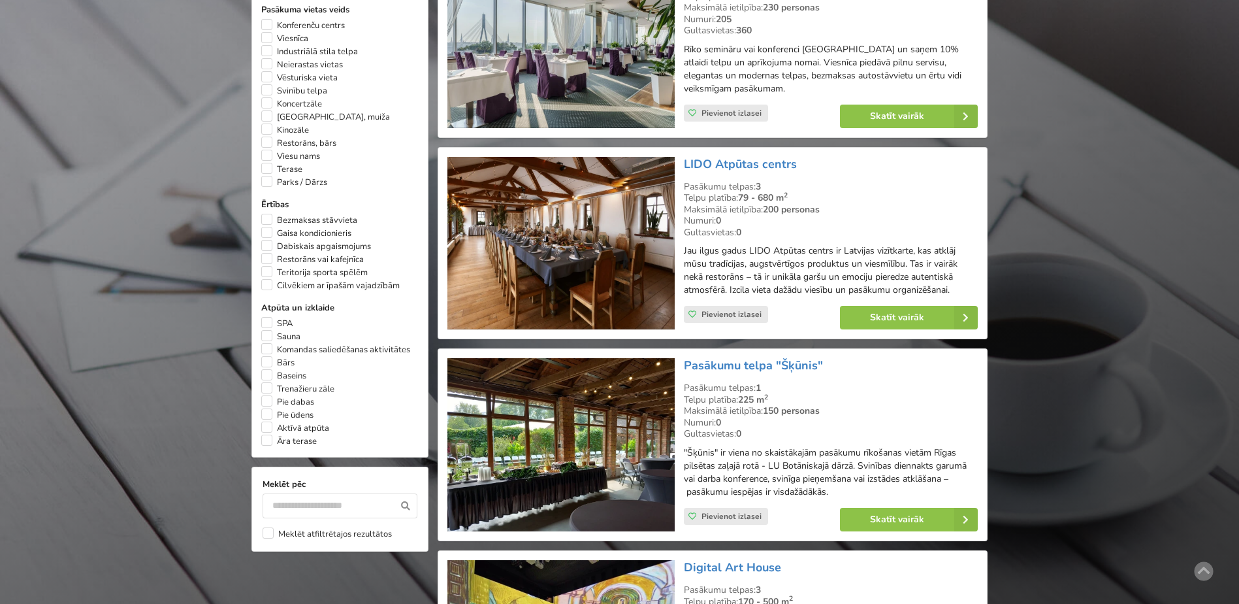
scroll to position [979, 0]
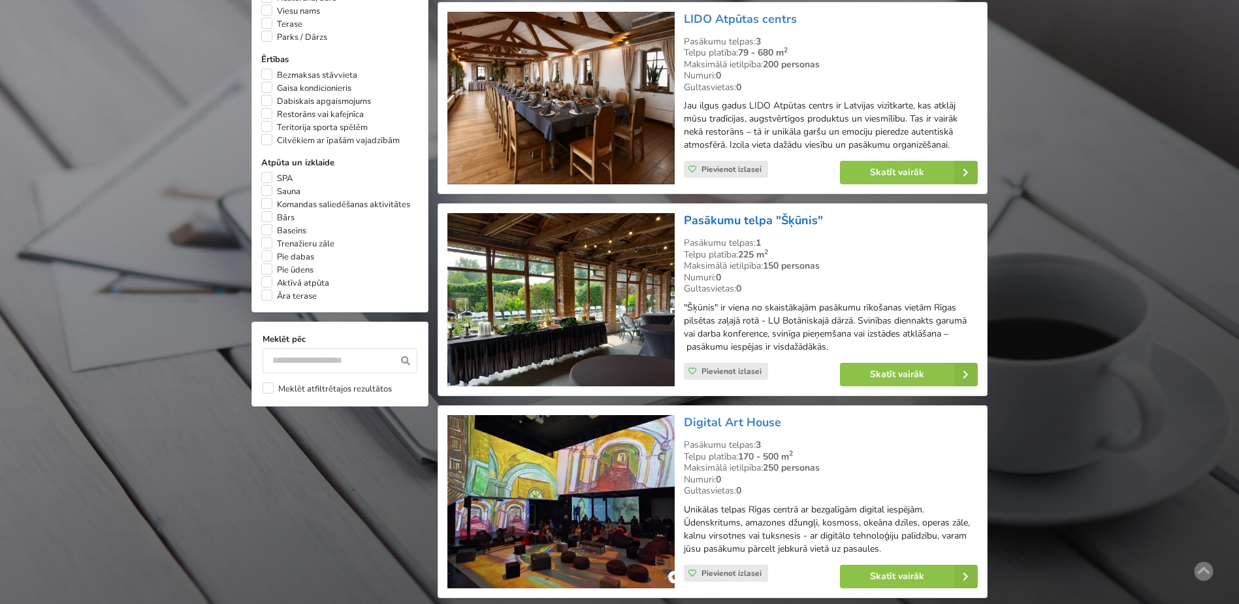
click at [732, 214] on link "Pasākumu telpa "Šķūnis"" at bounding box center [753, 220] width 139 height 16
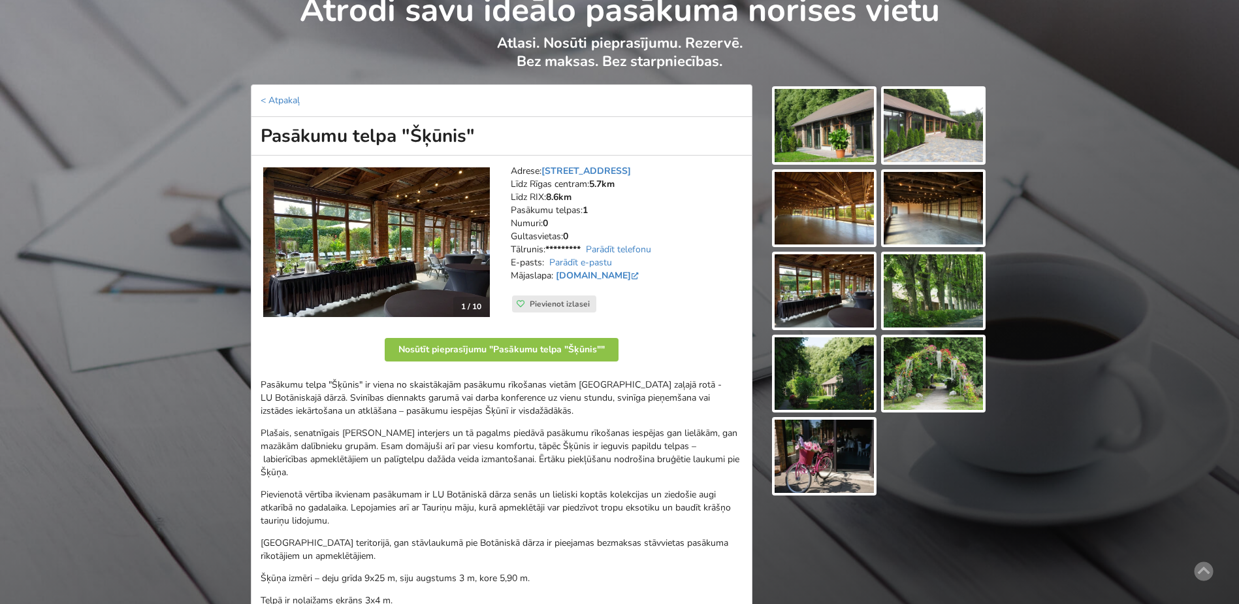
scroll to position [65, 0]
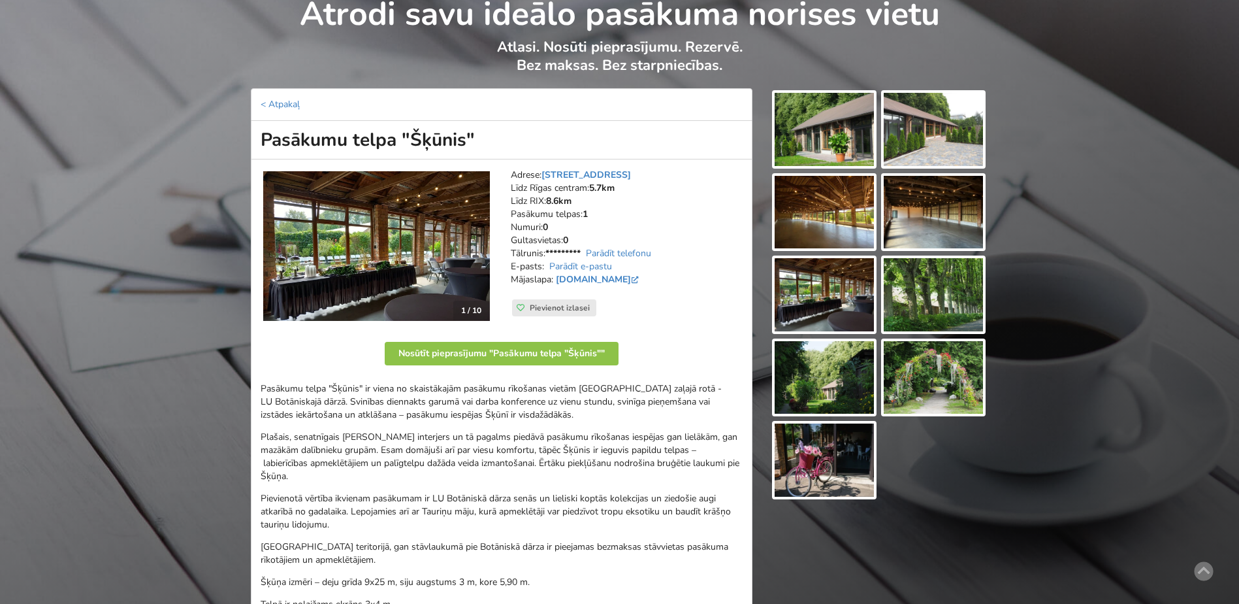
click at [839, 135] on img at bounding box center [824, 129] width 99 height 73
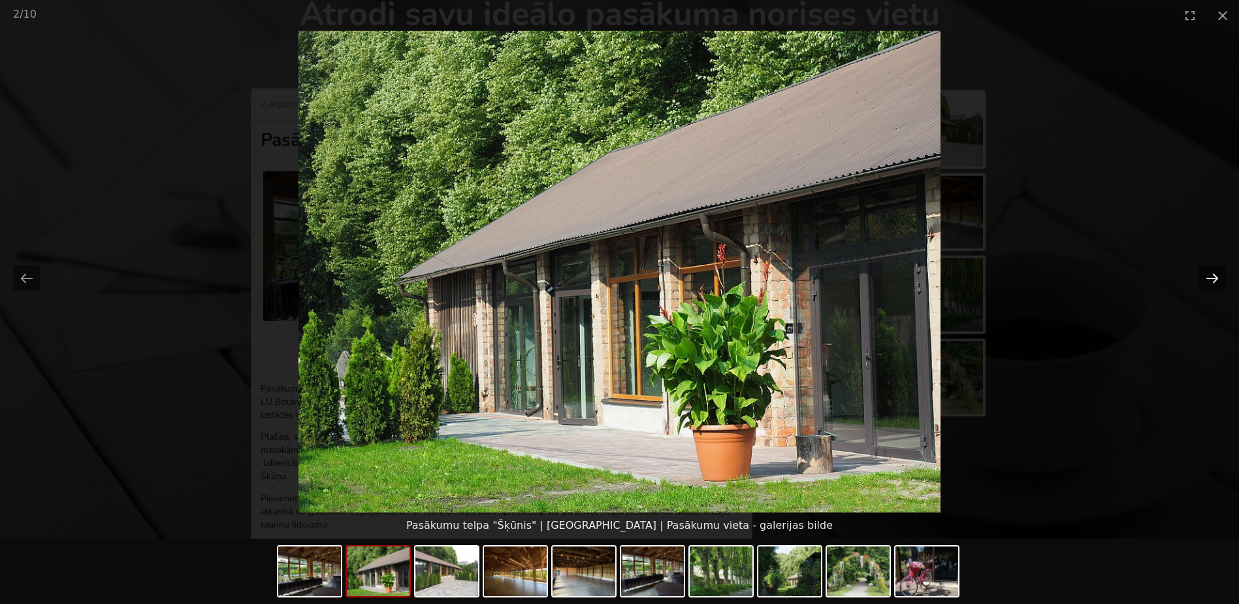
click at [1212, 278] on button "Next slide" at bounding box center [1212, 277] width 27 height 25
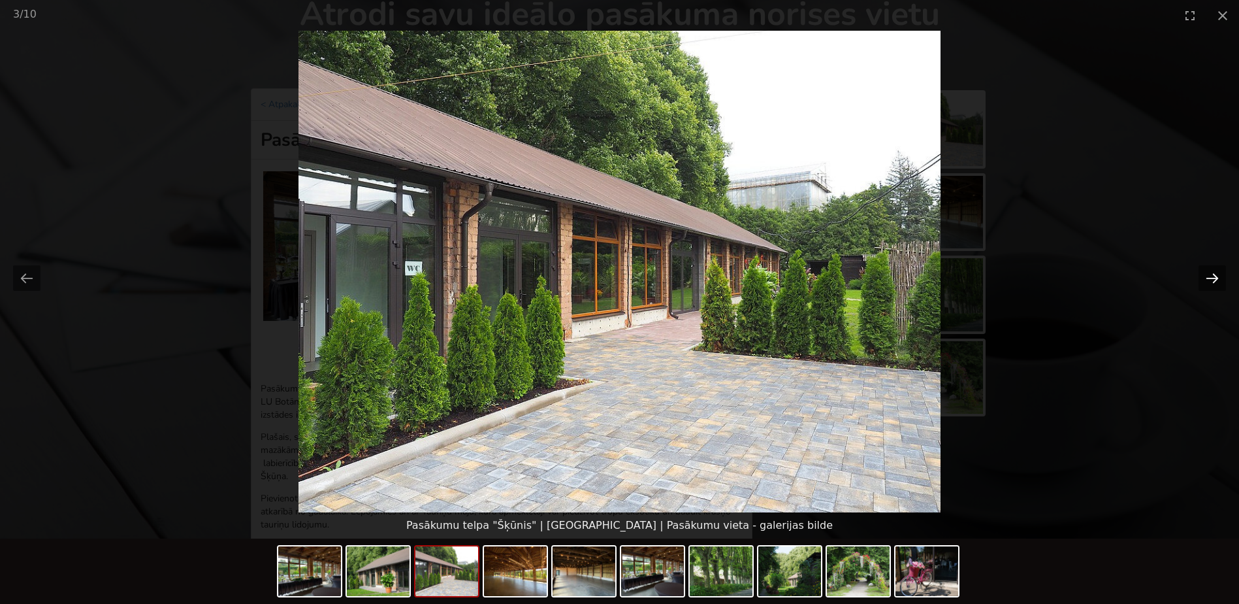
click at [1212, 278] on button "Next slide" at bounding box center [1212, 277] width 27 height 25
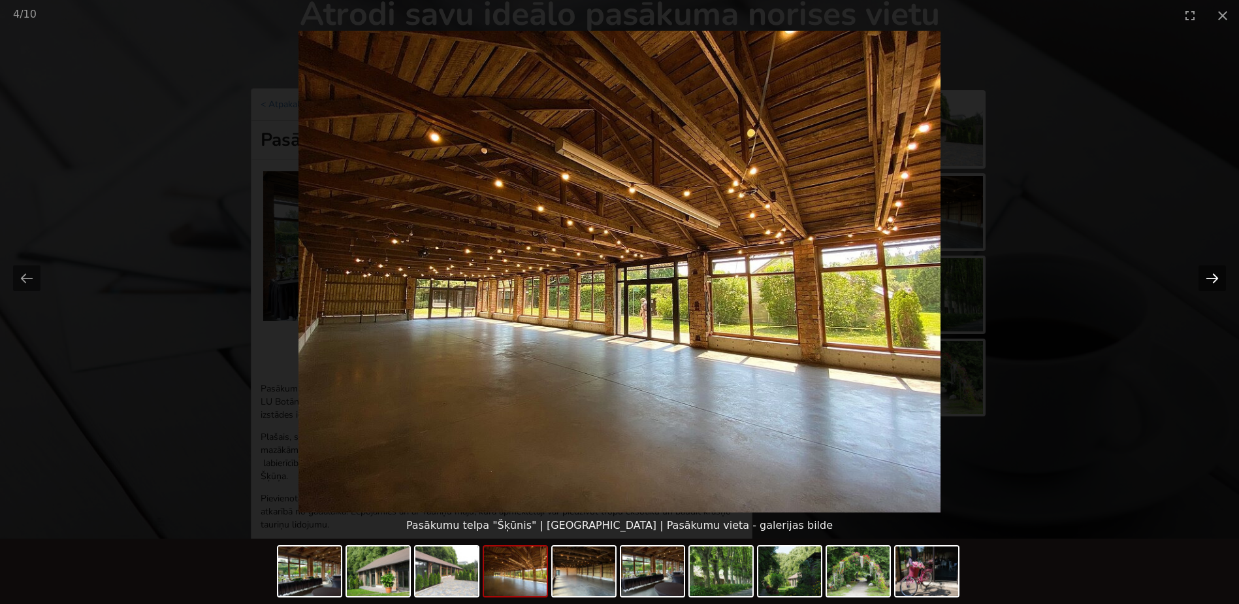
click at [1212, 278] on button "Next slide" at bounding box center [1212, 277] width 27 height 25
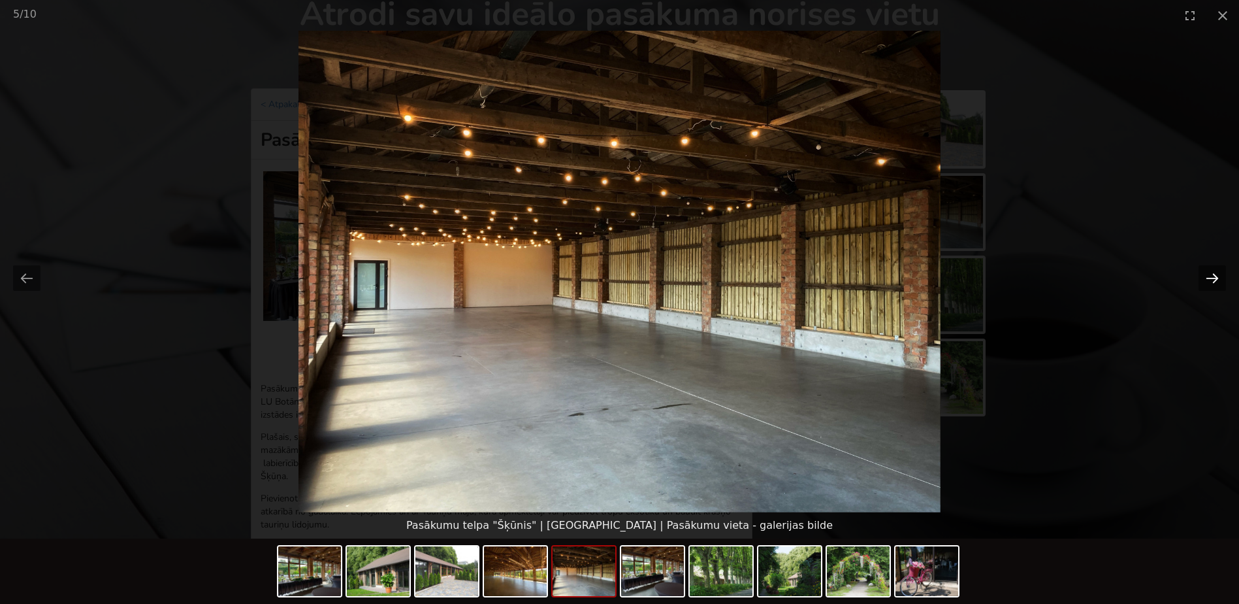
click at [1212, 278] on button "Next slide" at bounding box center [1212, 277] width 27 height 25
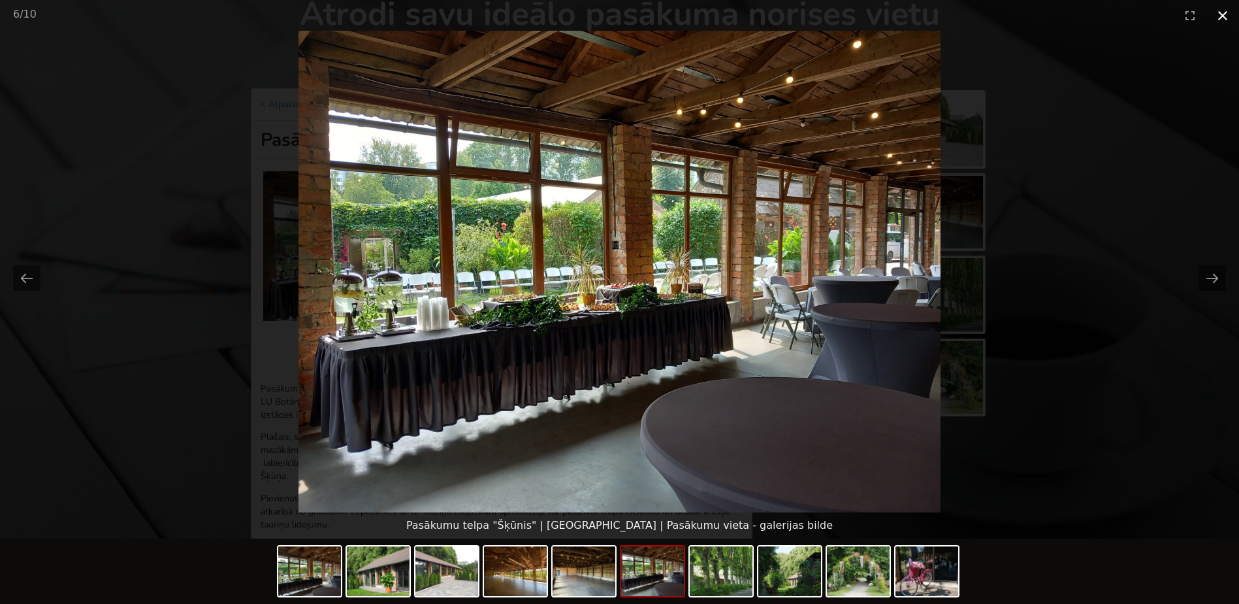
click at [1223, 15] on button "Close gallery" at bounding box center [1222, 15] width 33 height 31
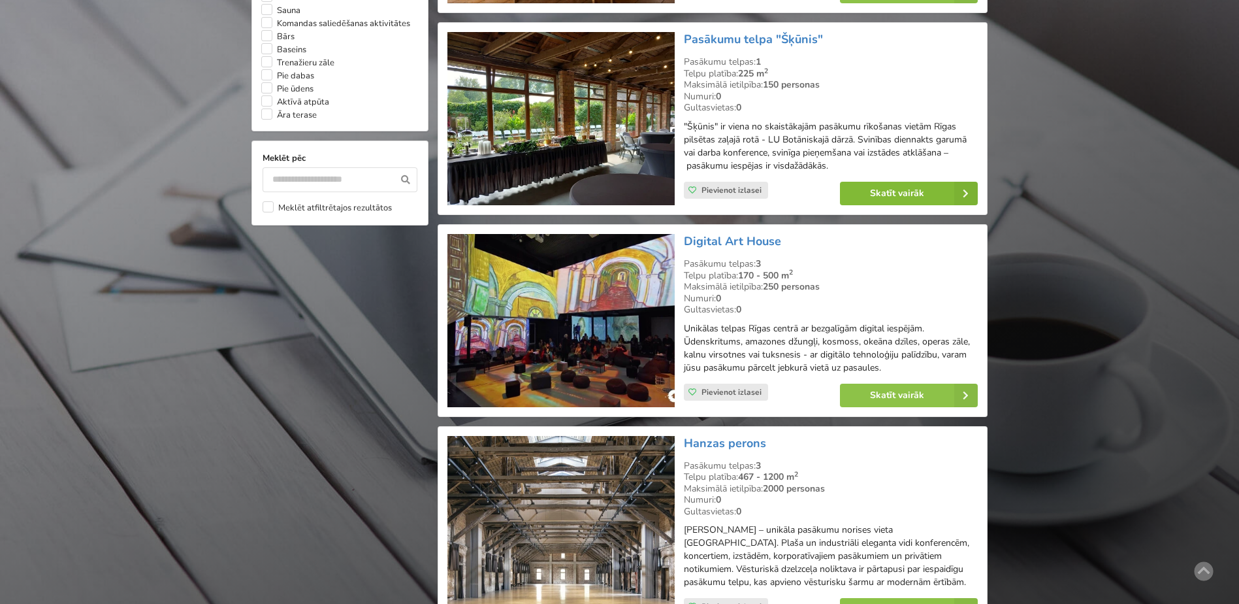
scroll to position [1175, 0]
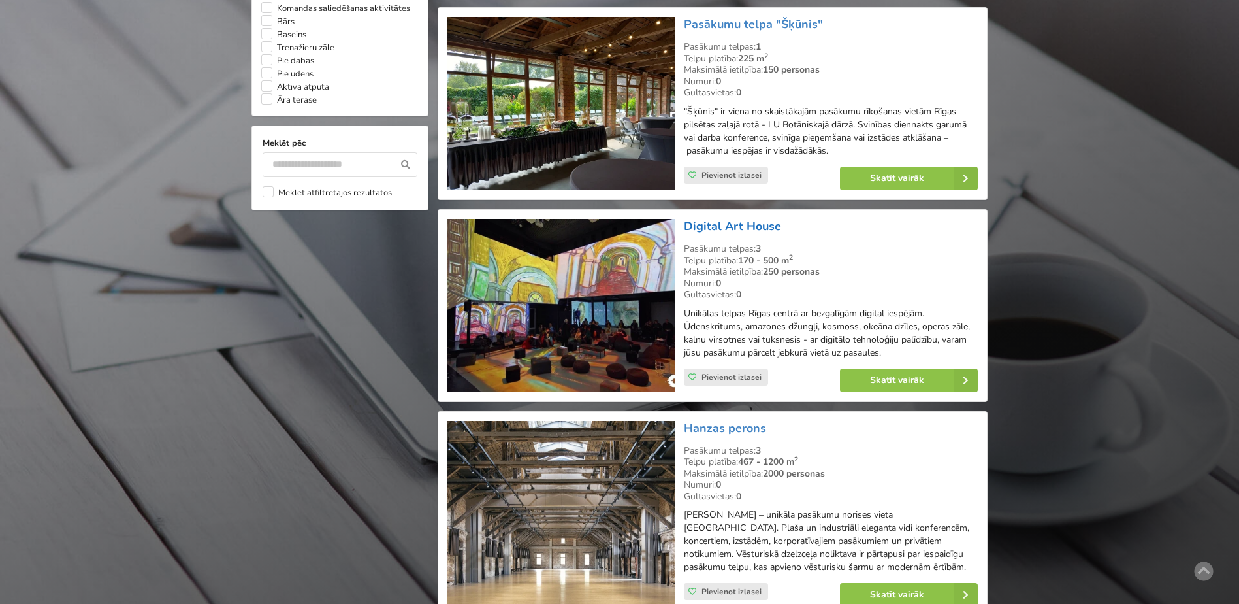
click at [733, 223] on link "Digital Art House" at bounding box center [732, 226] width 97 height 16
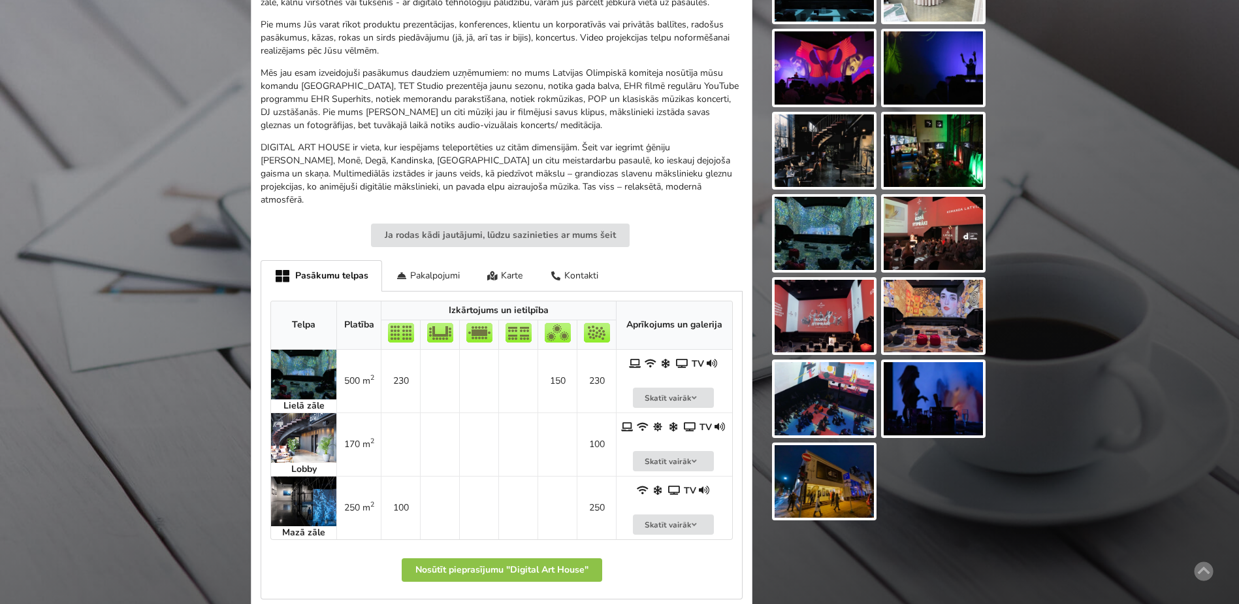
scroll to position [523, 0]
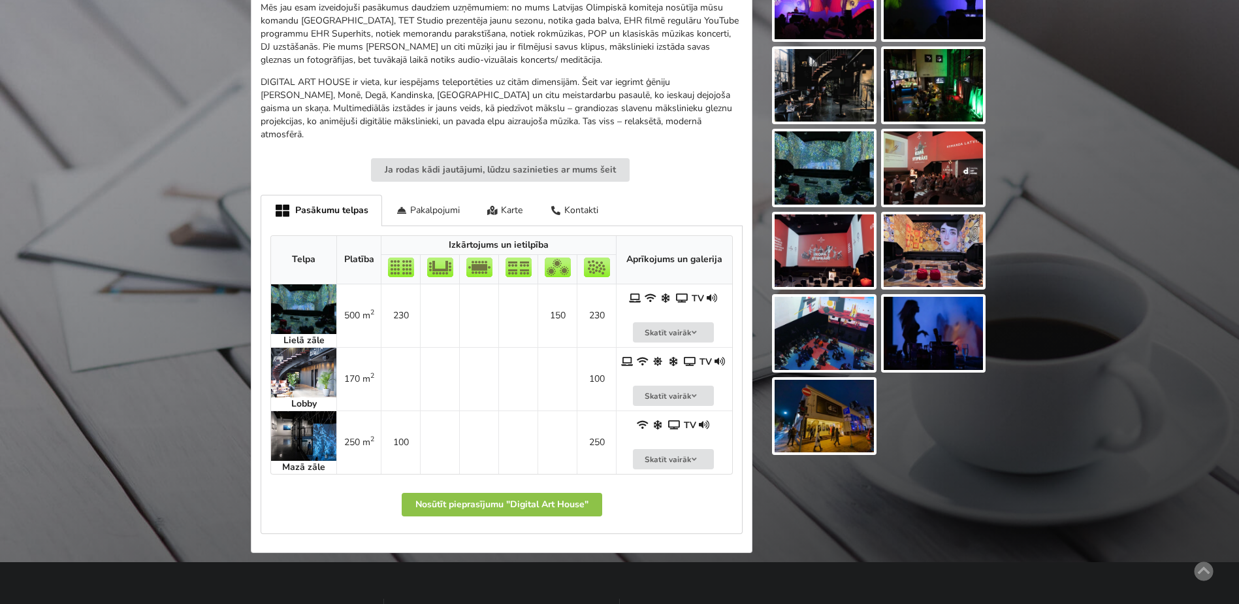
click at [305, 420] on img at bounding box center [303, 436] width 65 height 50
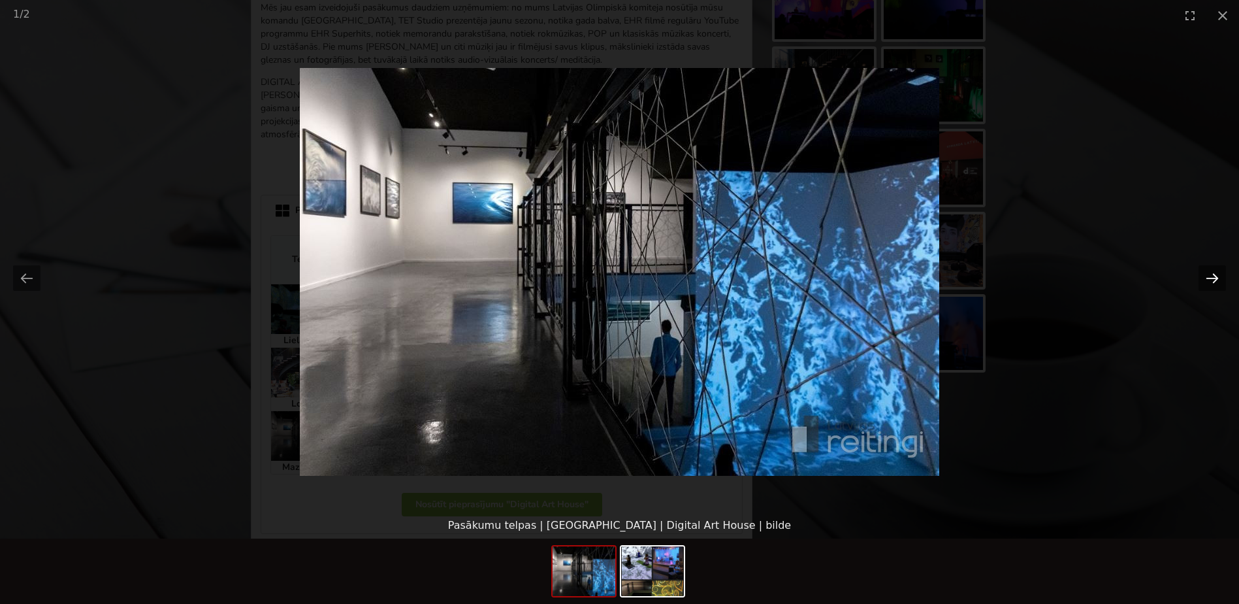
click at [1217, 272] on button "Next slide" at bounding box center [1212, 277] width 27 height 25
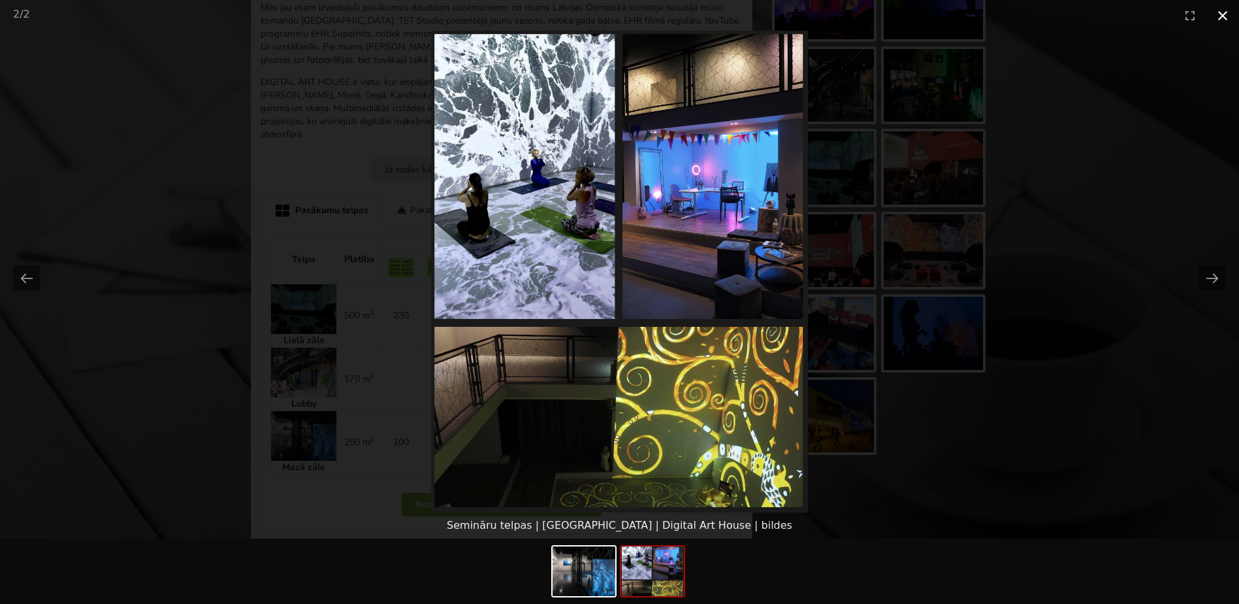
click at [1226, 15] on button "Close gallery" at bounding box center [1222, 15] width 33 height 31
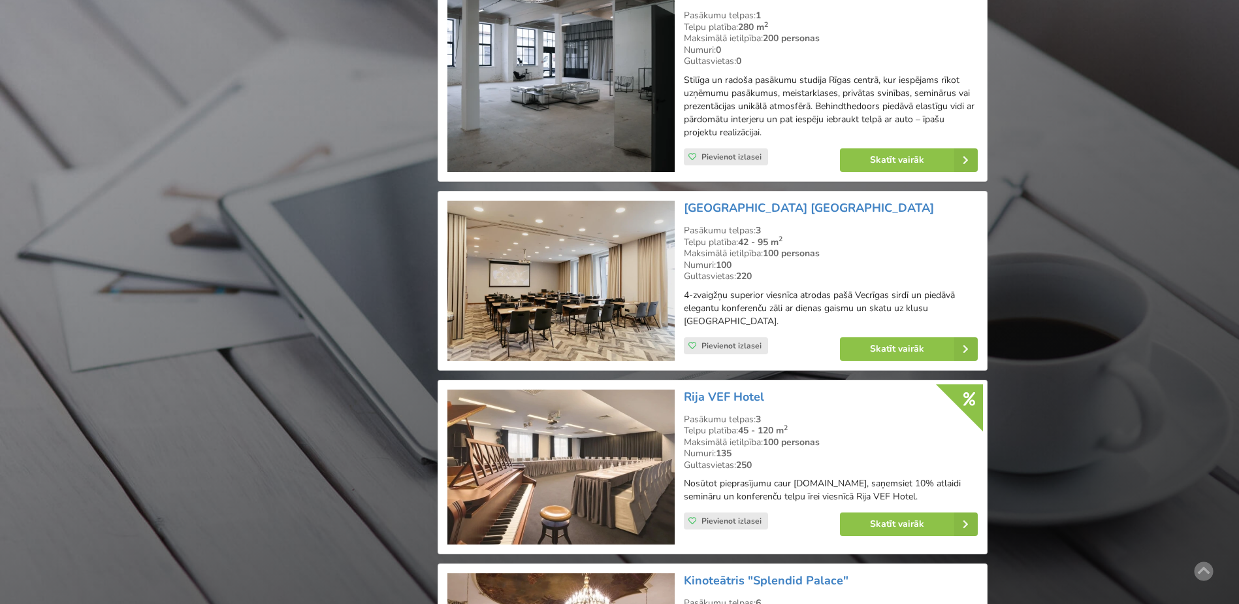
scroll to position [1828, 0]
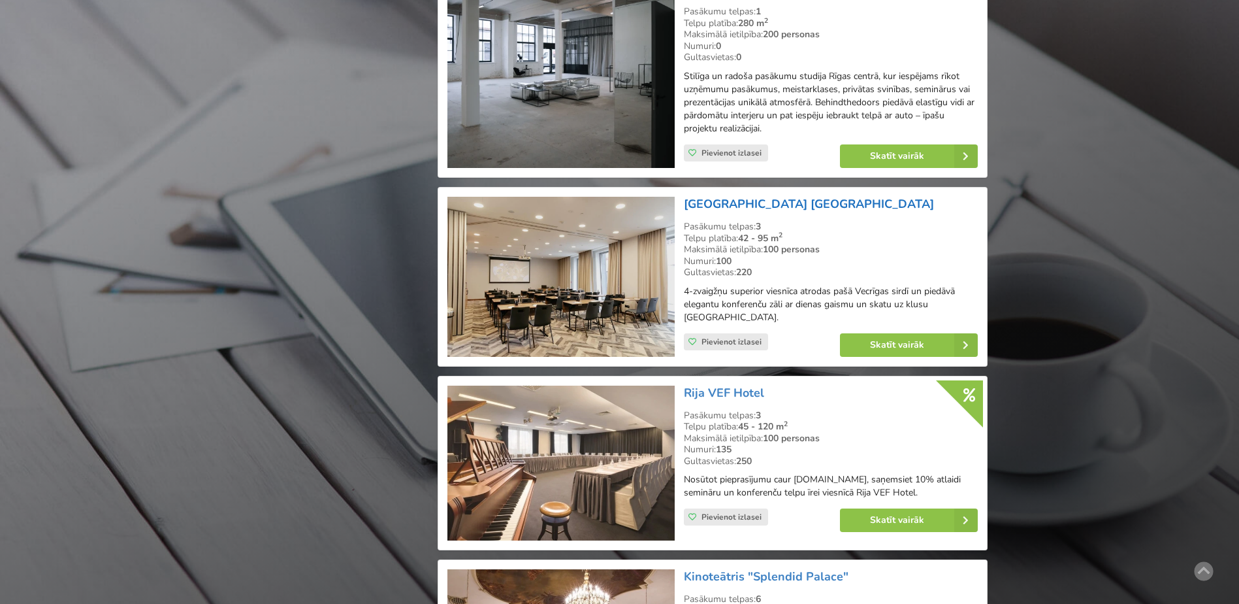
click at [745, 202] on link "[GEOGRAPHIC_DATA] [GEOGRAPHIC_DATA]" at bounding box center [809, 204] width 250 height 16
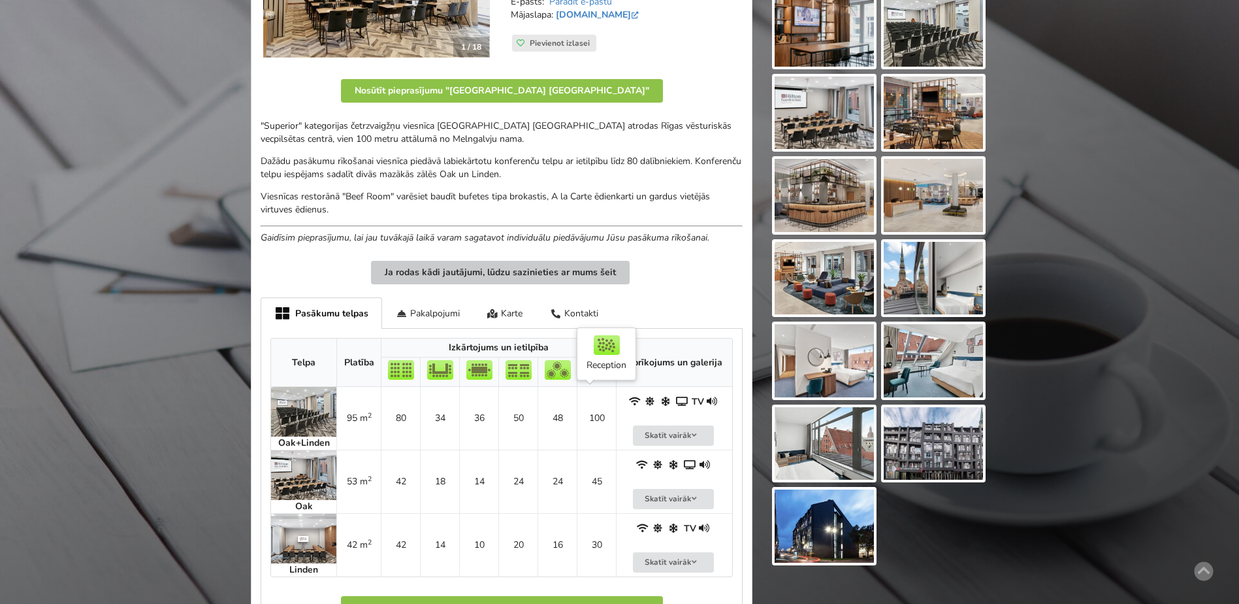
scroll to position [327, 0]
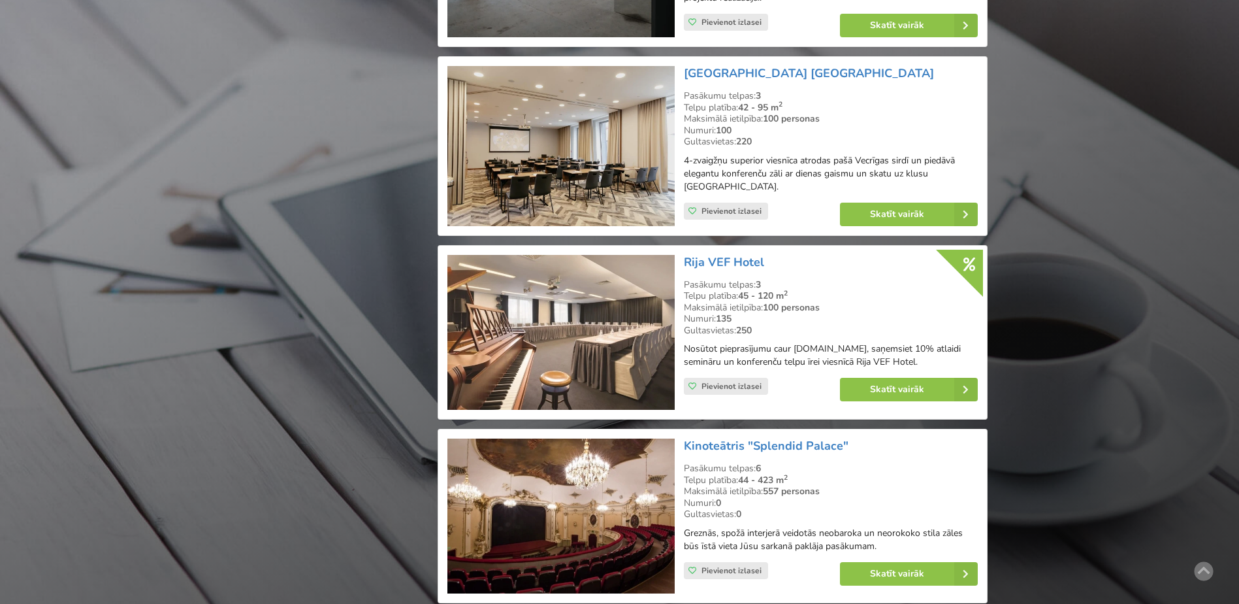
scroll to position [2024, 0]
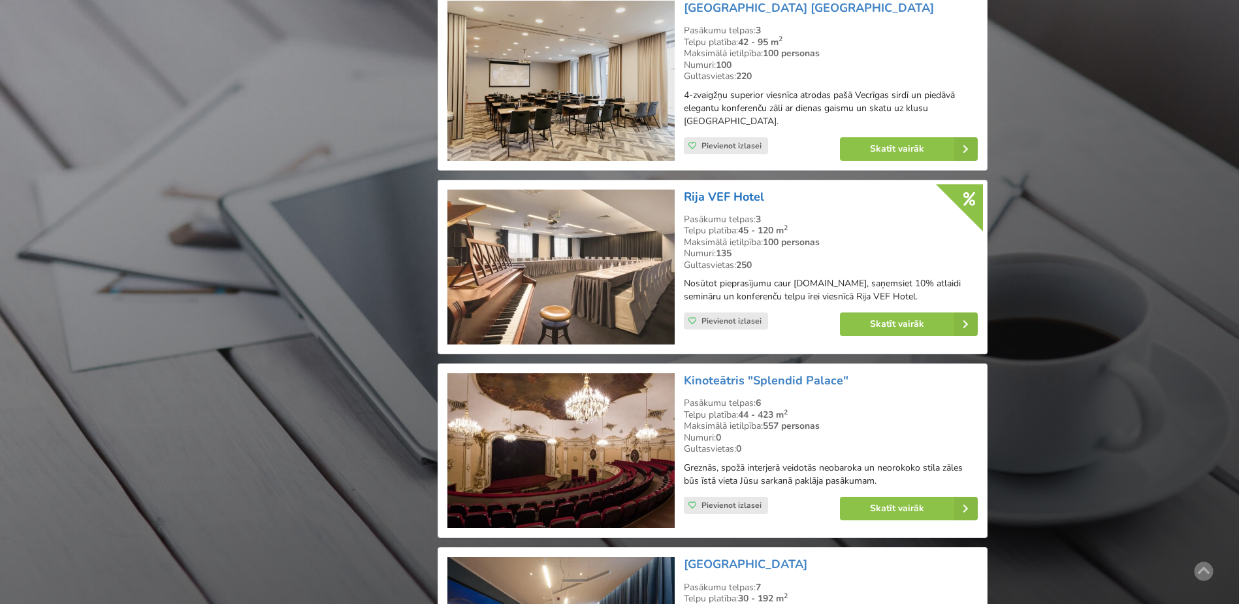
click at [730, 194] on link "Rija VEF Hotel" at bounding box center [724, 197] width 80 height 16
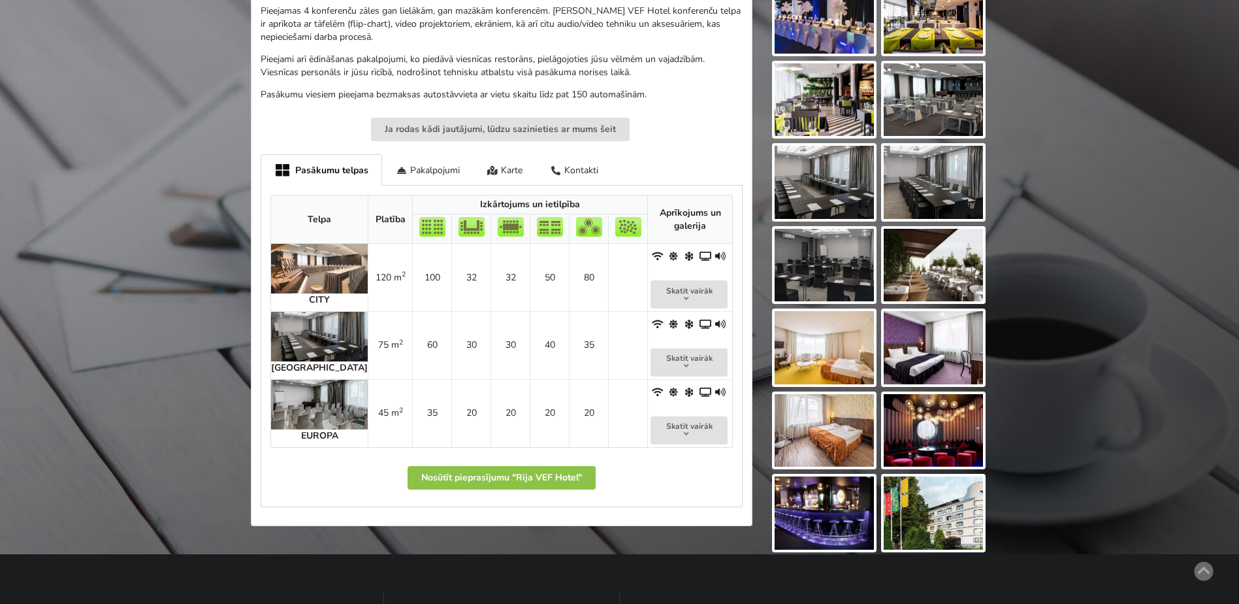
scroll to position [523, 0]
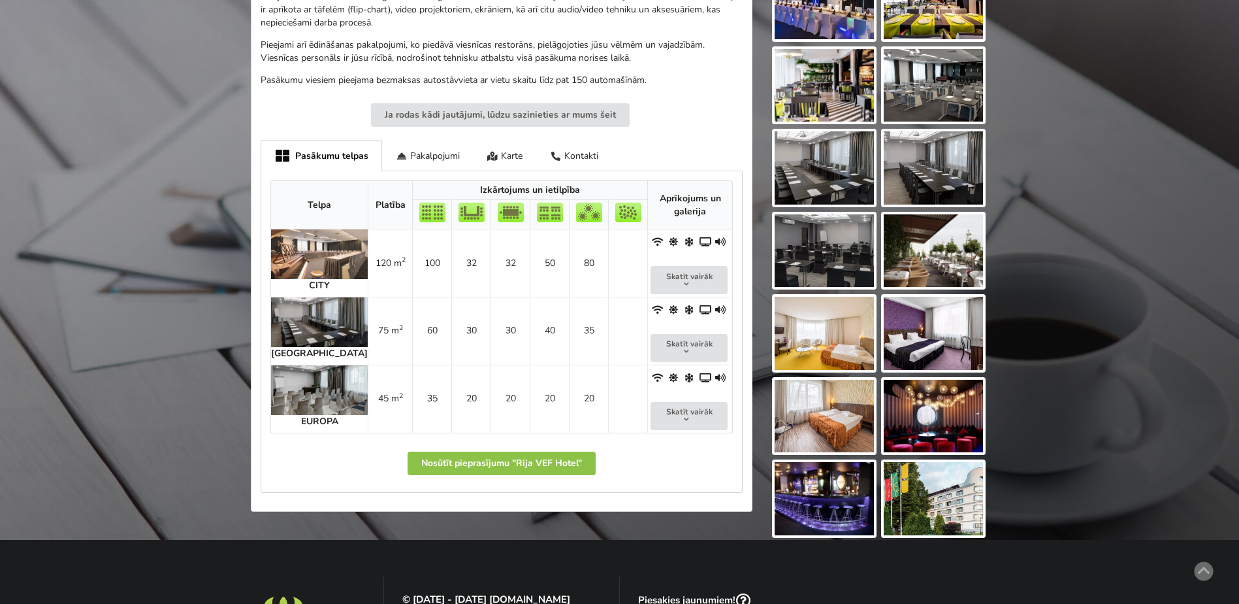
click at [312, 262] on img at bounding box center [319, 254] width 97 height 50
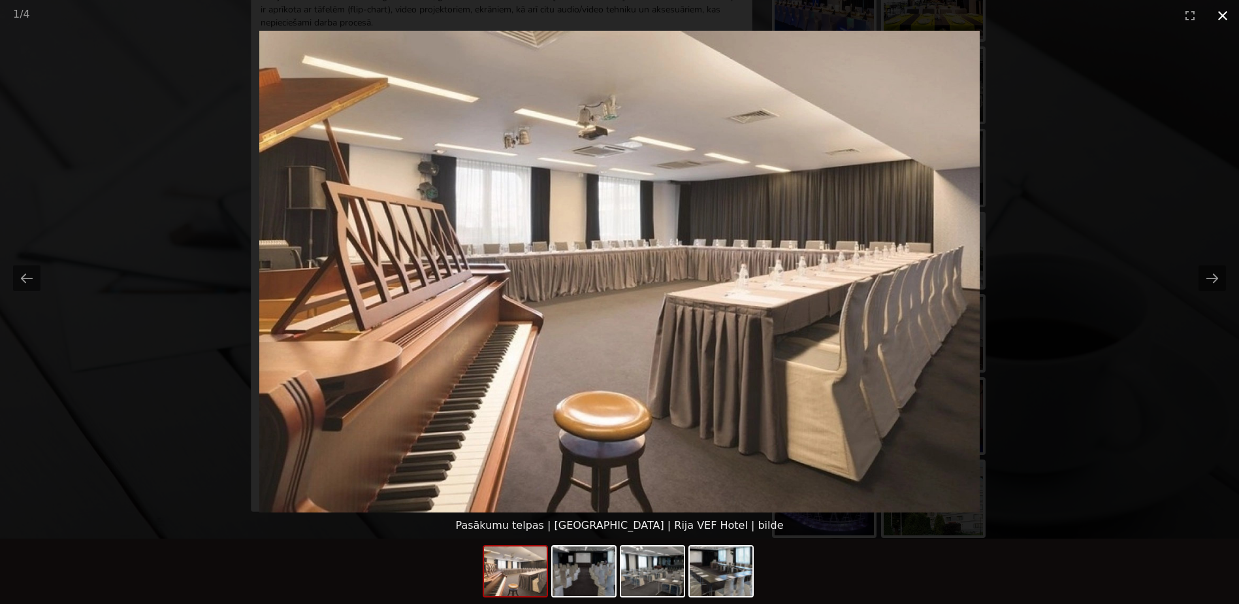
click at [1224, 18] on button "Close gallery" at bounding box center [1222, 15] width 33 height 31
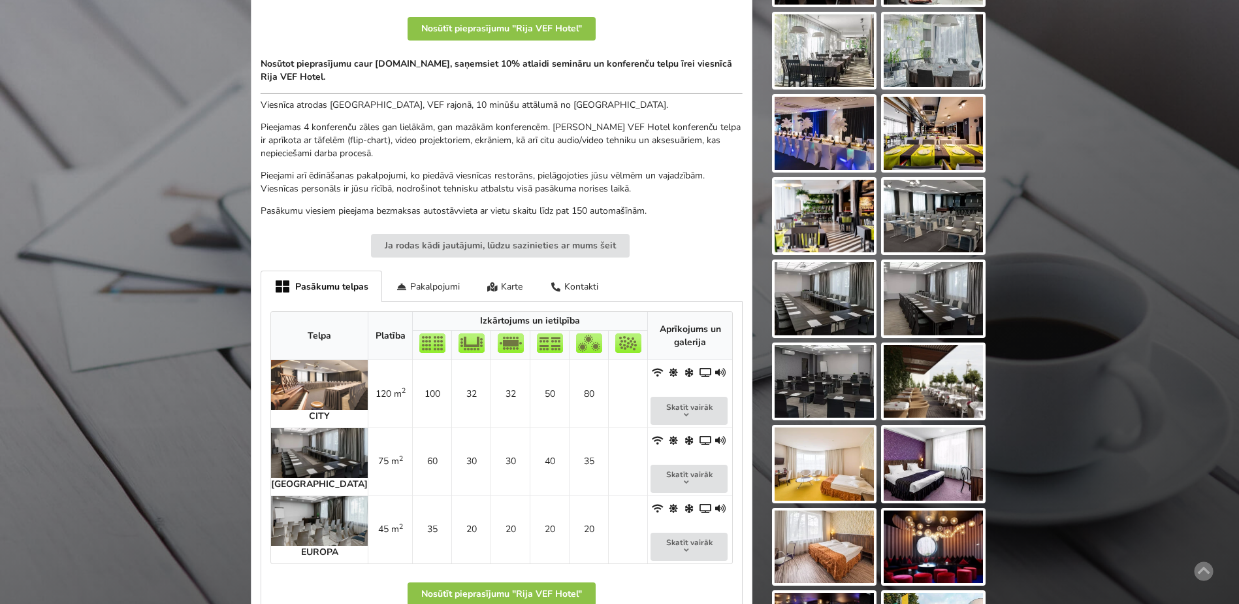
scroll to position [457, 0]
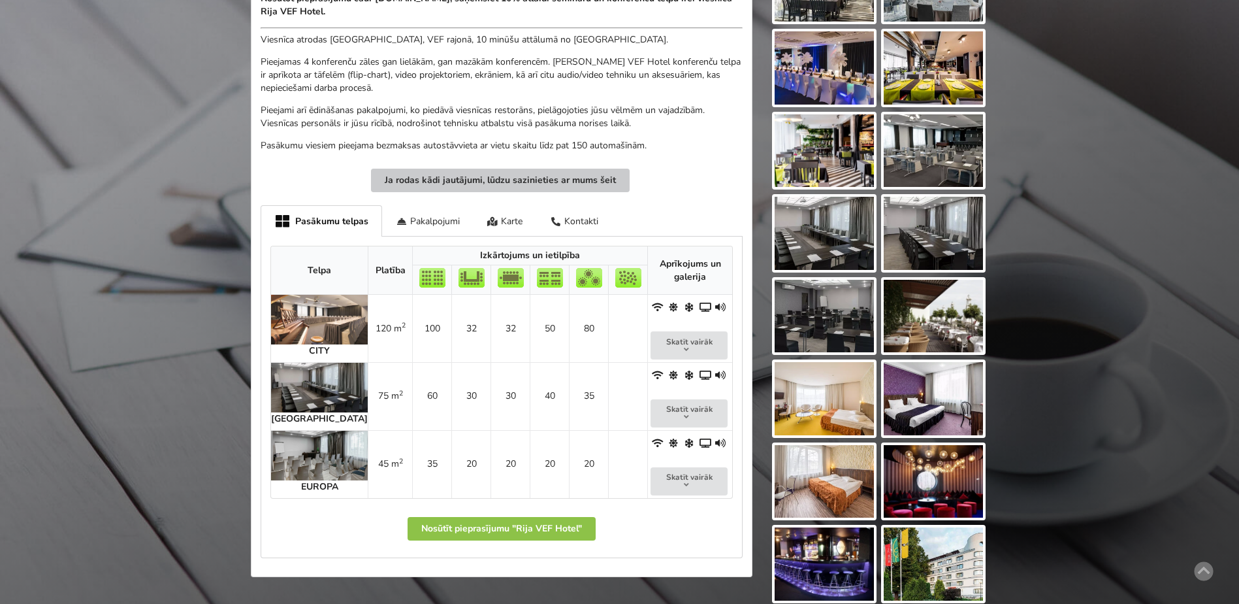
click at [498, 182] on button "Ja rodas kādi jautājumi, lūdzu sazinieties ar mums šeit" at bounding box center [500, 181] width 259 height 24
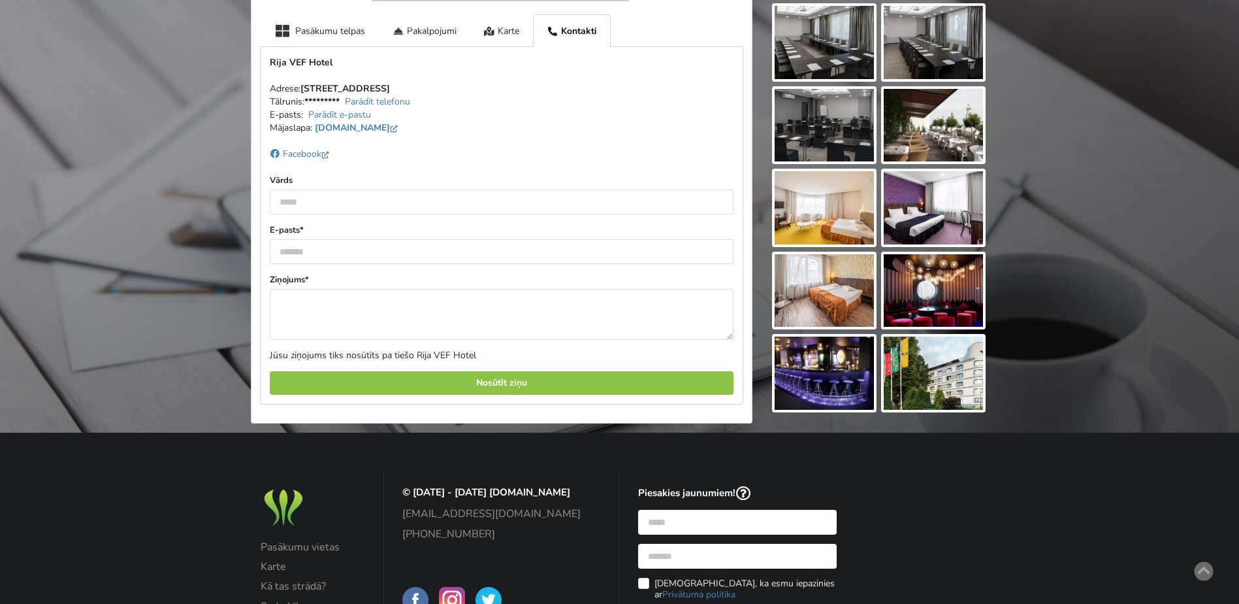
scroll to position [662, 0]
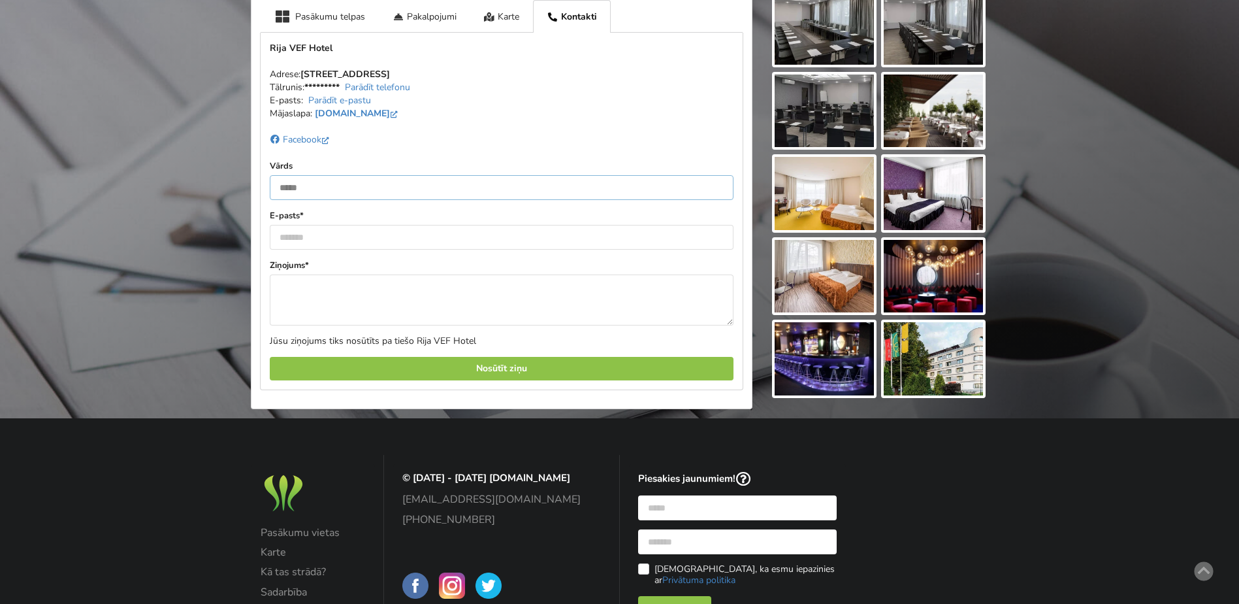
click at [295, 191] on input "text" at bounding box center [502, 187] width 464 height 25
type input "**********"
click at [297, 240] on input "email" at bounding box center [502, 237] width 464 height 25
type input "**********"
click at [296, 294] on textarea at bounding box center [502, 299] width 464 height 51
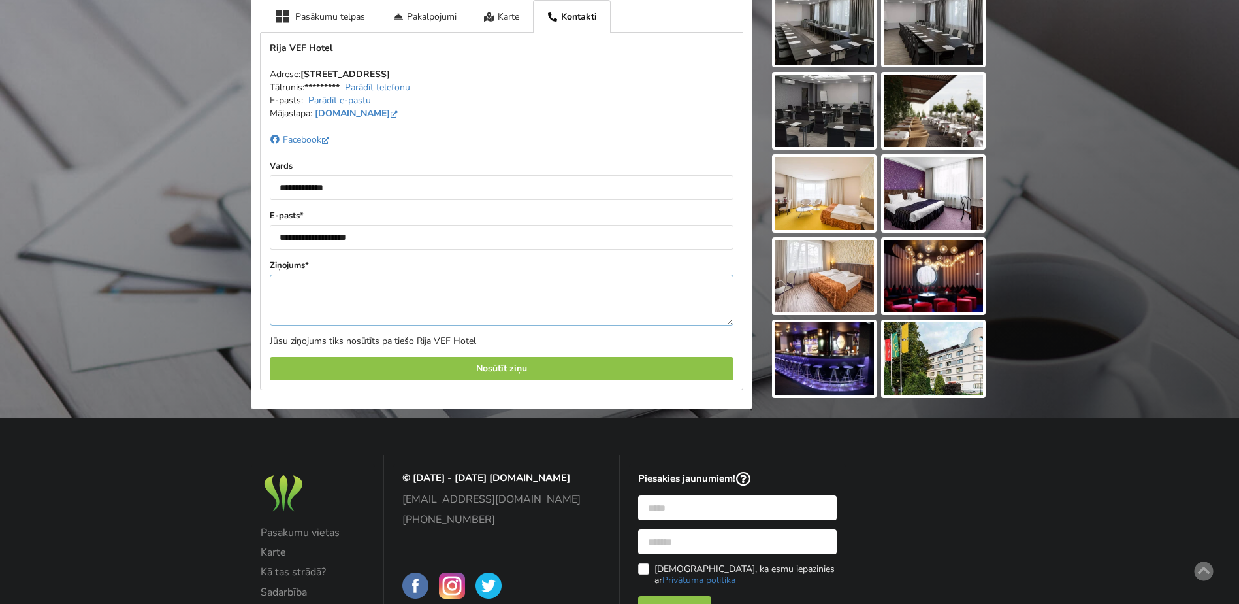
paste textarea "**********"
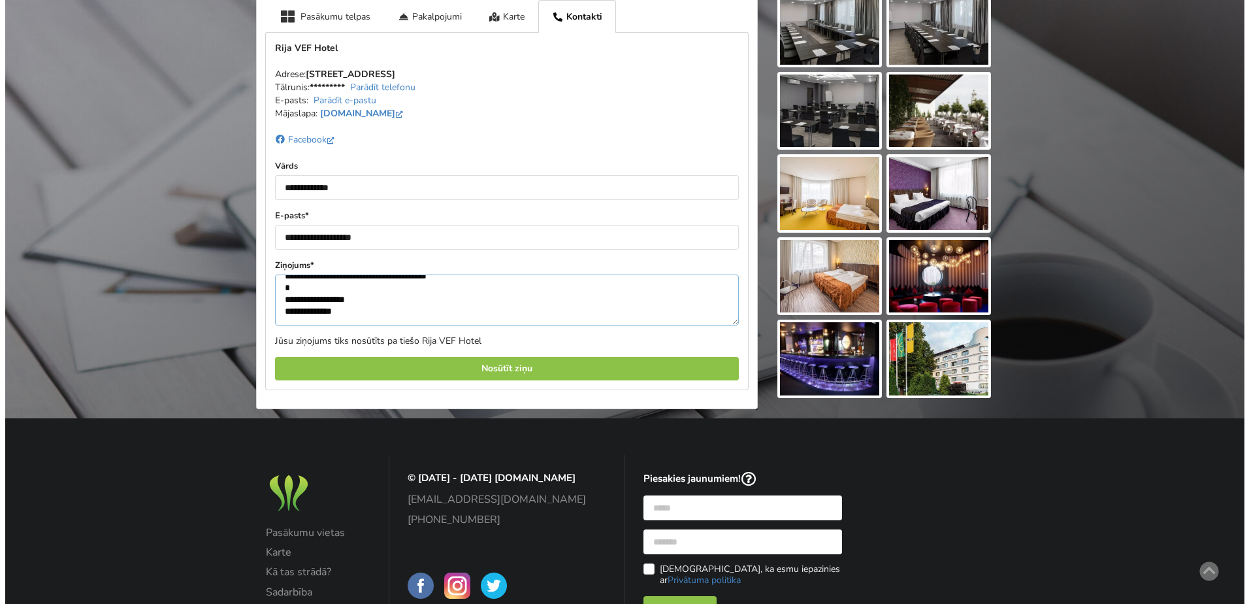
scroll to position [110, 0]
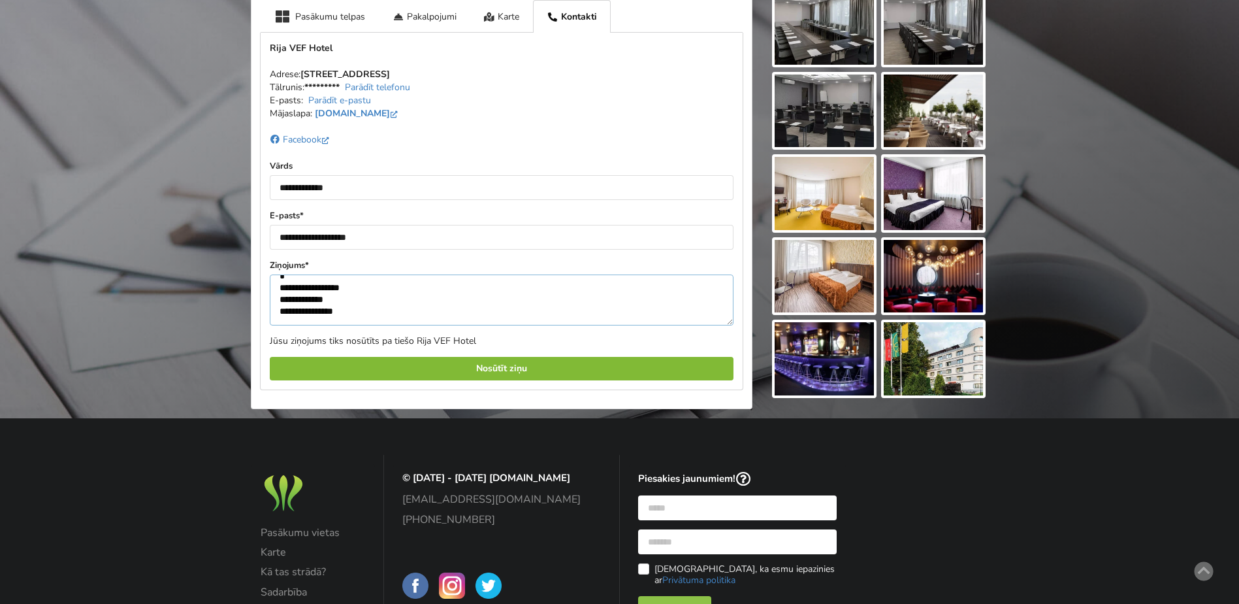
type textarea "**********"
click at [495, 369] on div "Nosūtīt ziņu" at bounding box center [502, 369] width 464 height 24
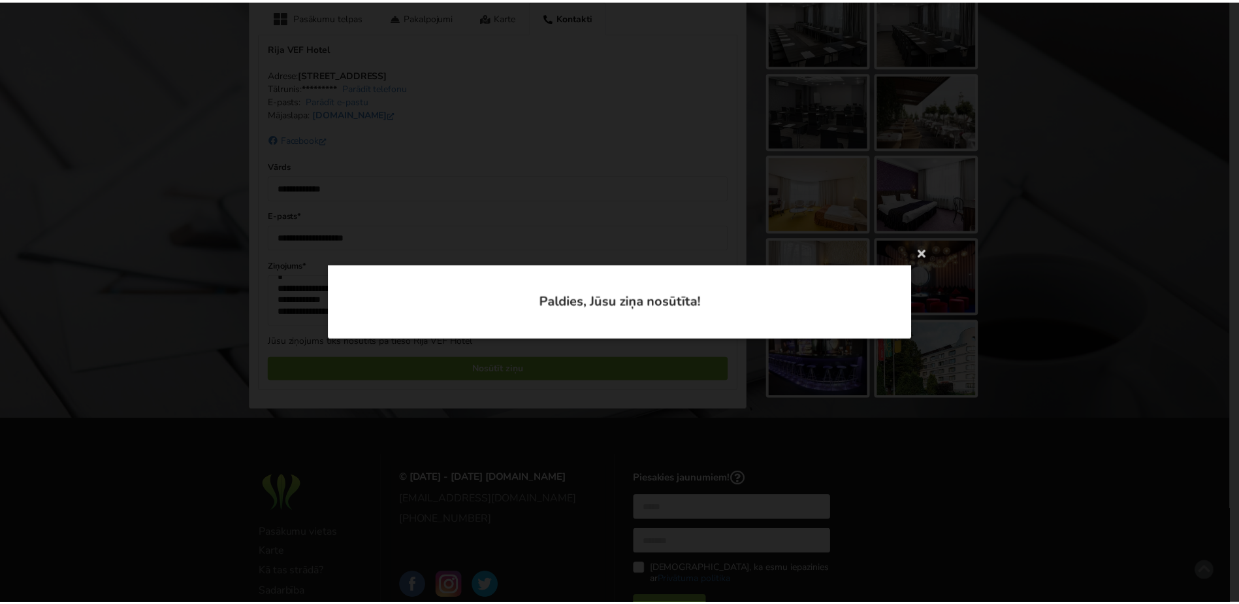
scroll to position [0, 0]
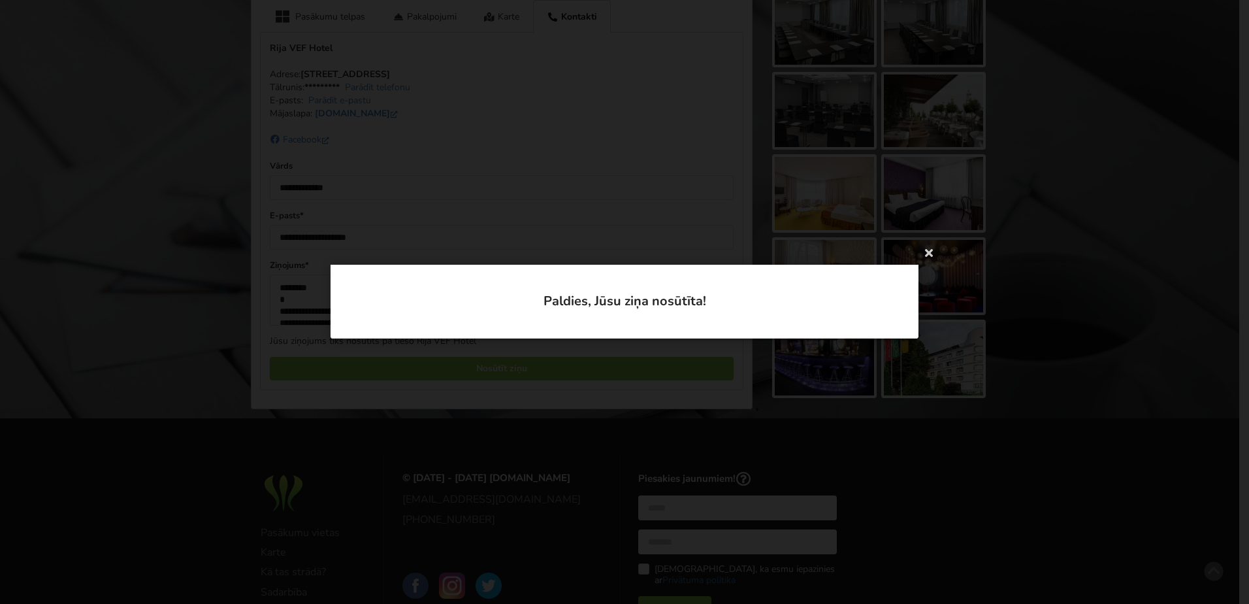
drag, startPoint x: 928, startPoint y: 250, endPoint x: 902, endPoint y: 235, distance: 29.2
click at [927, 250] on icon at bounding box center [928, 252] width 21 height 21
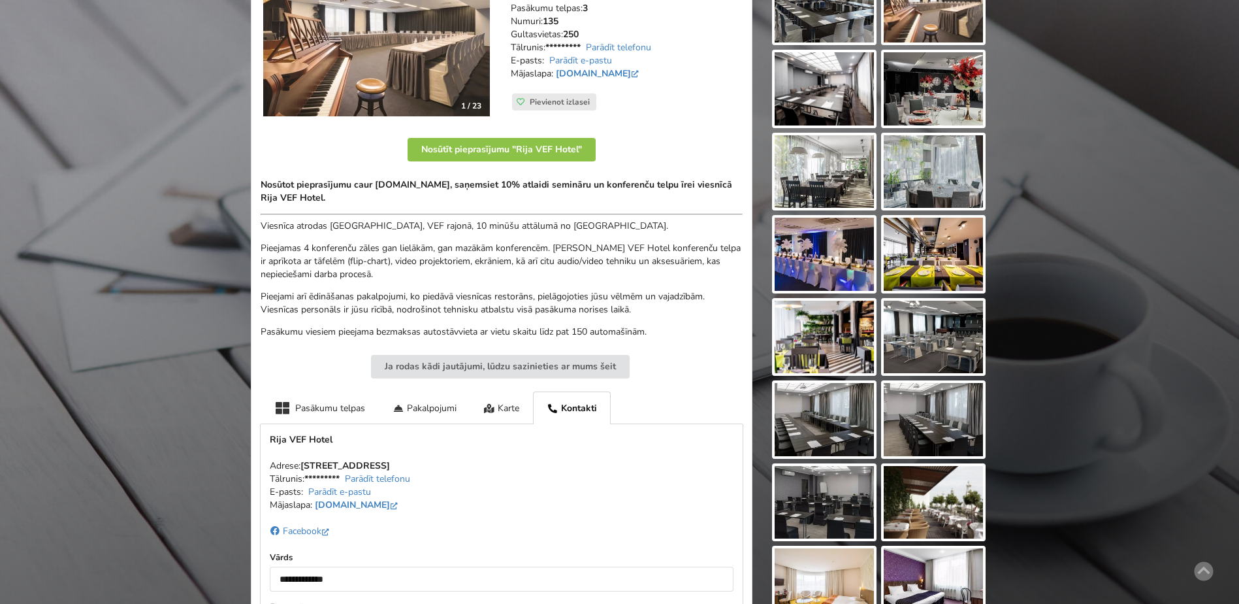
scroll to position [140, 0]
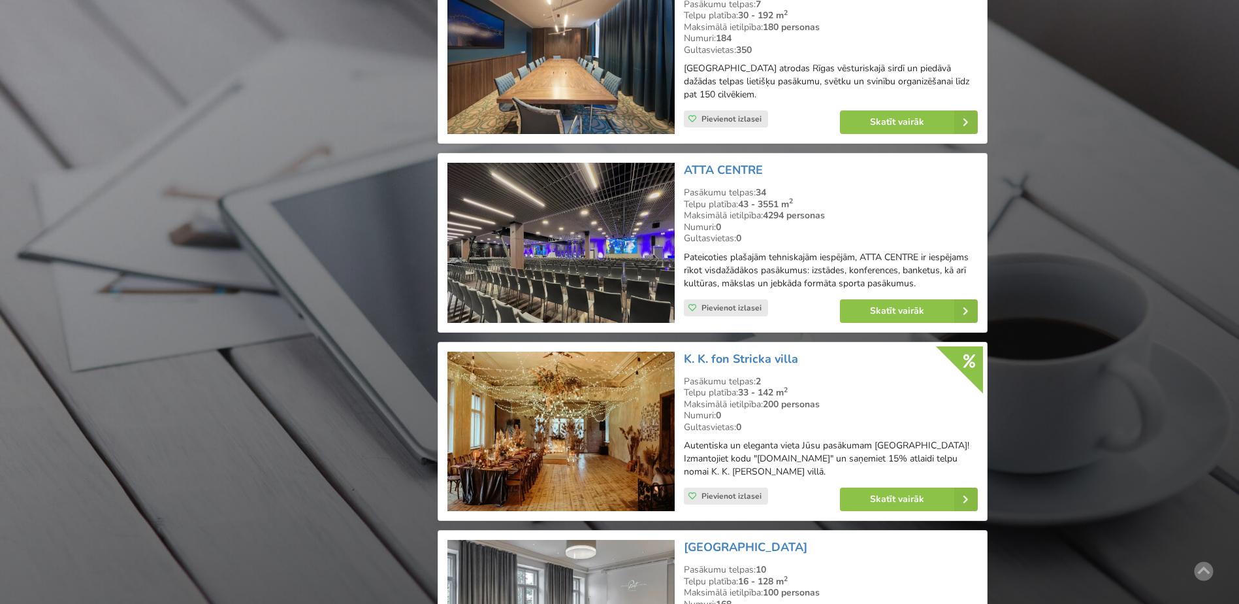
scroll to position [2612, 0]
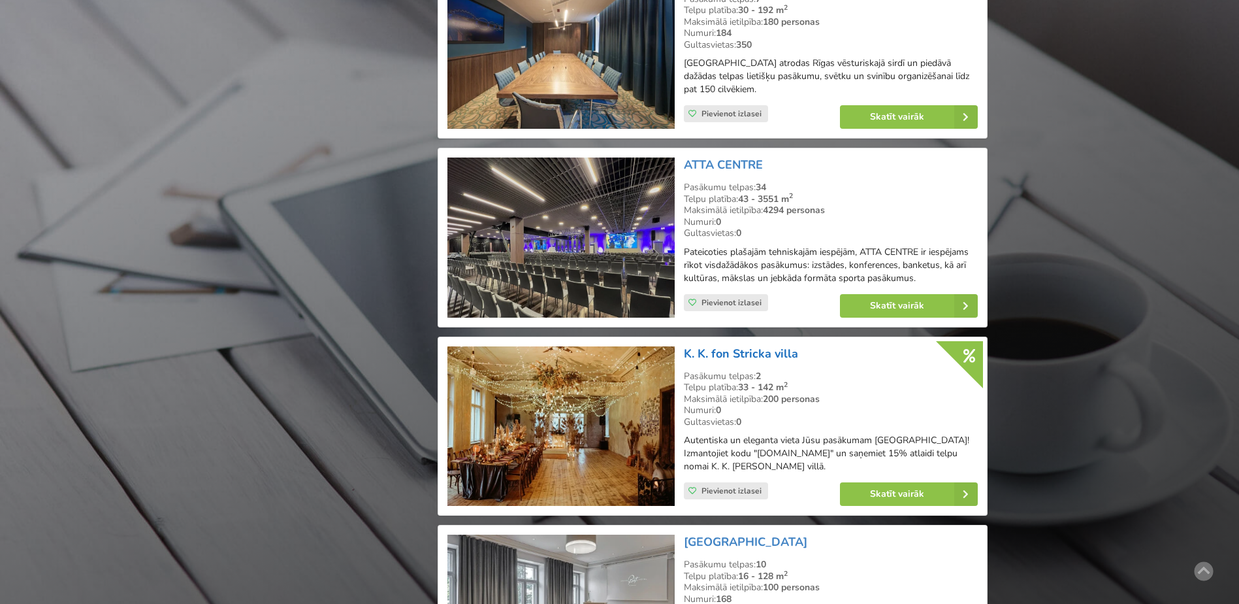
click at [758, 357] on link "K. K. fon Stricka villa" at bounding box center [741, 354] width 114 height 16
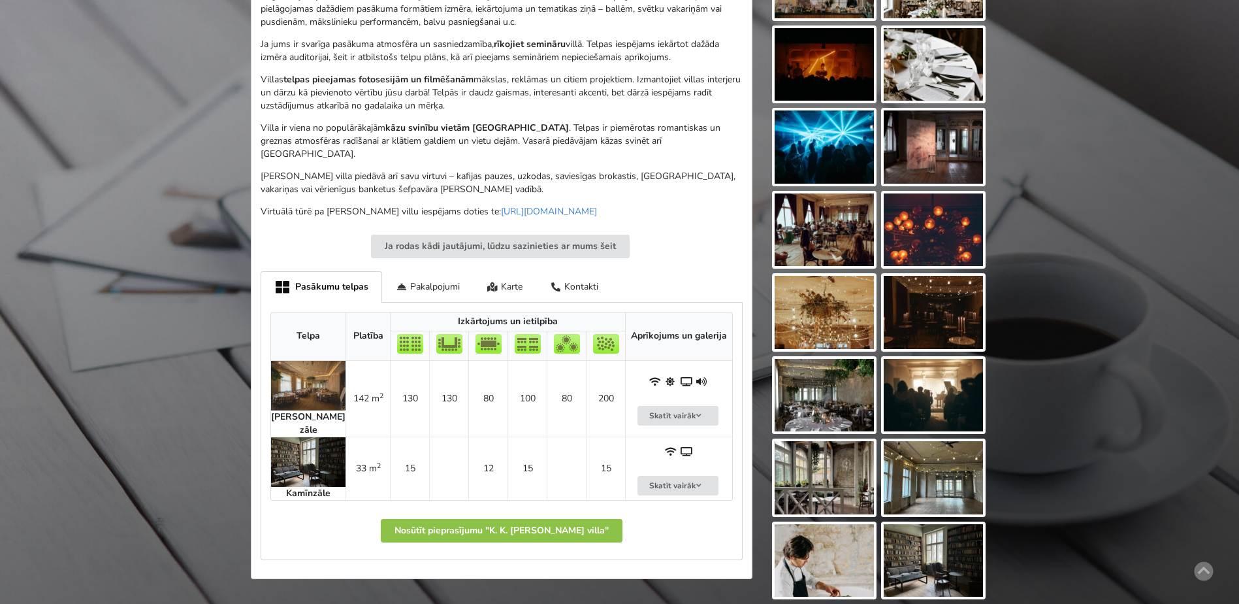
scroll to position [588, 0]
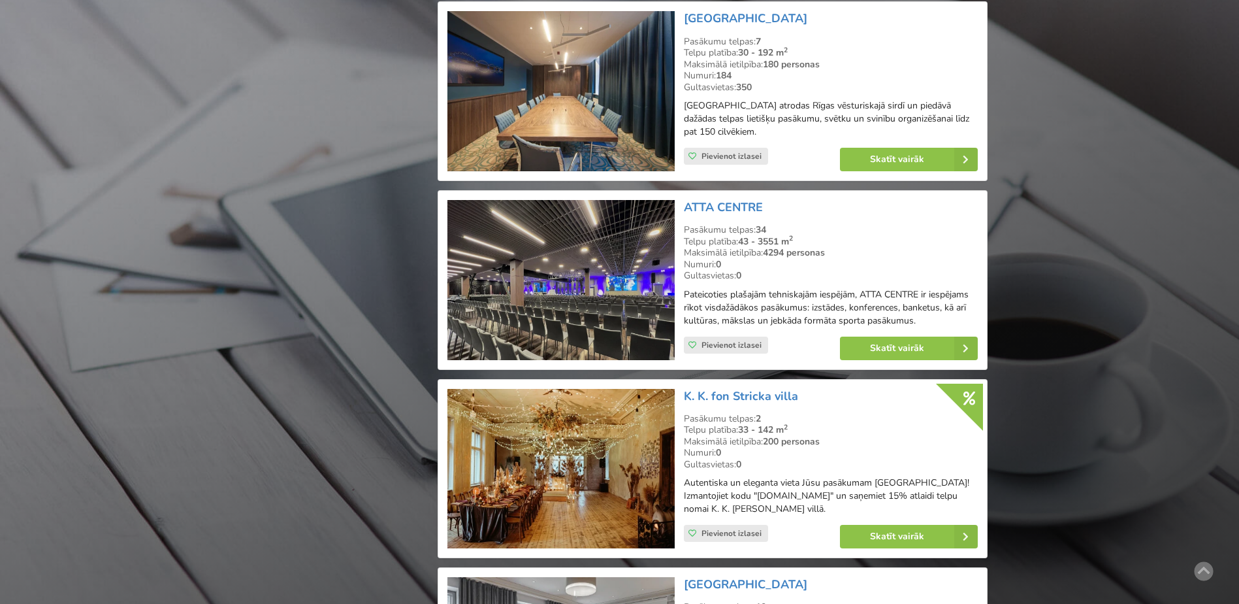
scroll to position [2547, 0]
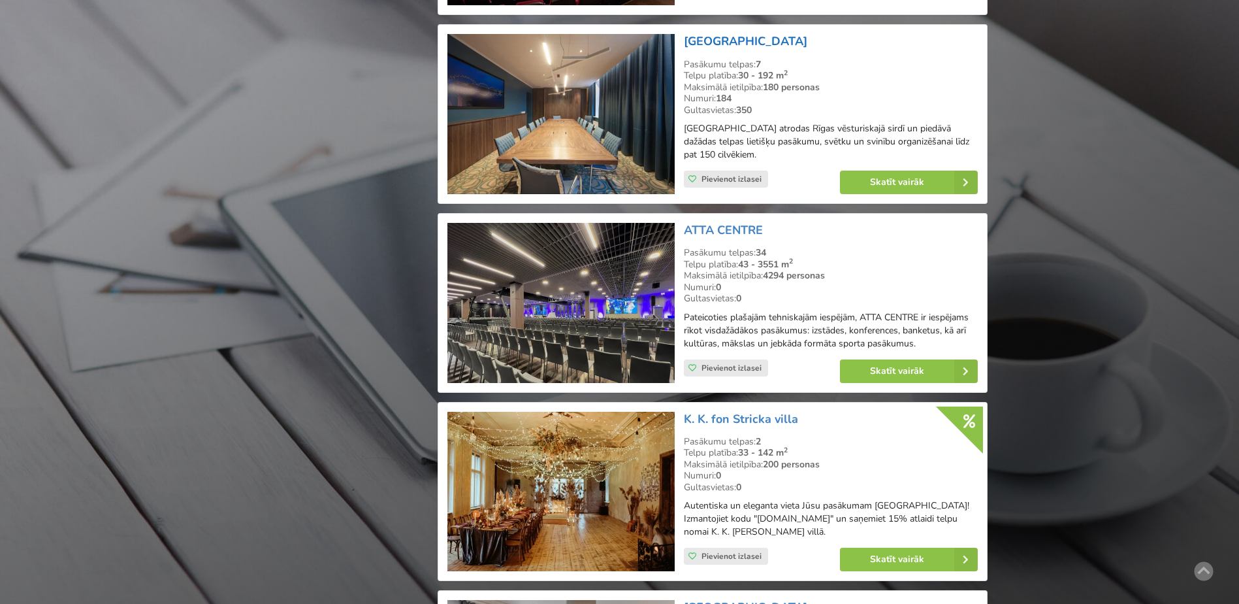
click at [752, 39] on link "Mercure Riga Centre" at bounding box center [745, 41] width 123 height 16
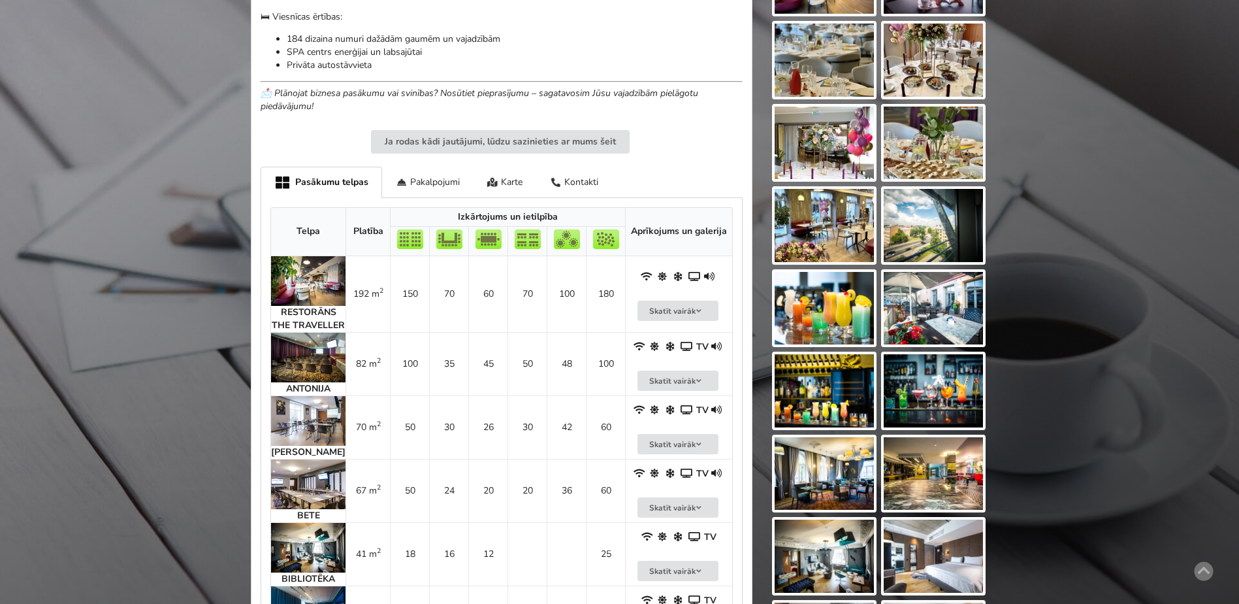
scroll to position [653, 0]
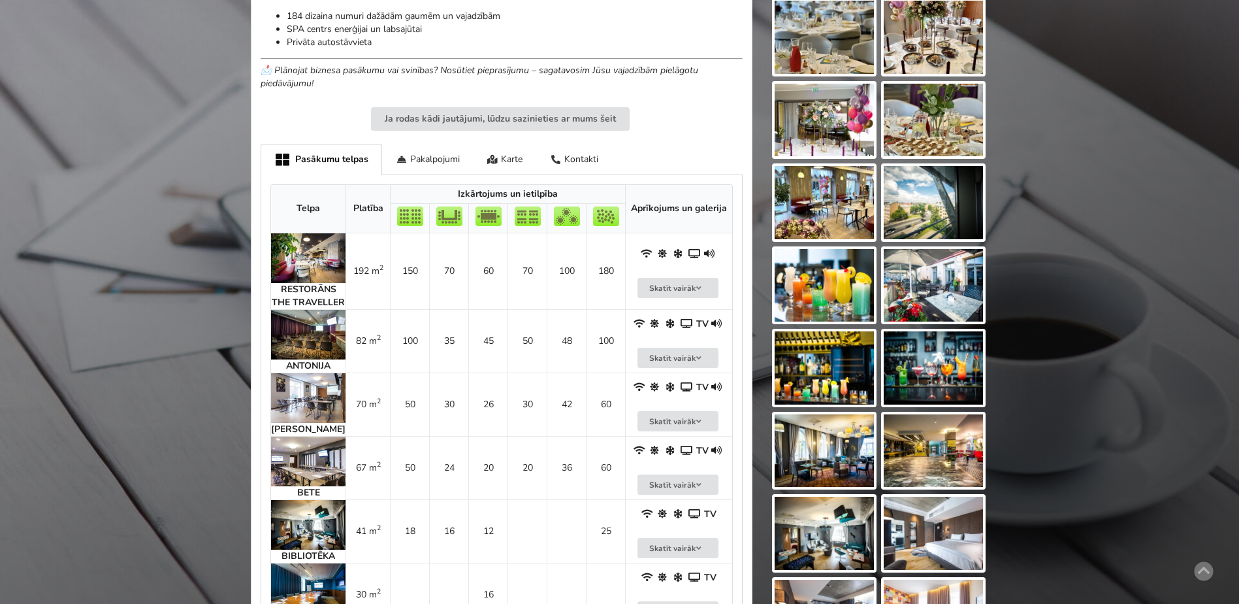
click at [311, 344] on img at bounding box center [308, 335] width 74 height 50
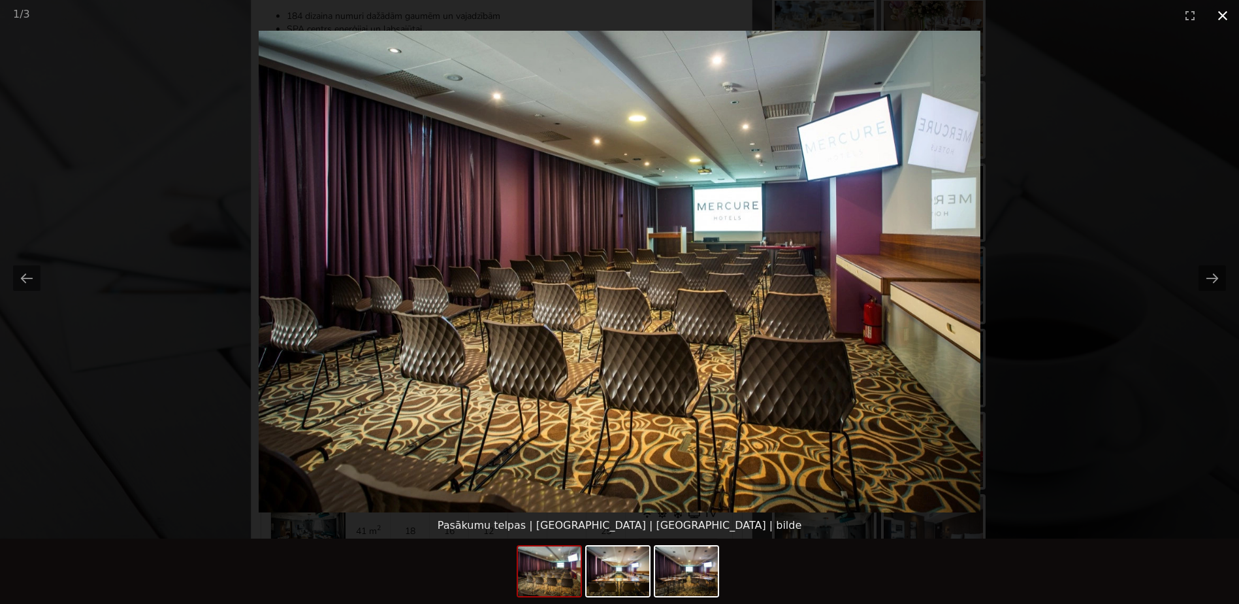
click at [1225, 14] on button "Close gallery" at bounding box center [1222, 15] width 33 height 31
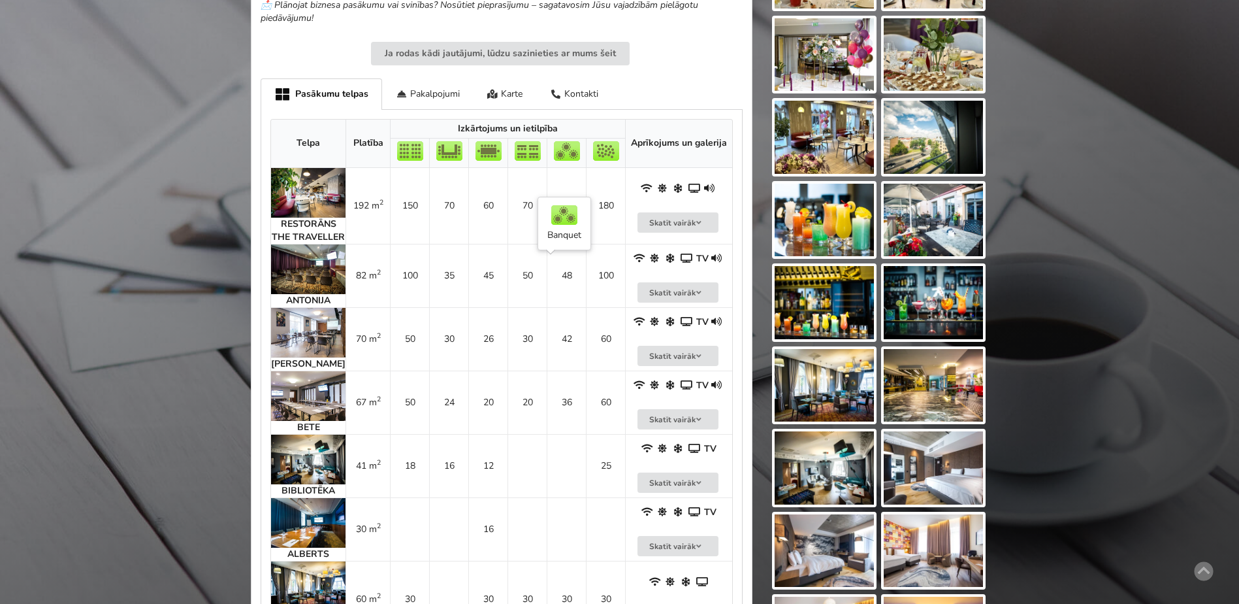
scroll to position [588, 0]
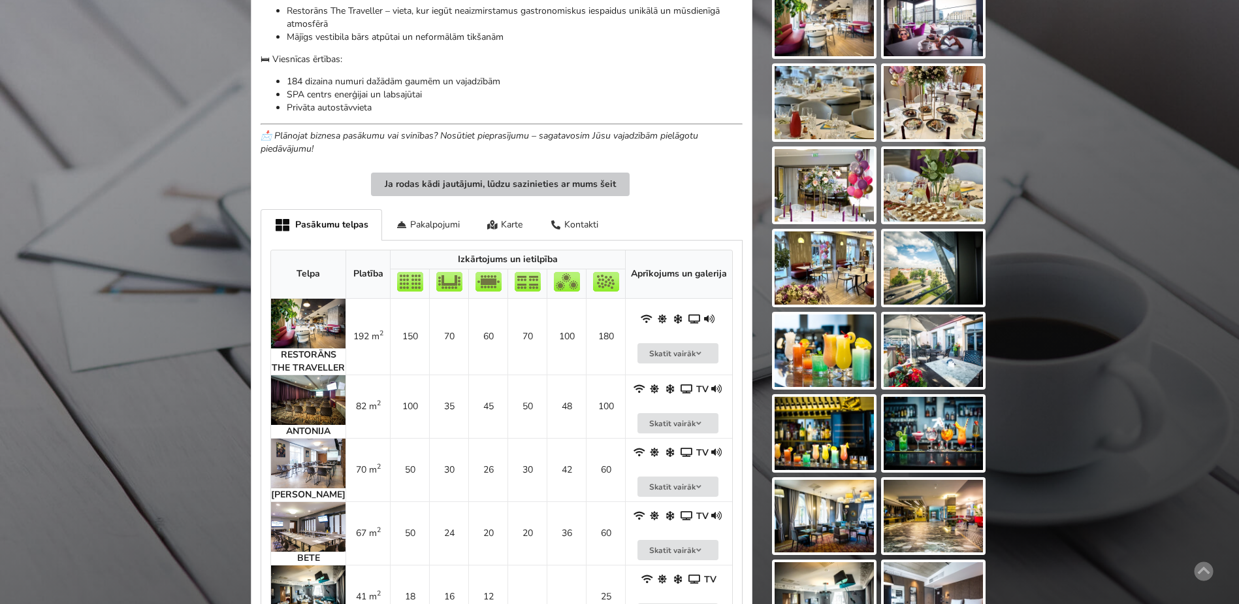
click at [507, 181] on button "Ja rodas kādi jautājumi, lūdzu sazinieties ar mums šeit" at bounding box center [500, 184] width 259 height 24
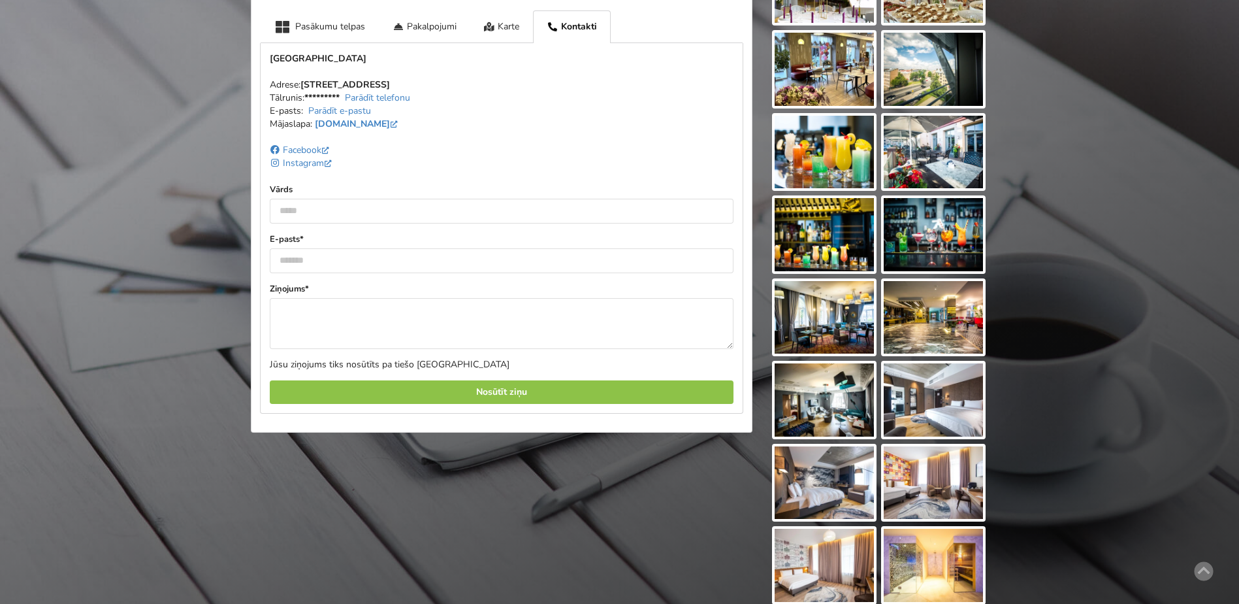
scroll to position [797, 0]
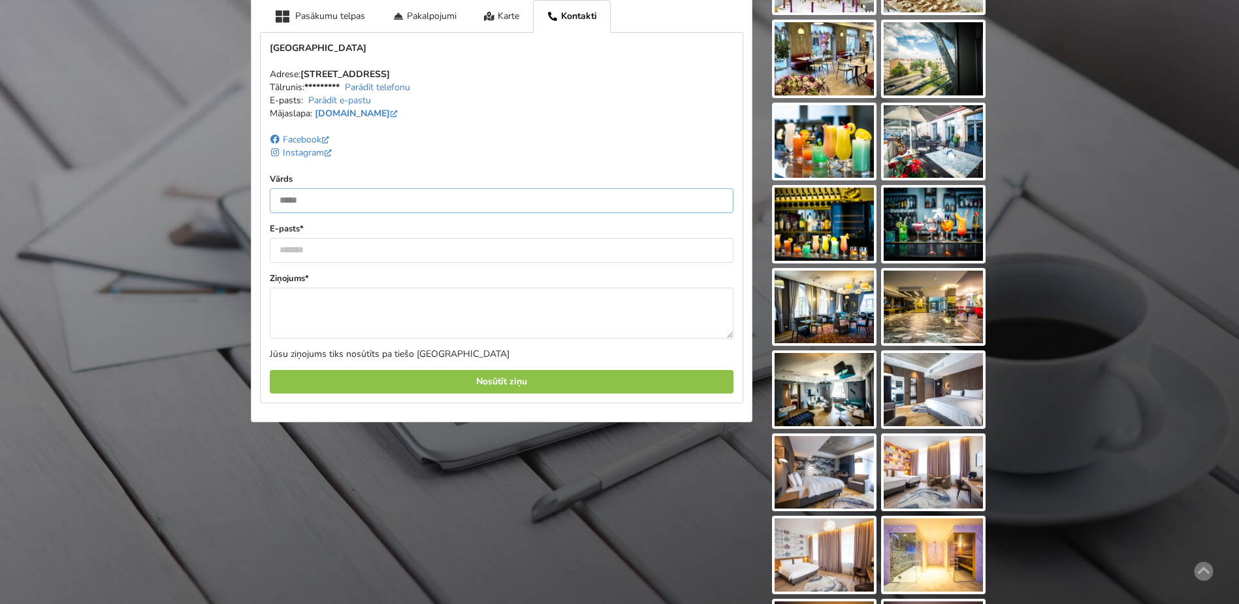
click at [298, 197] on input "text" at bounding box center [502, 200] width 464 height 25
type input "**********"
click at [286, 251] on input "email" at bounding box center [502, 250] width 464 height 25
type input "**********"
click at [303, 301] on textarea at bounding box center [502, 312] width 464 height 51
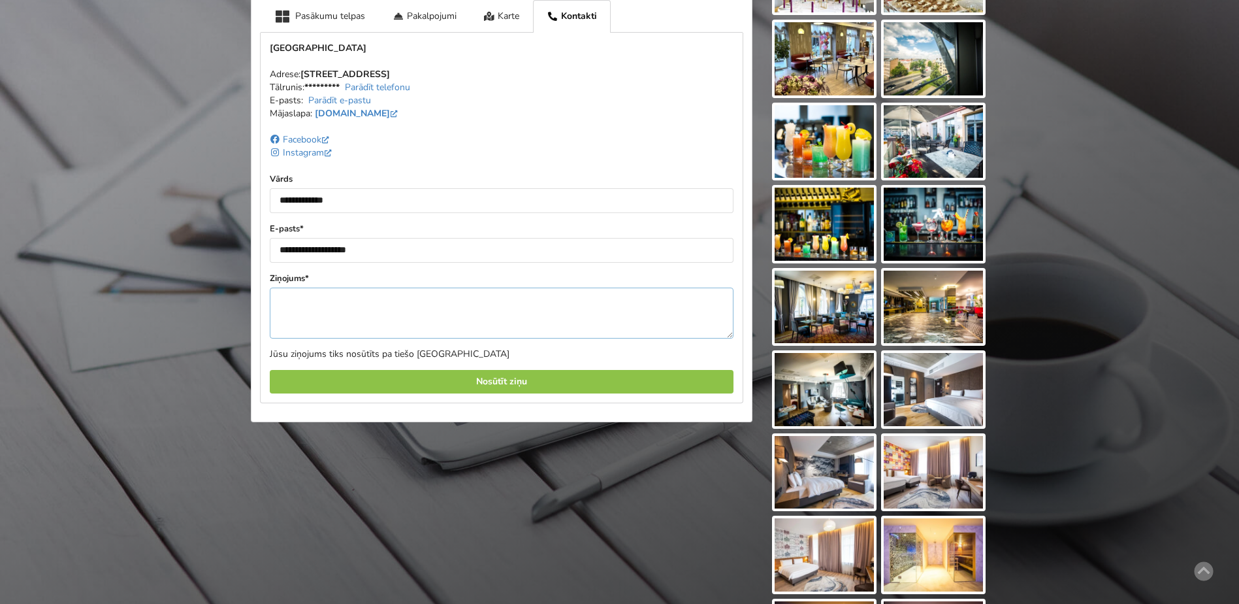
paste textarea "**********"
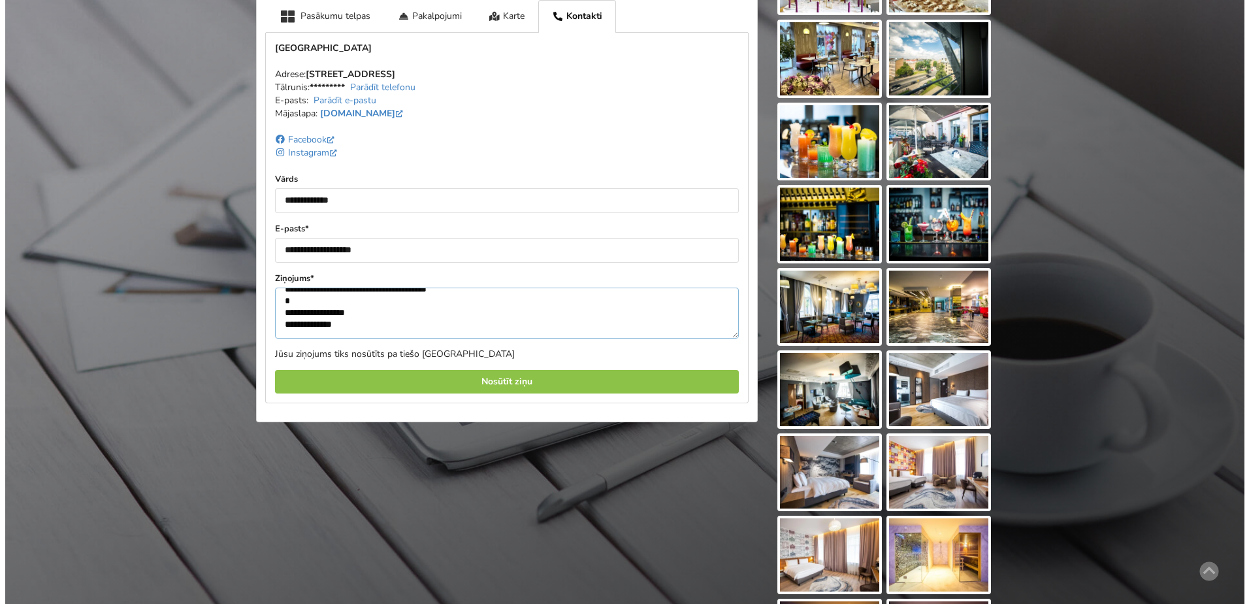
scroll to position [110, 0]
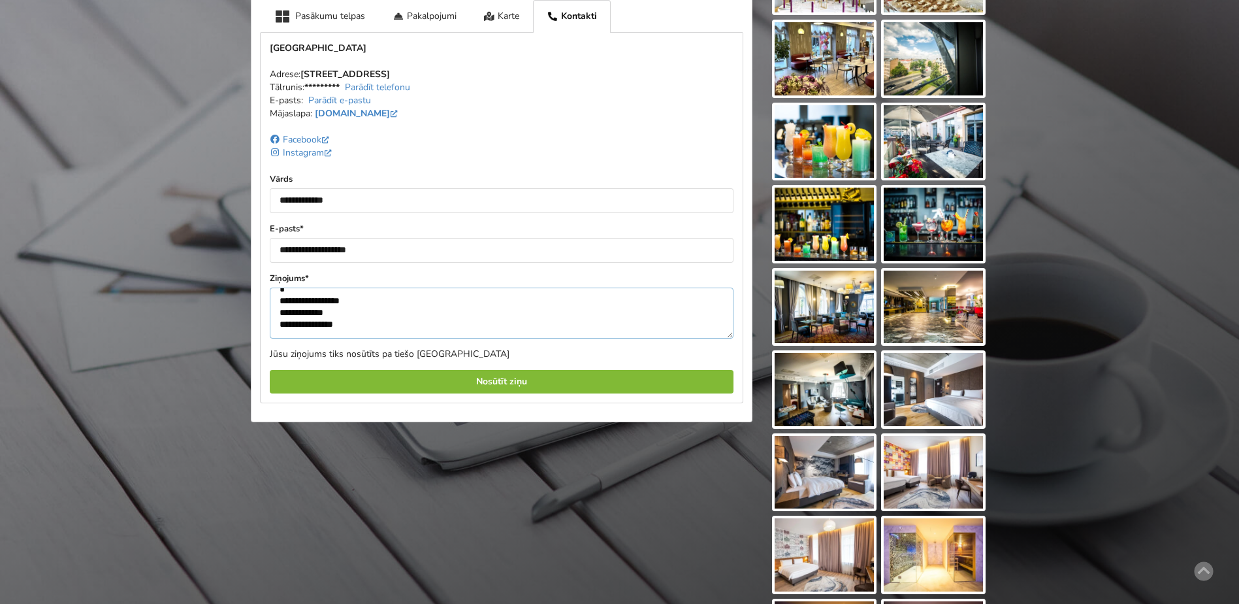
type textarea "**********"
click at [496, 378] on div "Nosūtīt ziņu" at bounding box center [502, 382] width 464 height 24
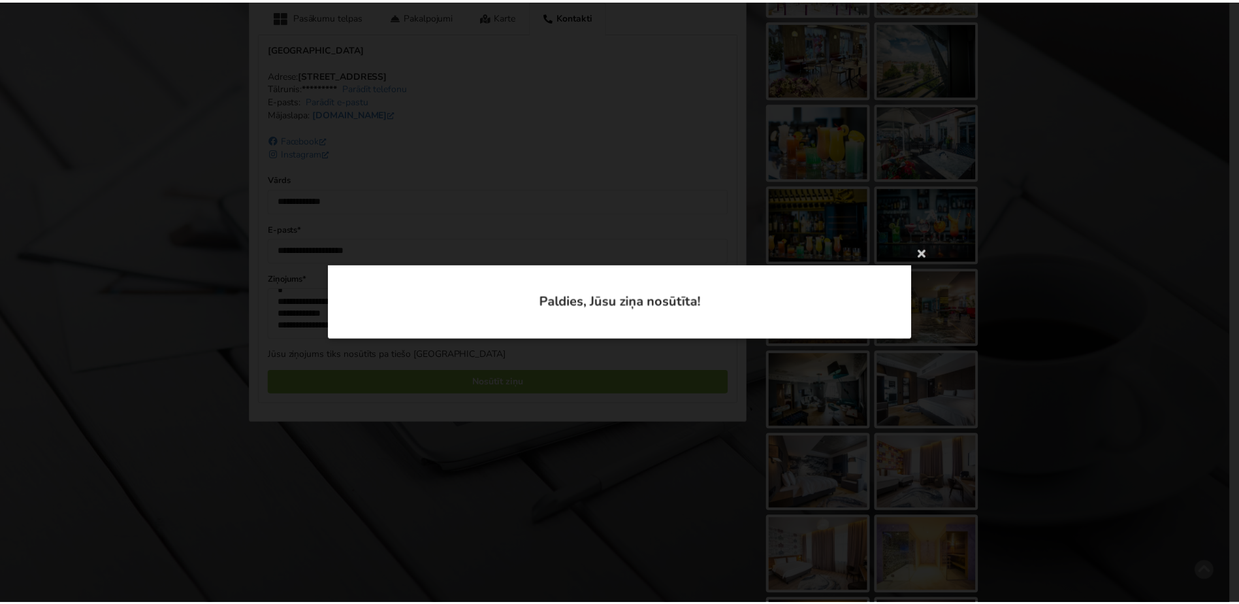
scroll to position [0, 0]
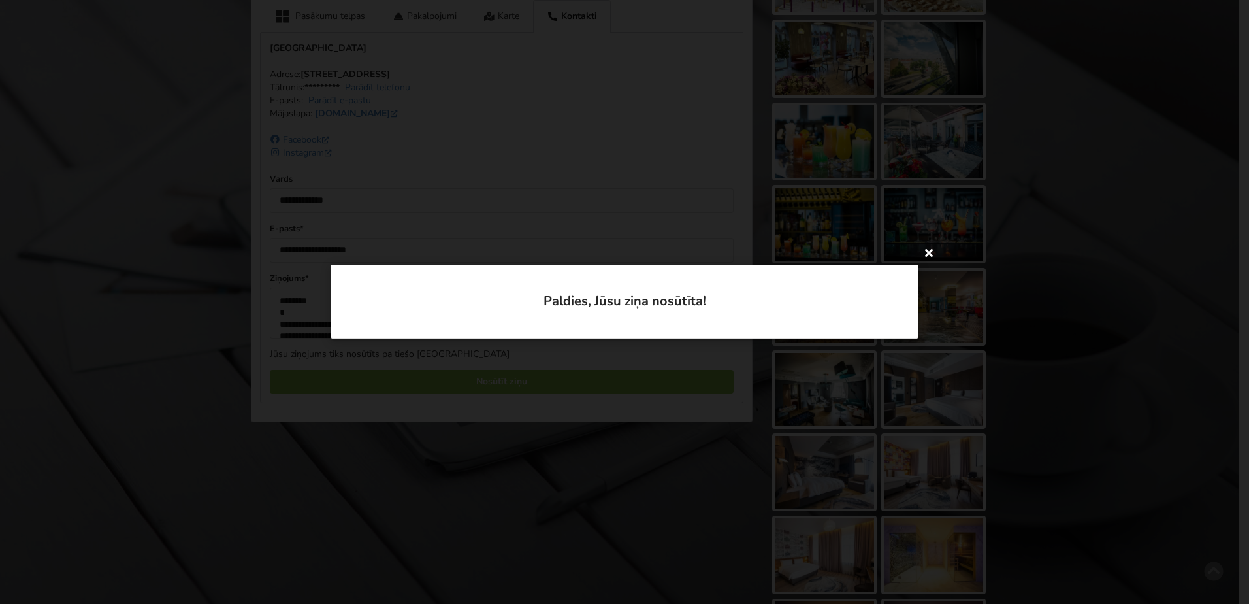
click at [931, 250] on icon at bounding box center [928, 252] width 21 height 21
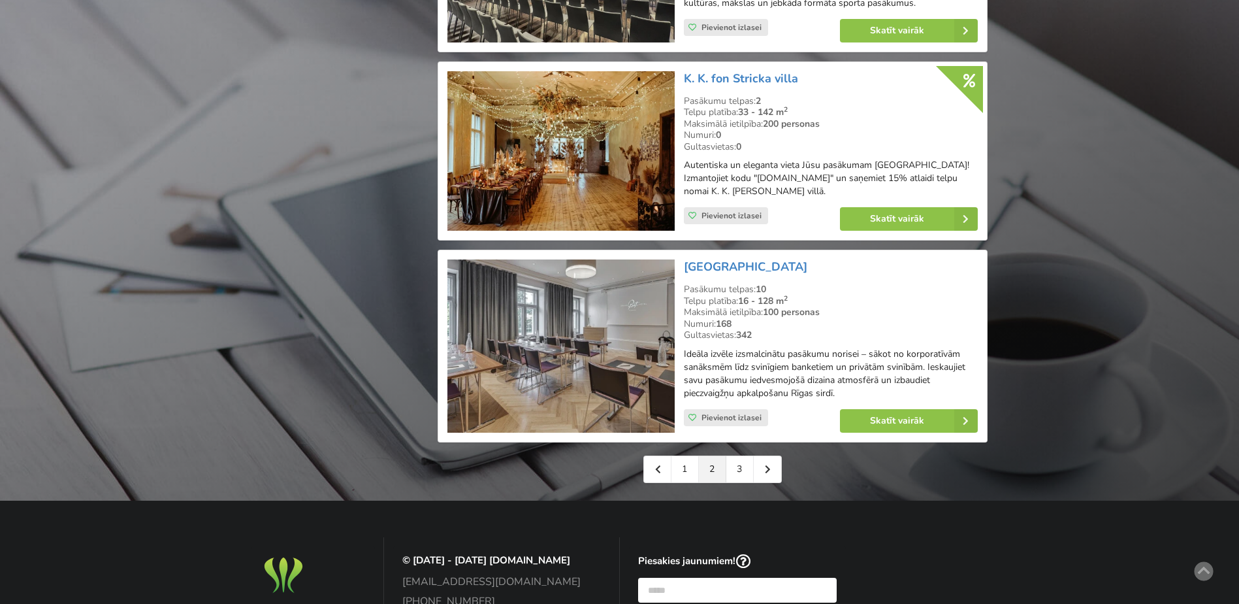
scroll to position [2939, 0]
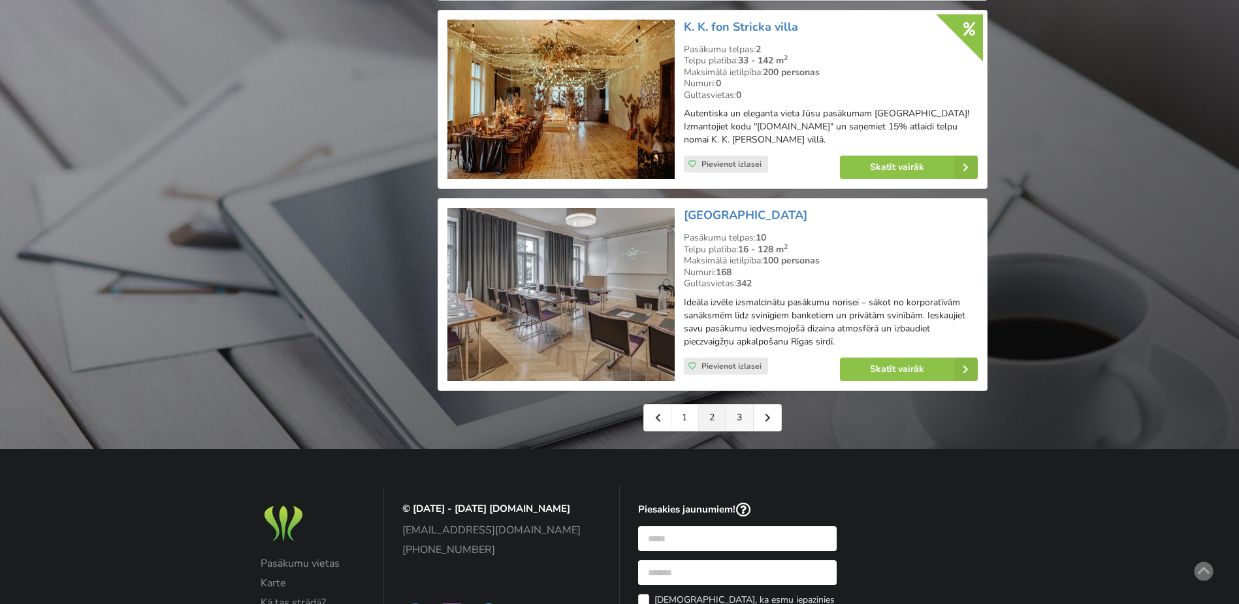
click at [743, 417] on link "3" at bounding box center [739, 417] width 27 height 26
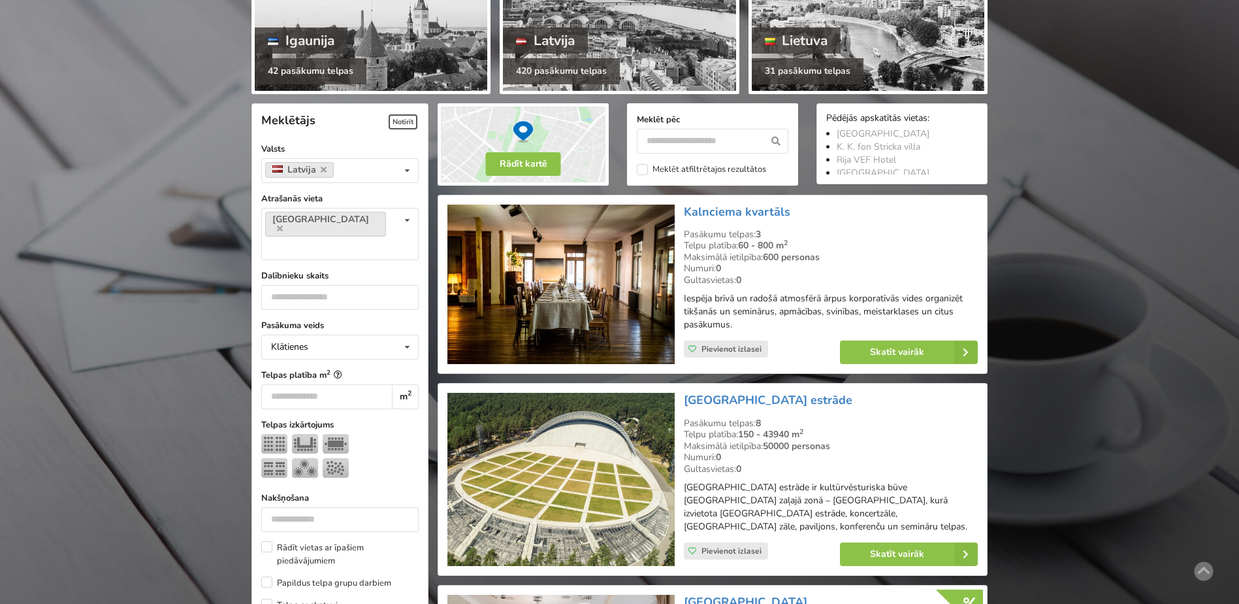
scroll to position [196, 0]
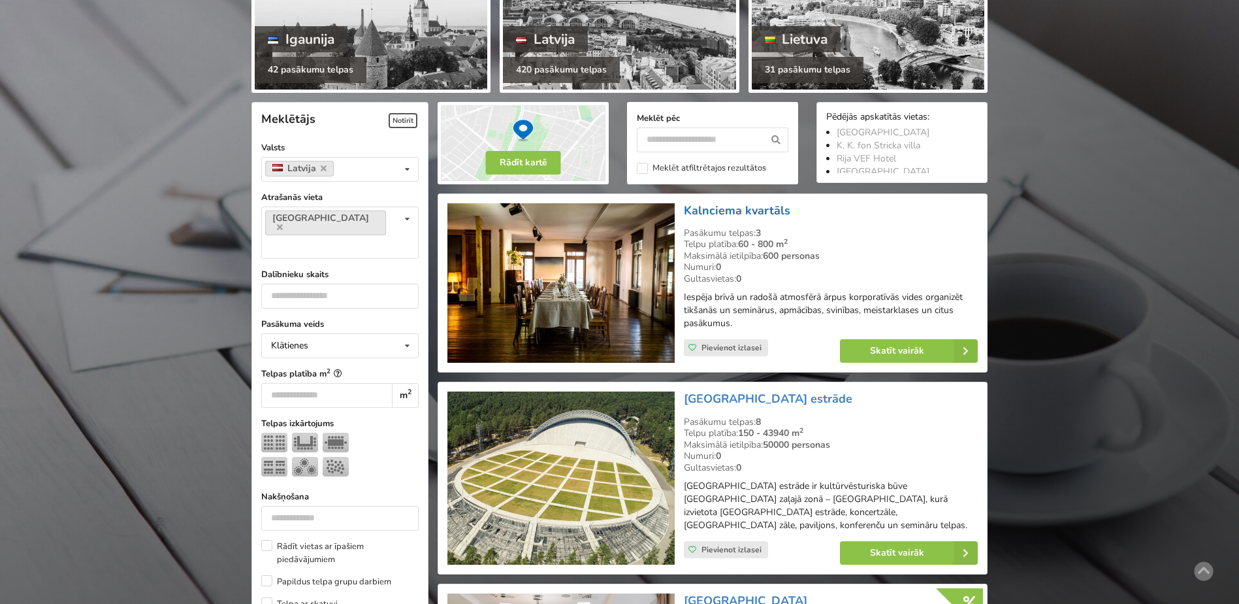
click at [731, 207] on link "Kalnciema kvartāls" at bounding box center [737, 210] width 106 height 16
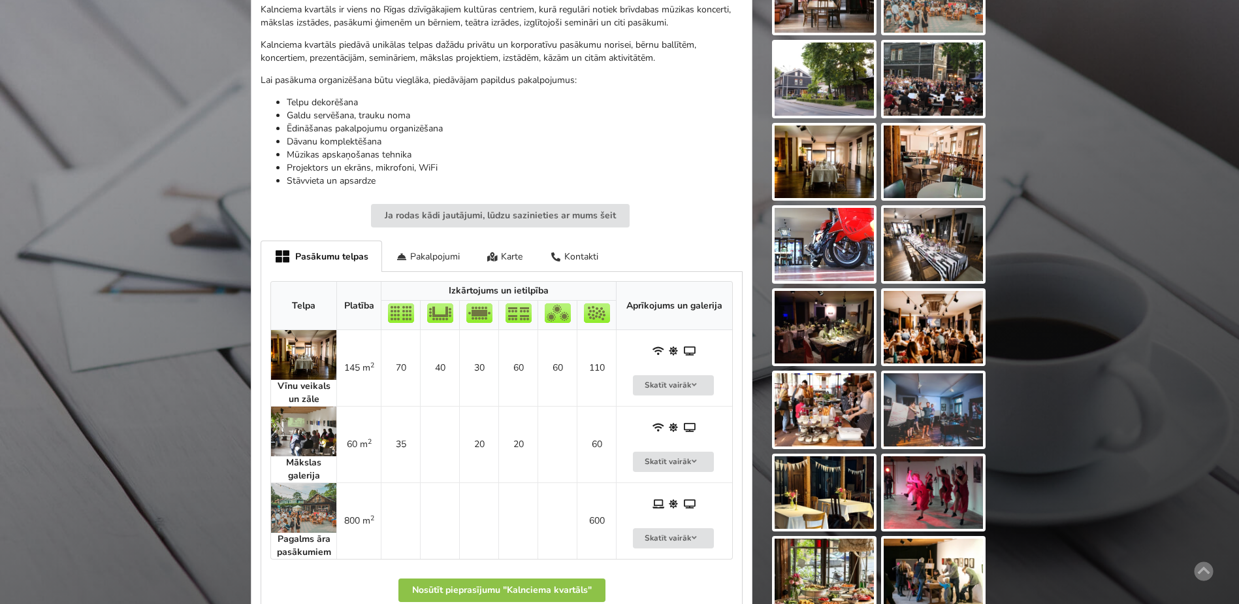
scroll to position [327, 0]
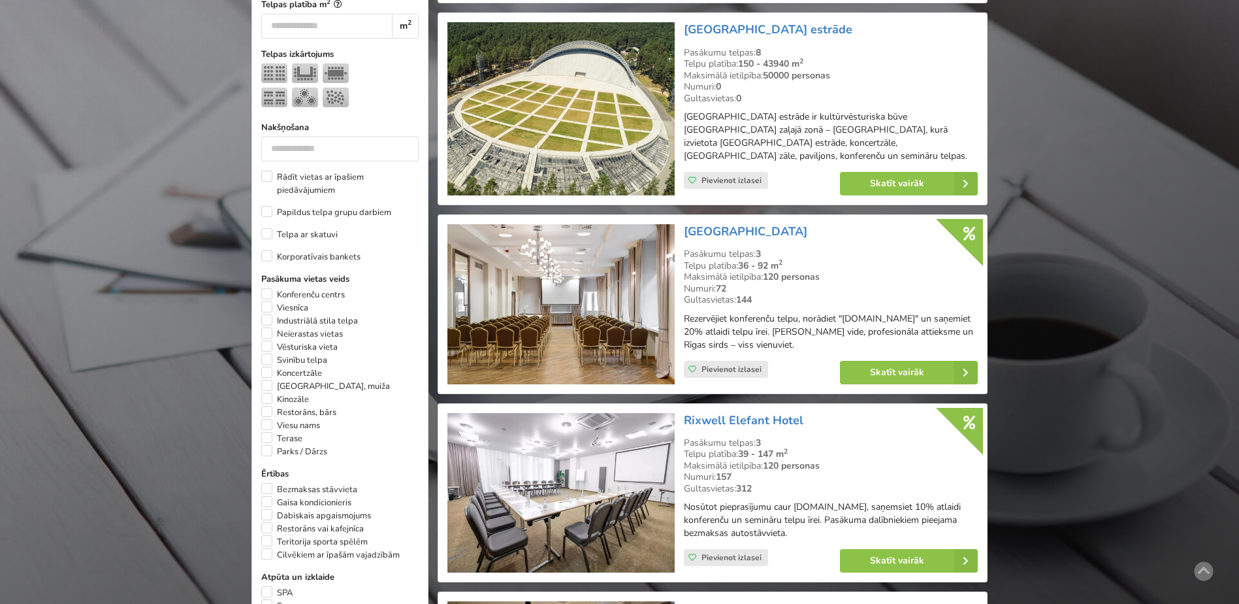
scroll to position [588, 0]
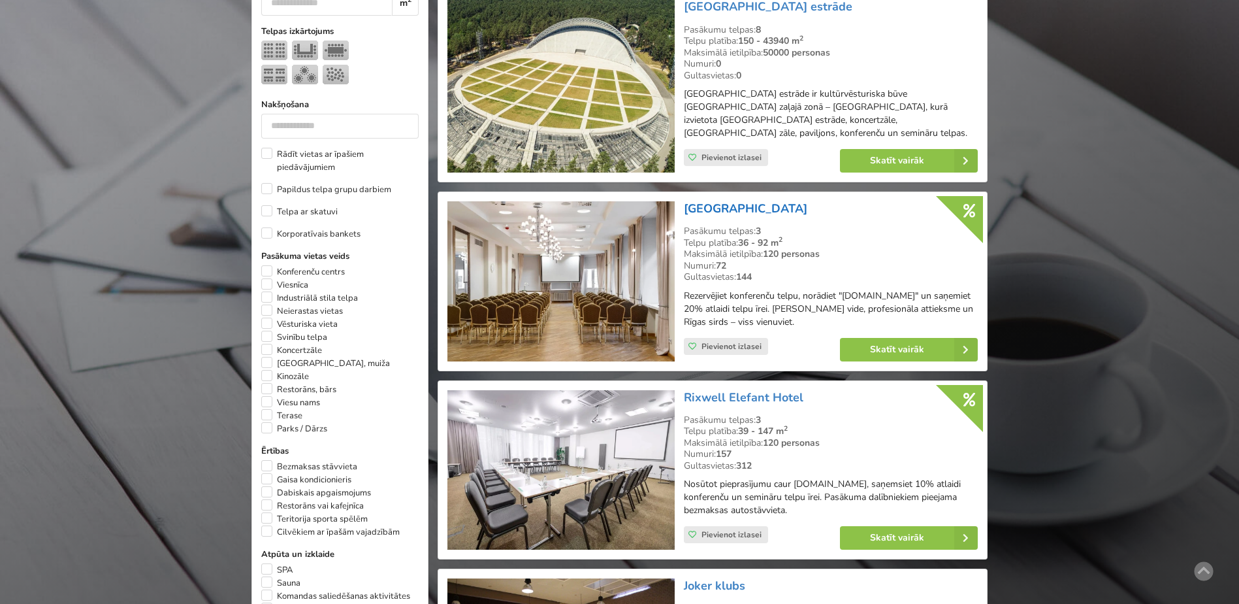
click at [756, 201] on link "[GEOGRAPHIC_DATA]" at bounding box center [745, 209] width 123 height 16
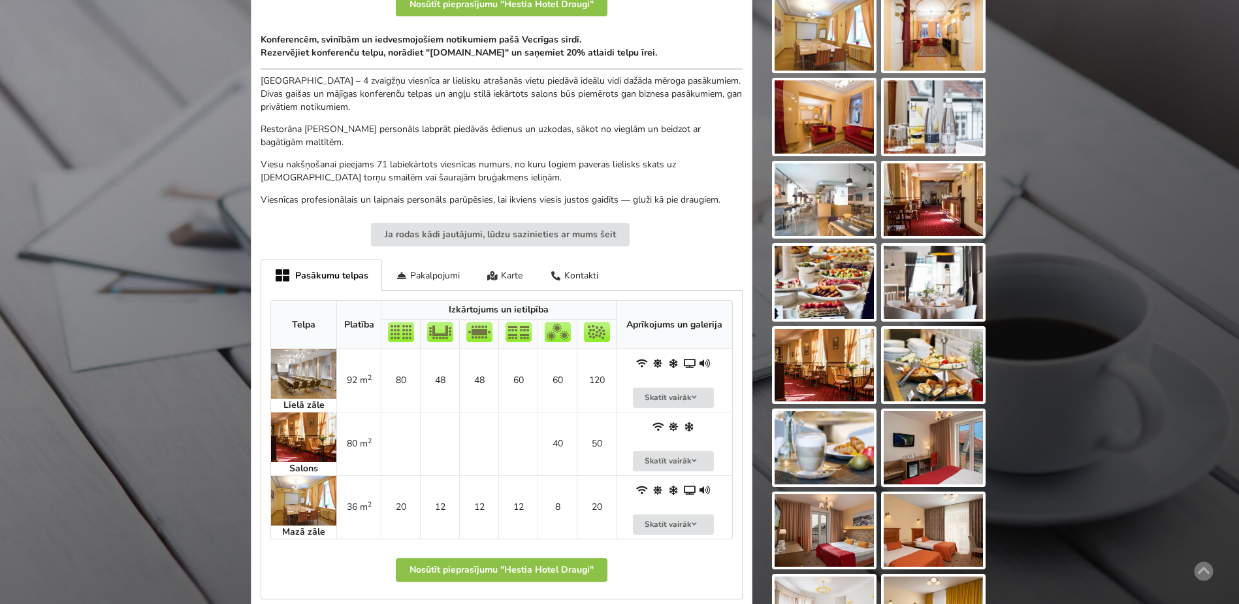
scroll to position [327, 0]
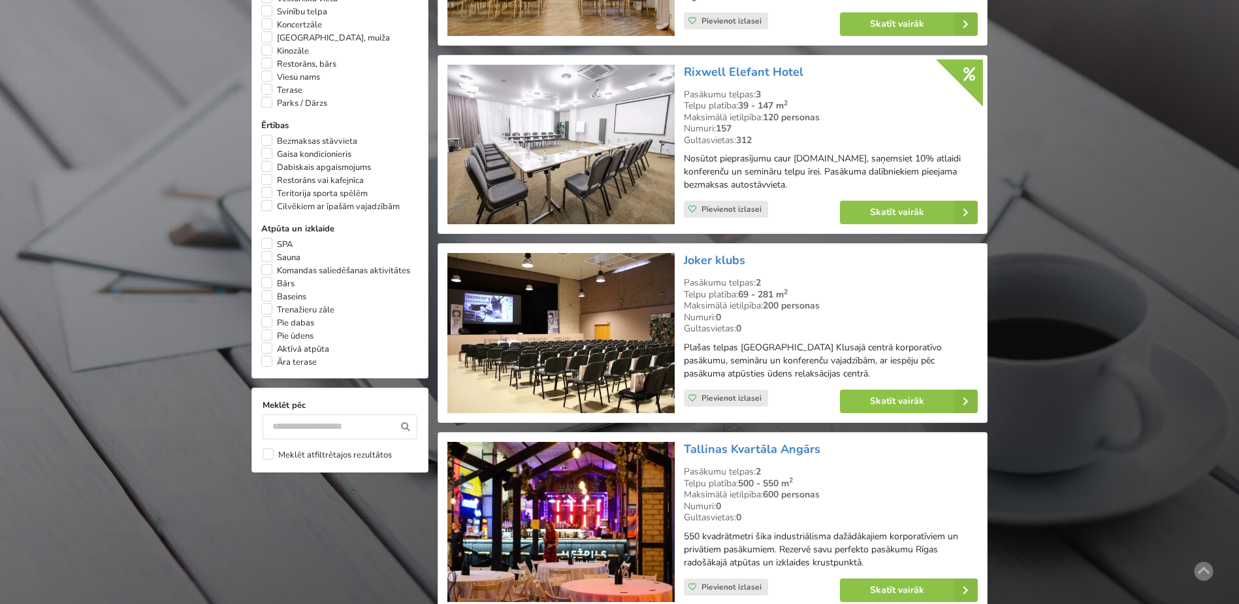
scroll to position [914, 0]
click at [723, 251] on link "Joker klubs" at bounding box center [714, 259] width 61 height 16
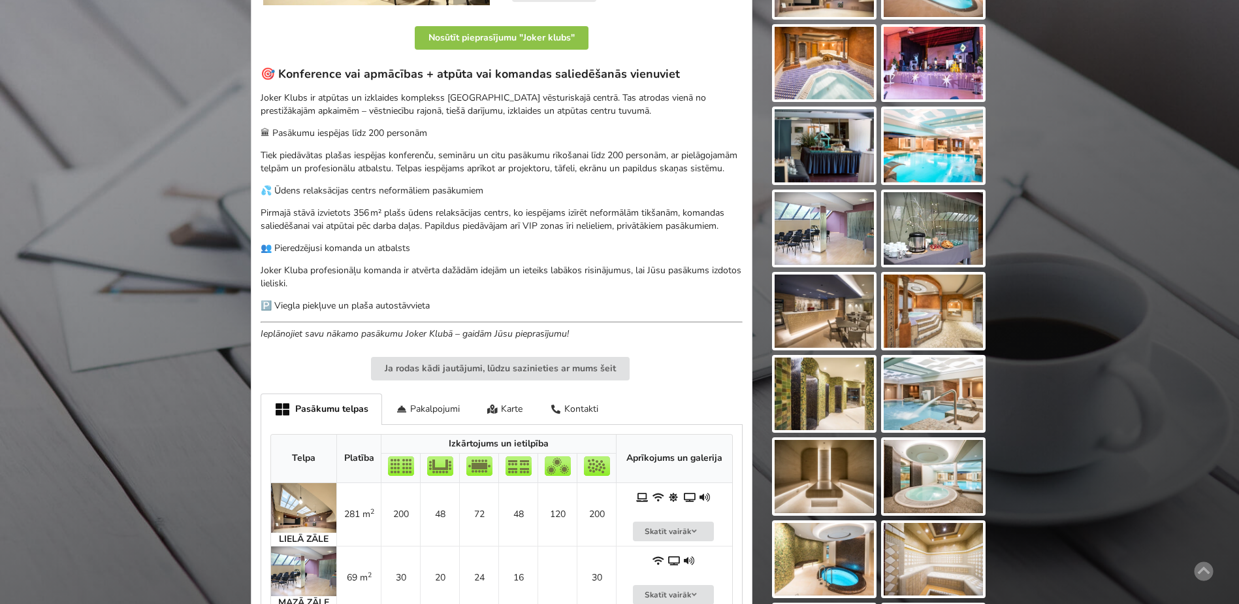
scroll to position [523, 0]
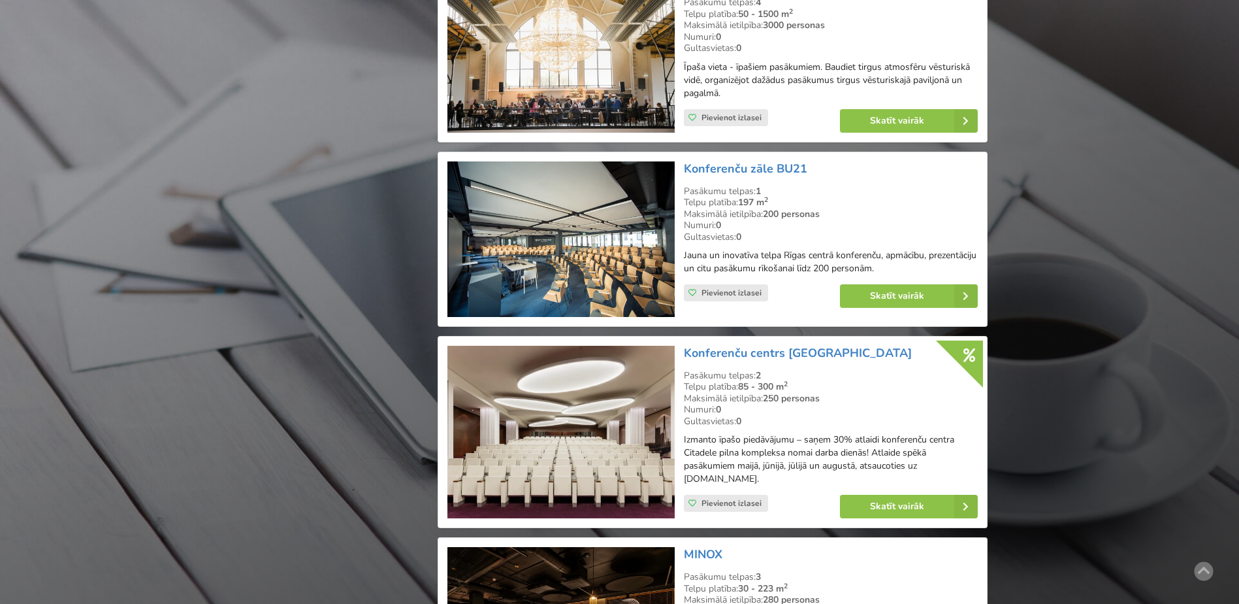
scroll to position [2416, 0]
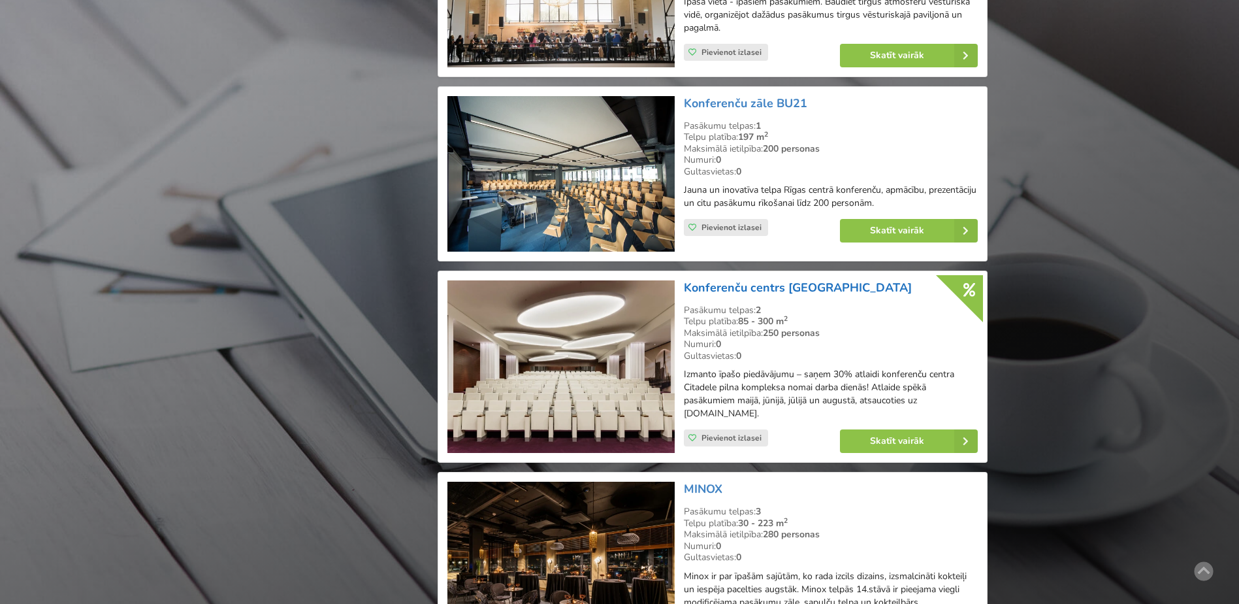
click at [790, 295] on link "Konferenču centrs [GEOGRAPHIC_DATA]" at bounding box center [798, 288] width 228 height 16
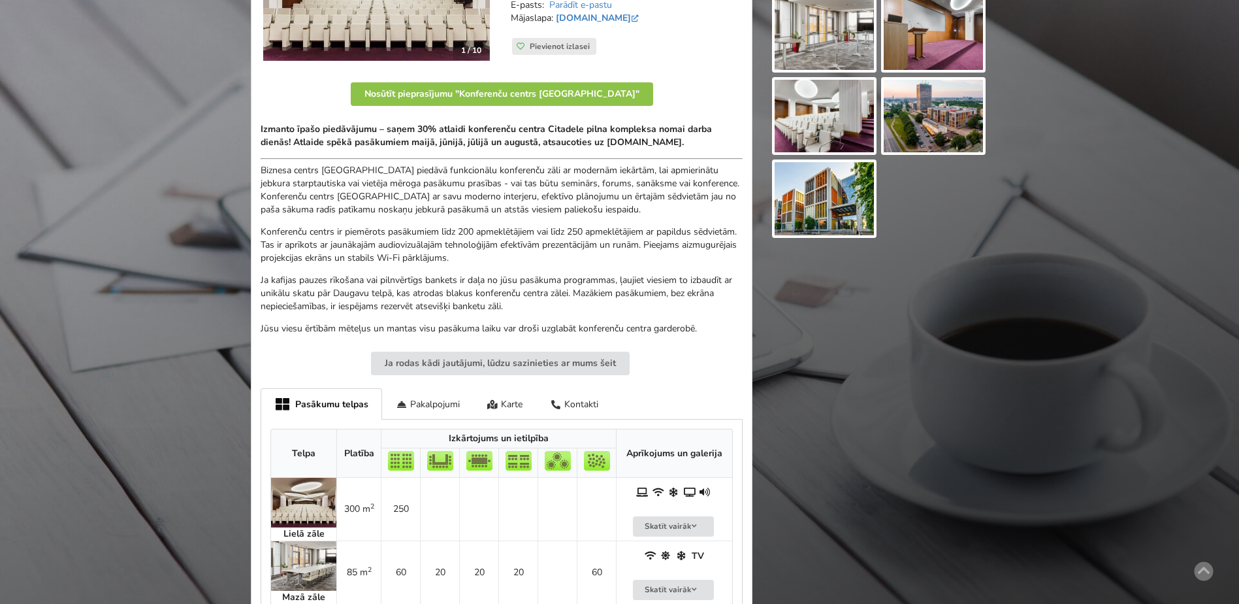
scroll to position [523, 0]
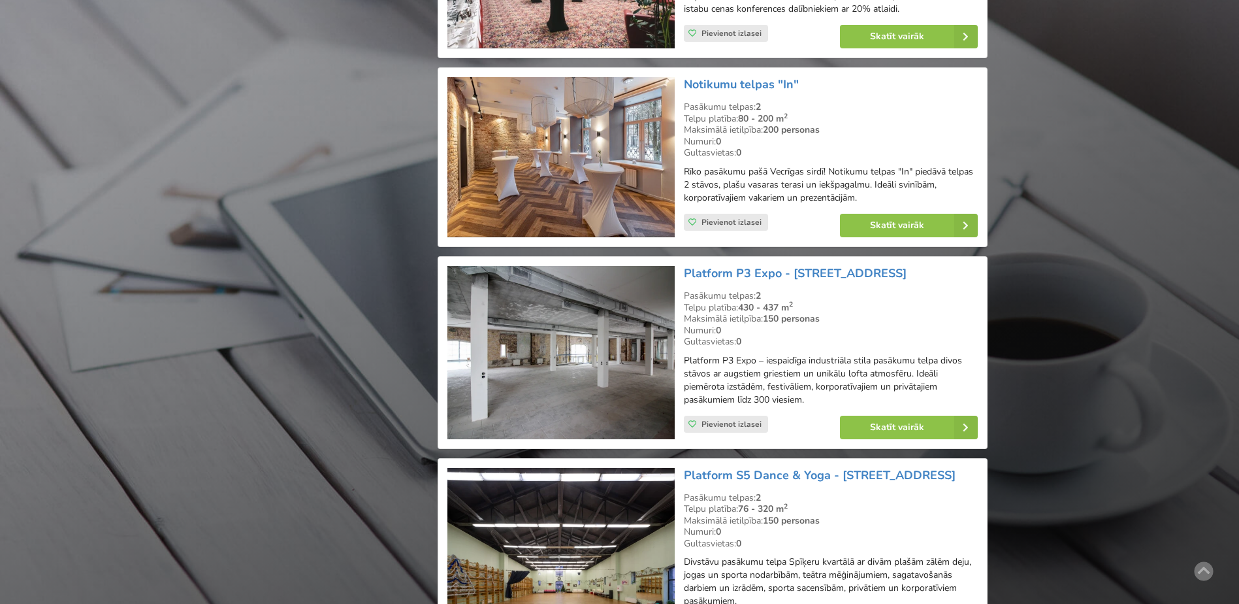
scroll to position [1632, 0]
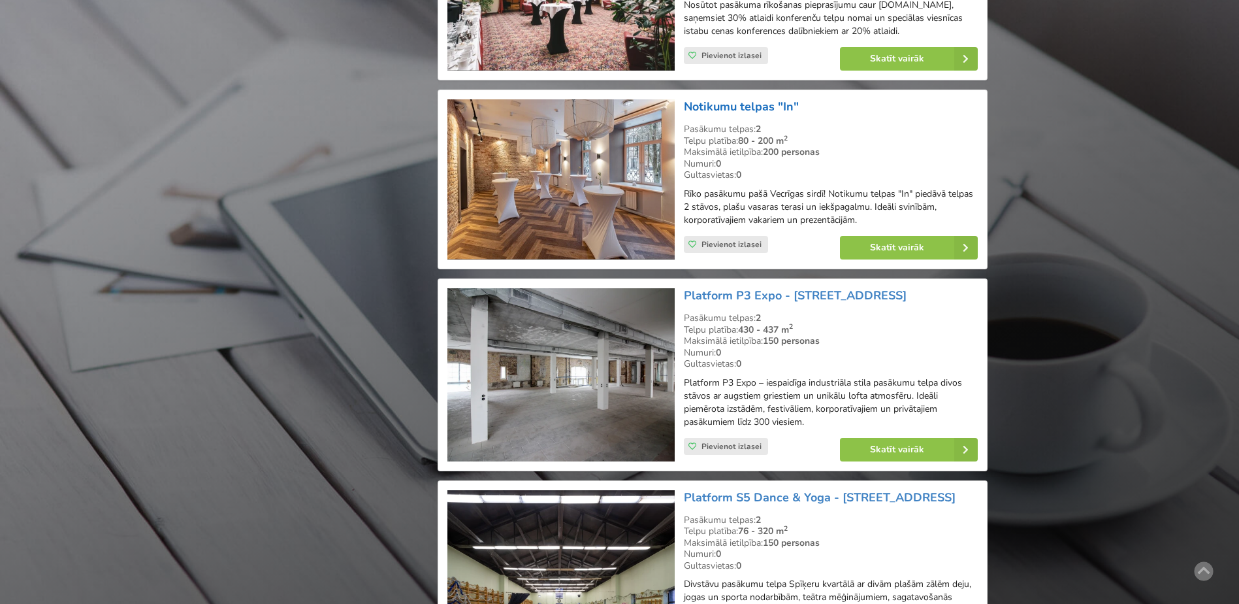
click at [765, 108] on link "Notikumu telpas "In"" at bounding box center [741, 107] width 115 height 16
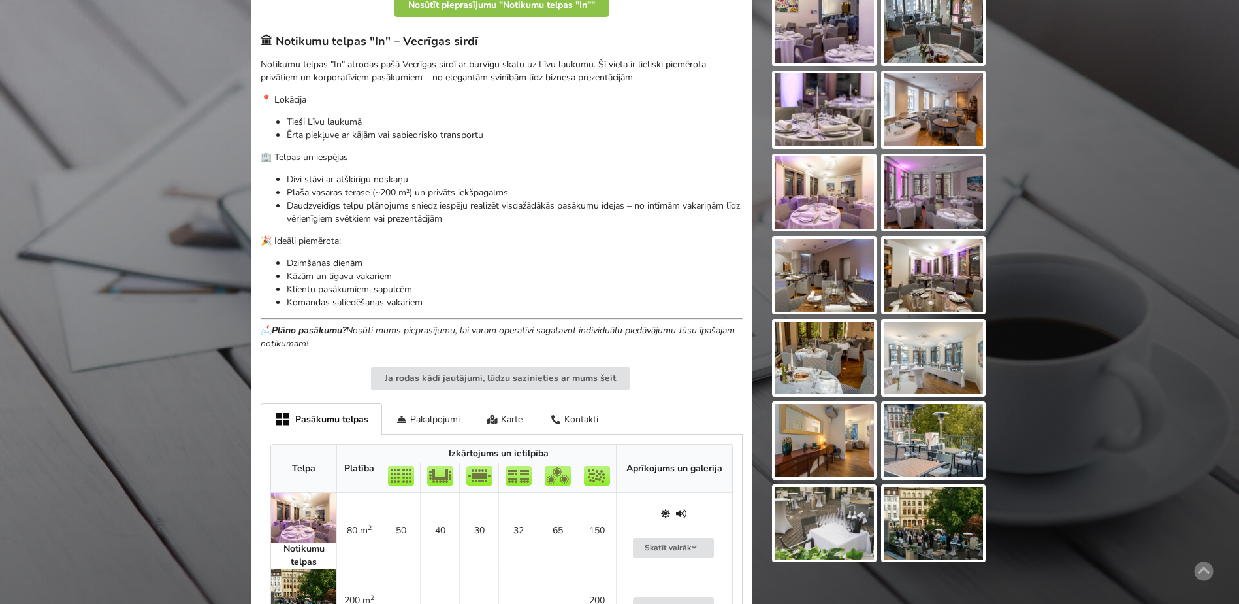
scroll to position [588, 0]
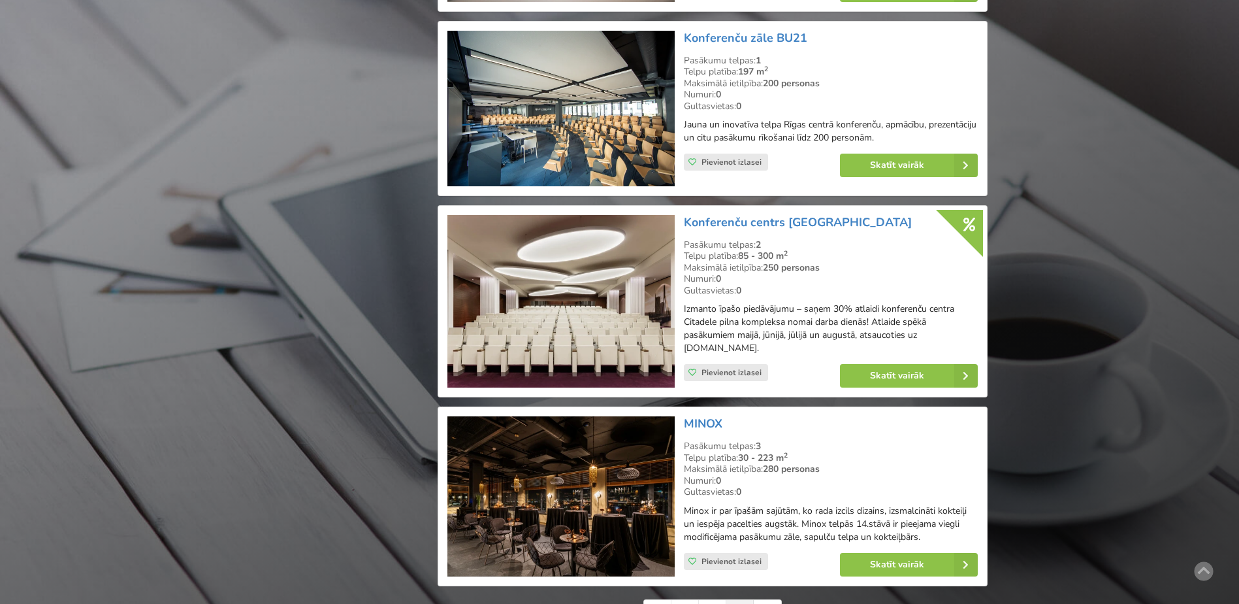
scroll to position [2743, 0]
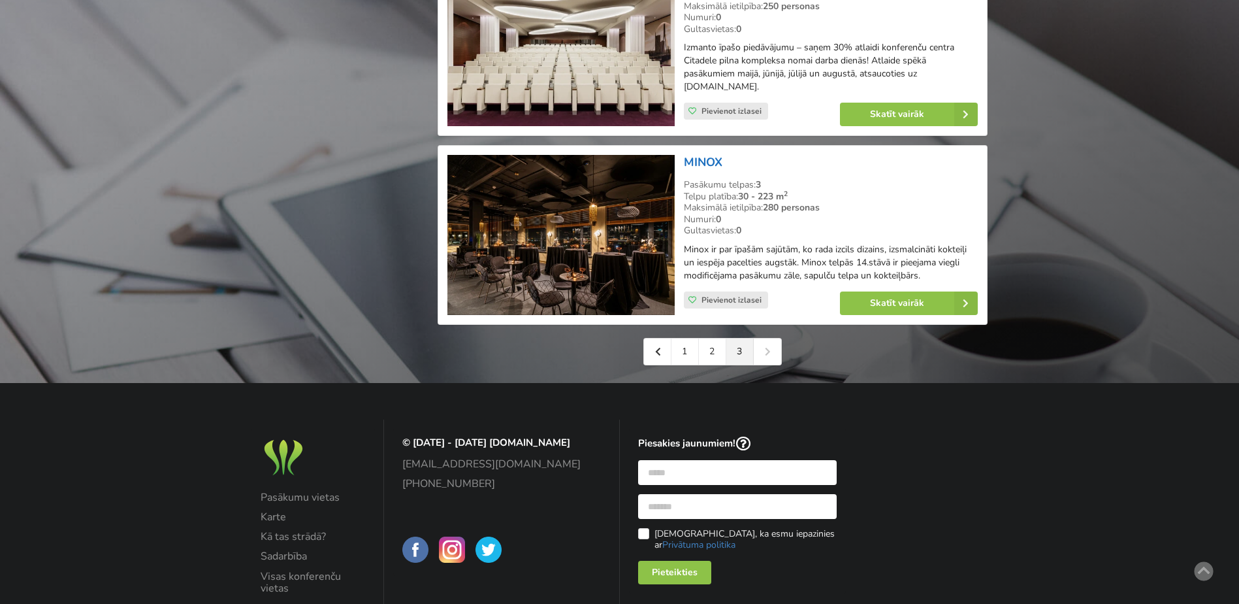
click at [709, 162] on link "MINOX" at bounding box center [703, 162] width 39 height 16
click at [710, 354] on link "2" at bounding box center [712, 351] width 27 height 26
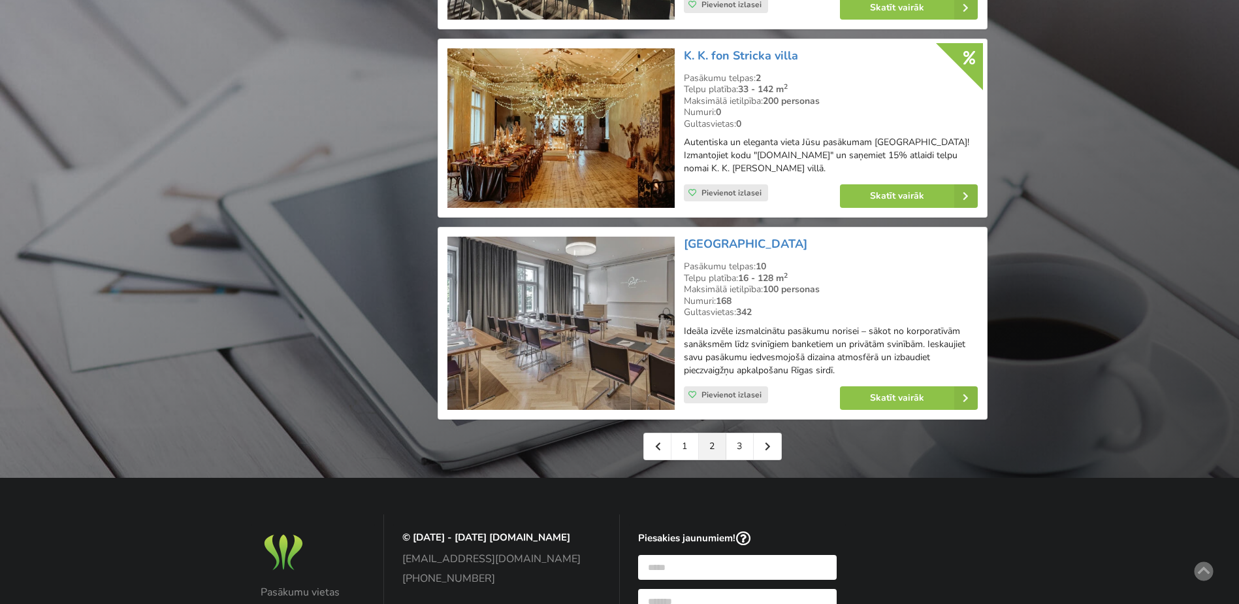
scroll to position [2939, 0]
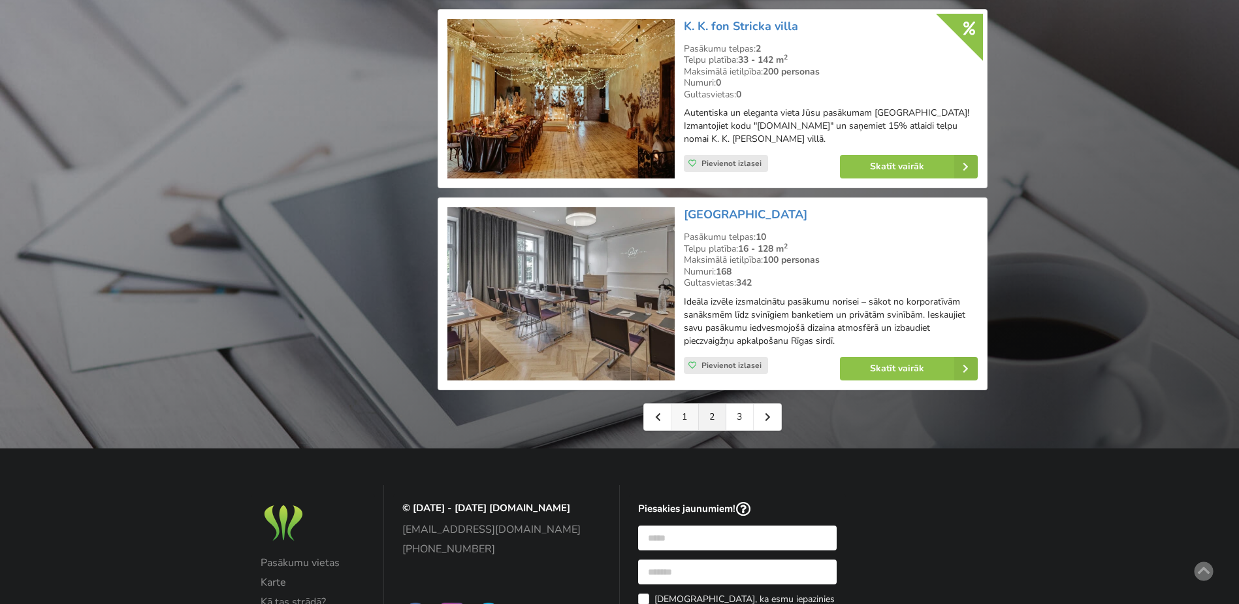
click at [685, 415] on link "1" at bounding box center [684, 417] width 27 height 26
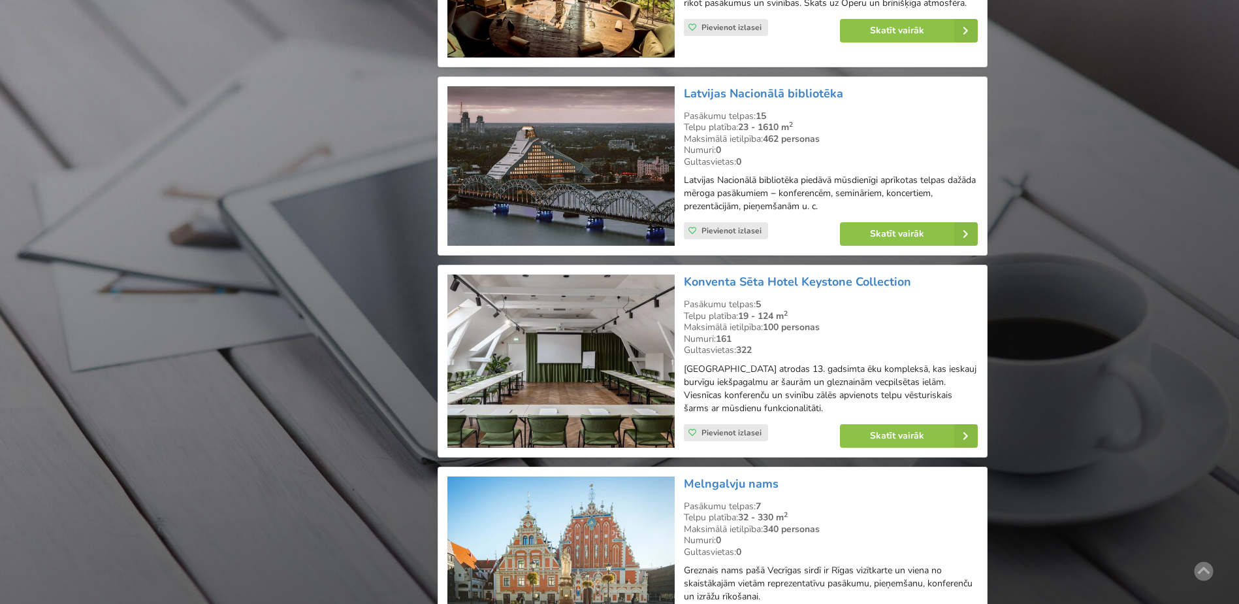
scroll to position [1698, 0]
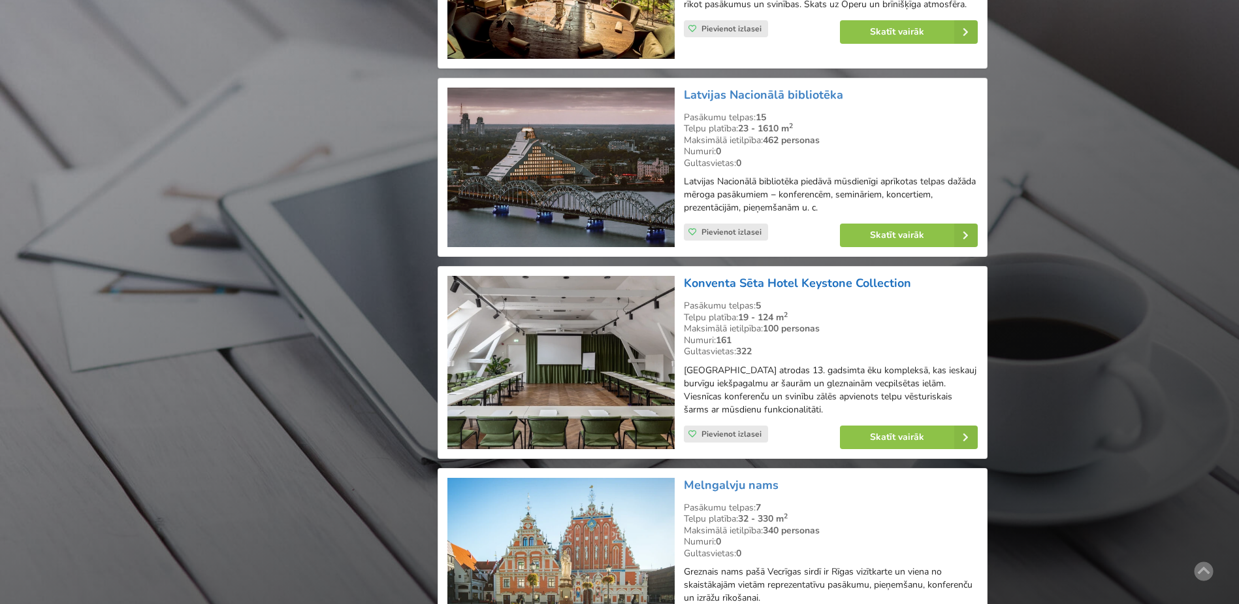
click at [795, 275] on link "Konventa Sēta Hotel Keystone Collection" at bounding box center [797, 283] width 227 height 16
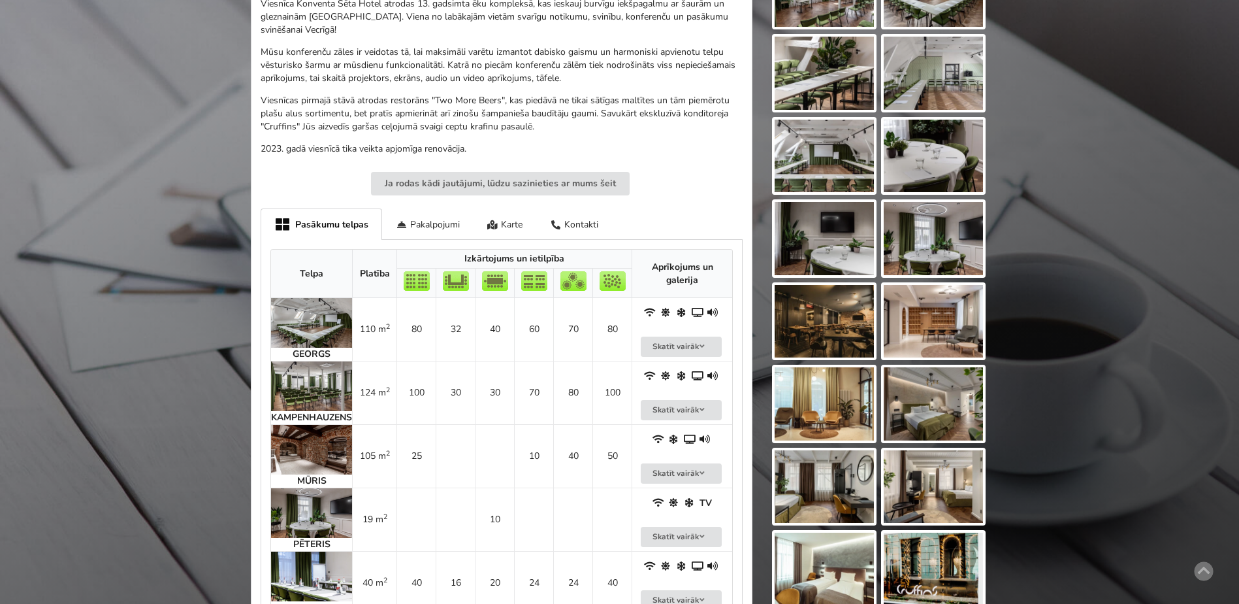
scroll to position [523, 0]
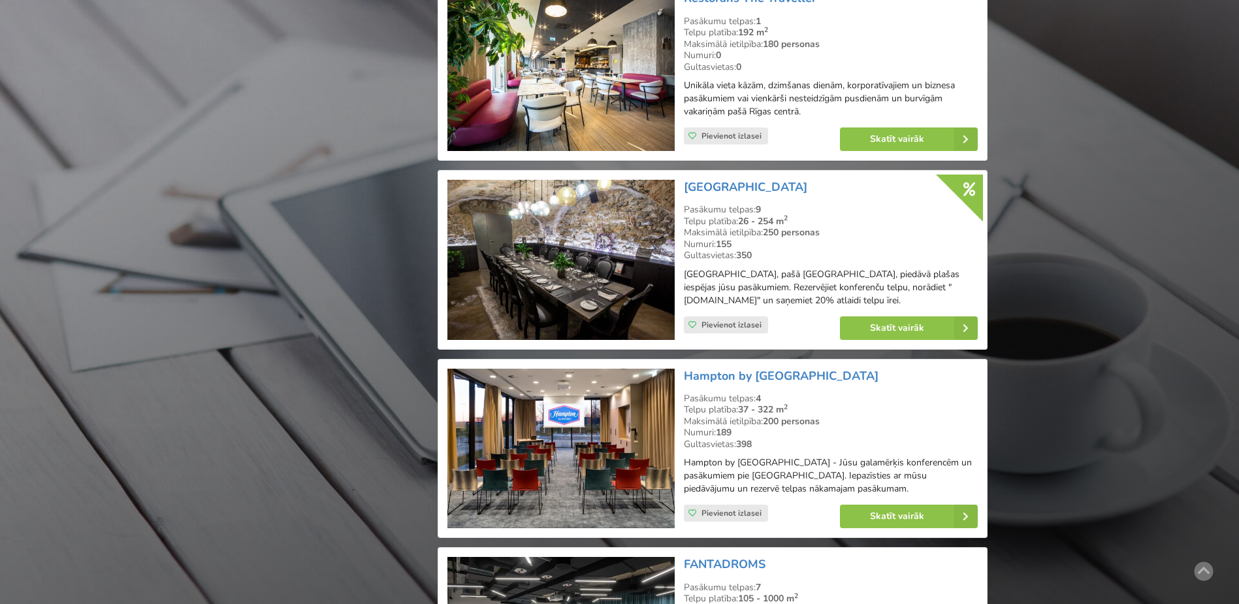
scroll to position [2417, 0]
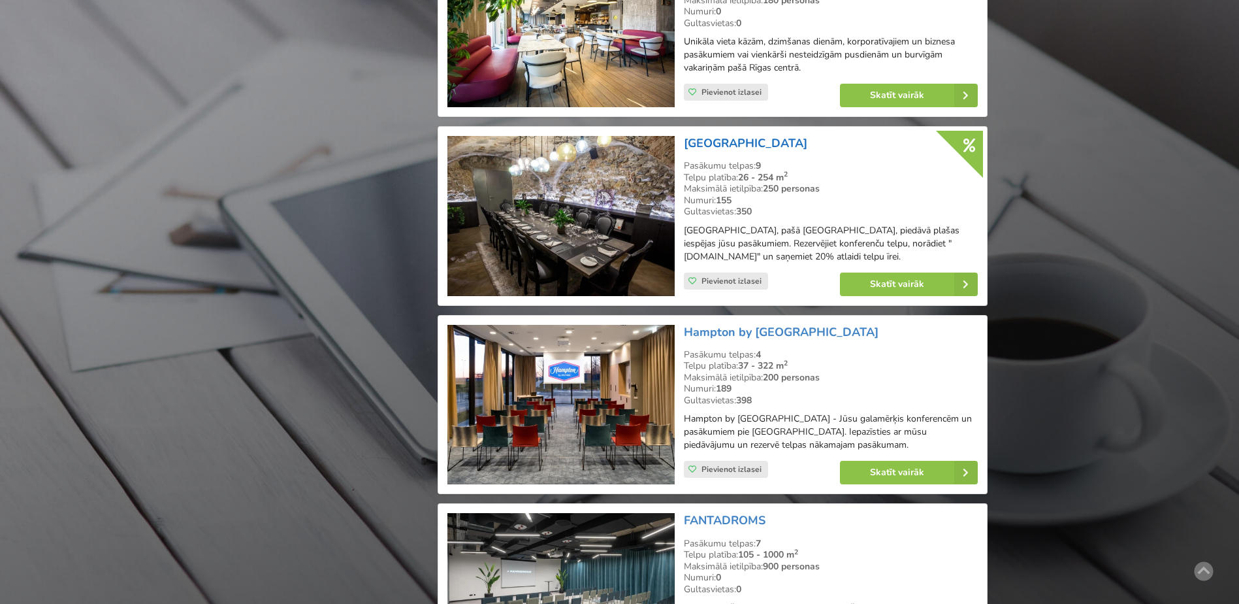
click at [783, 135] on link "[GEOGRAPHIC_DATA]" at bounding box center [745, 143] width 123 height 16
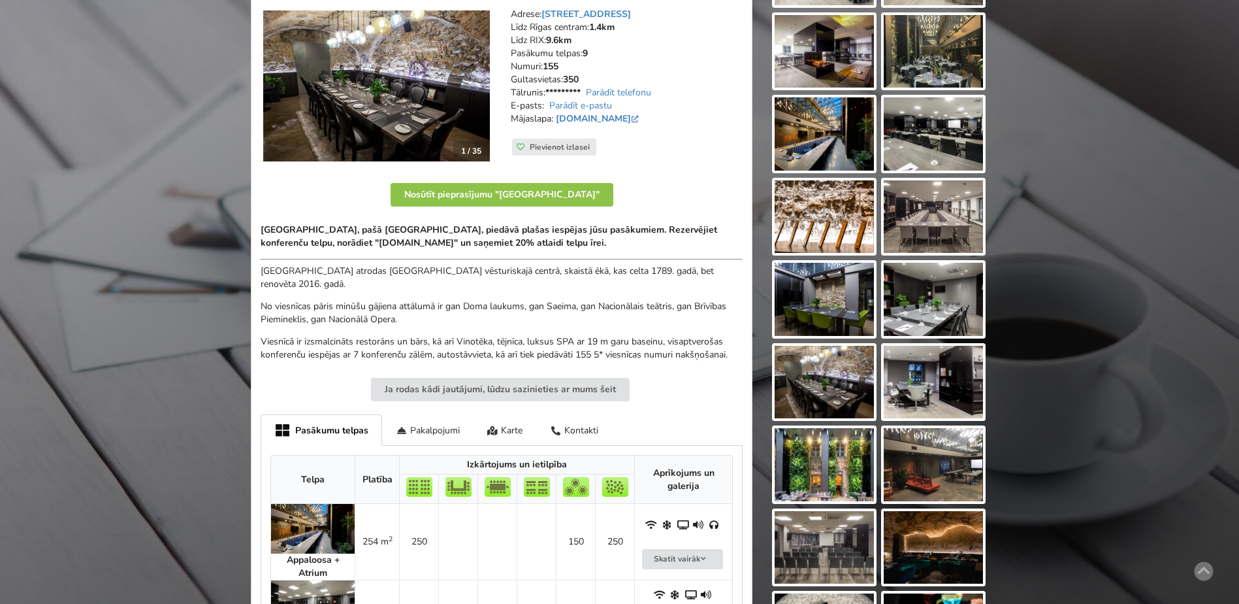
scroll to position [131, 0]
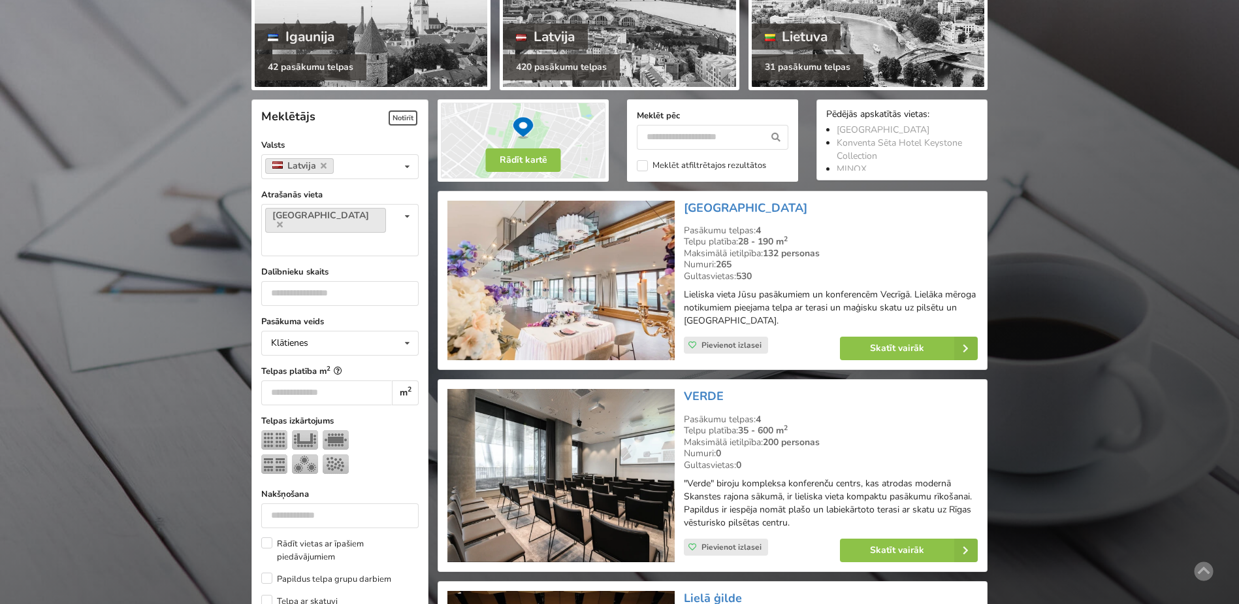
scroll to position [196, 0]
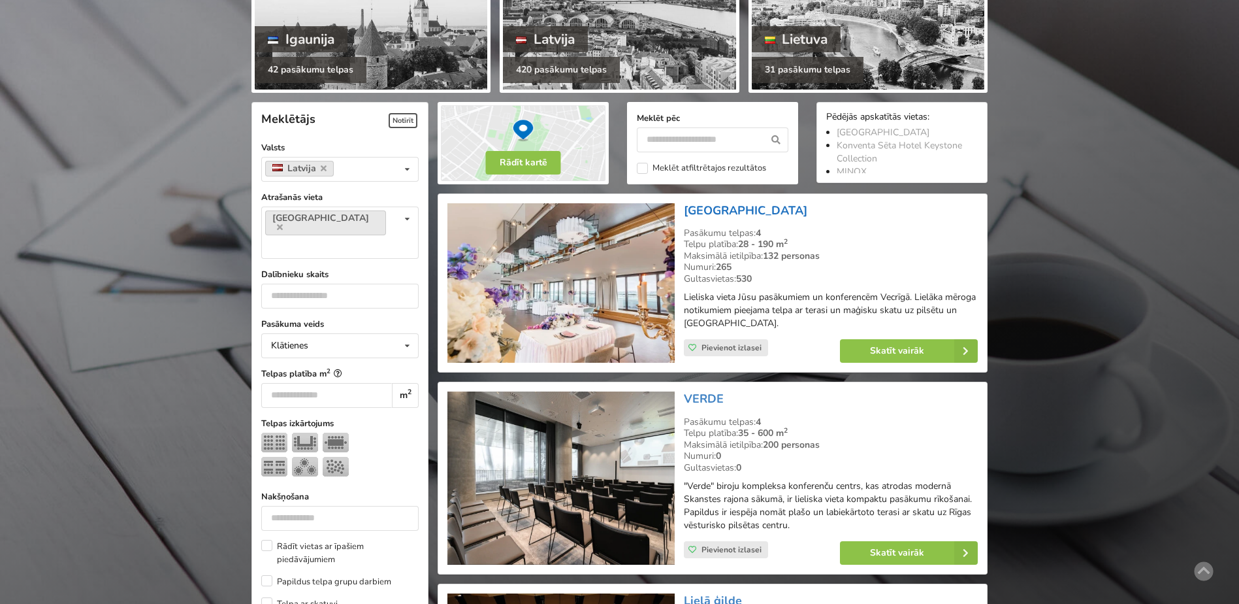
click at [744, 214] on link "[GEOGRAPHIC_DATA]" at bounding box center [745, 210] width 123 height 16
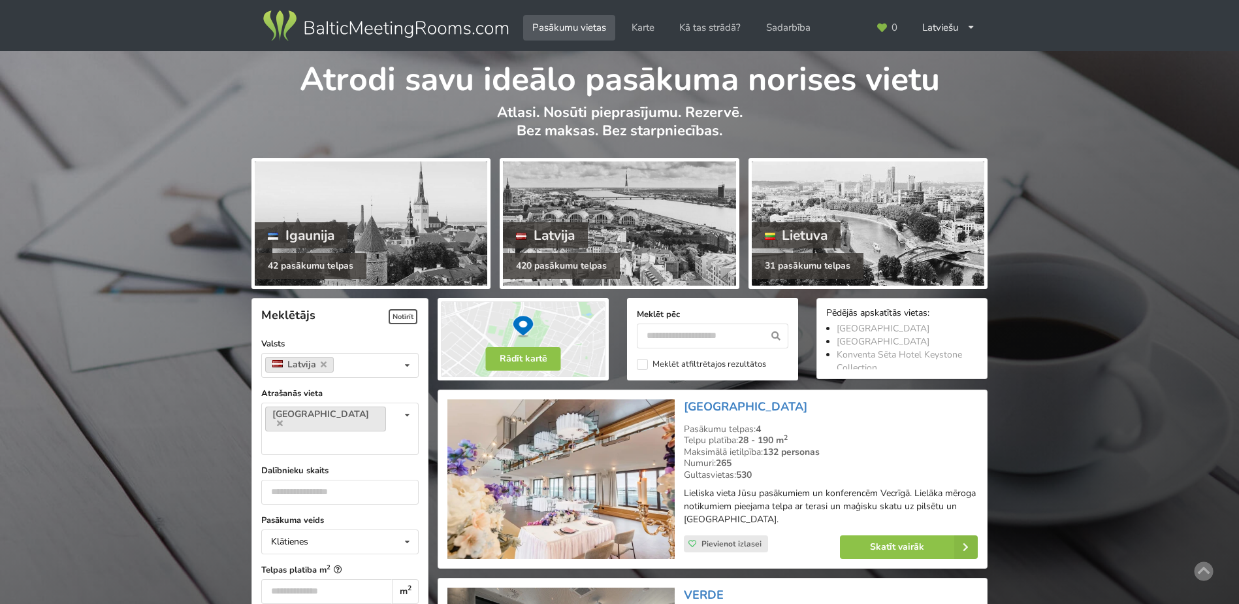
scroll to position [196, 0]
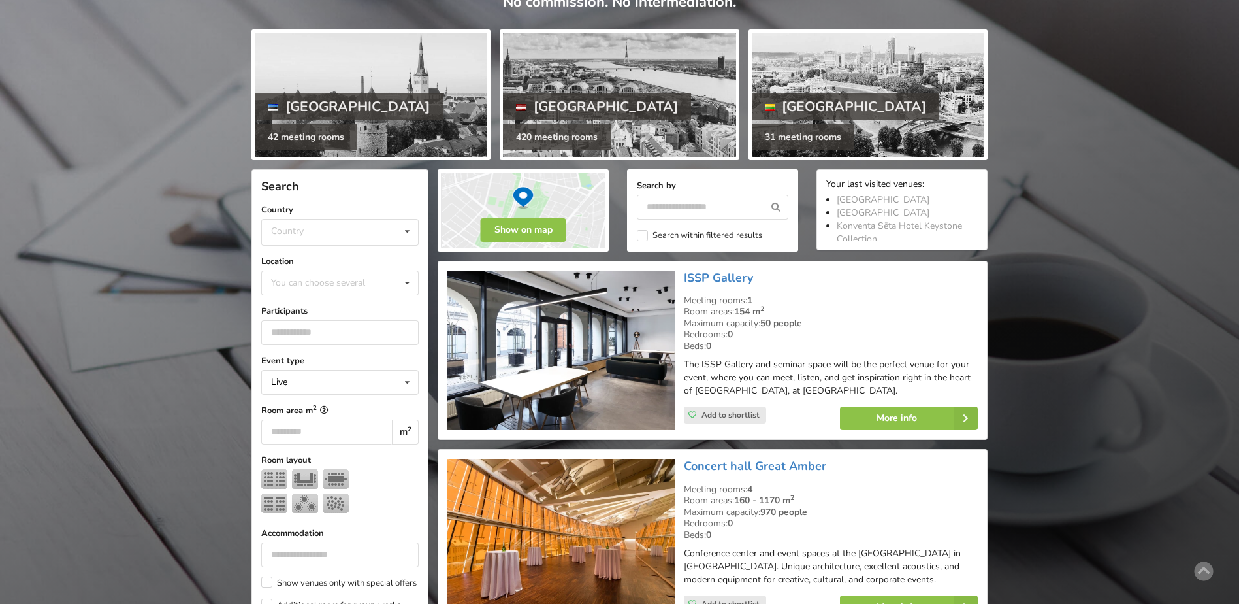
scroll to position [131, 0]
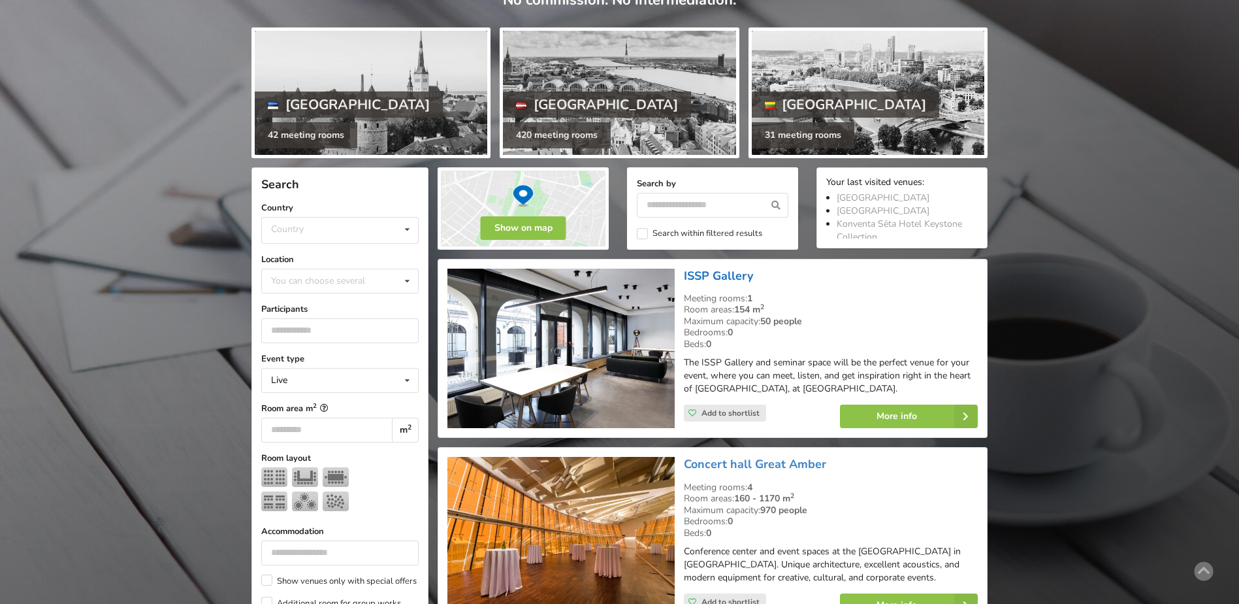
click at [730, 276] on link "ISSP Gallery" at bounding box center [718, 276] width 69 height 16
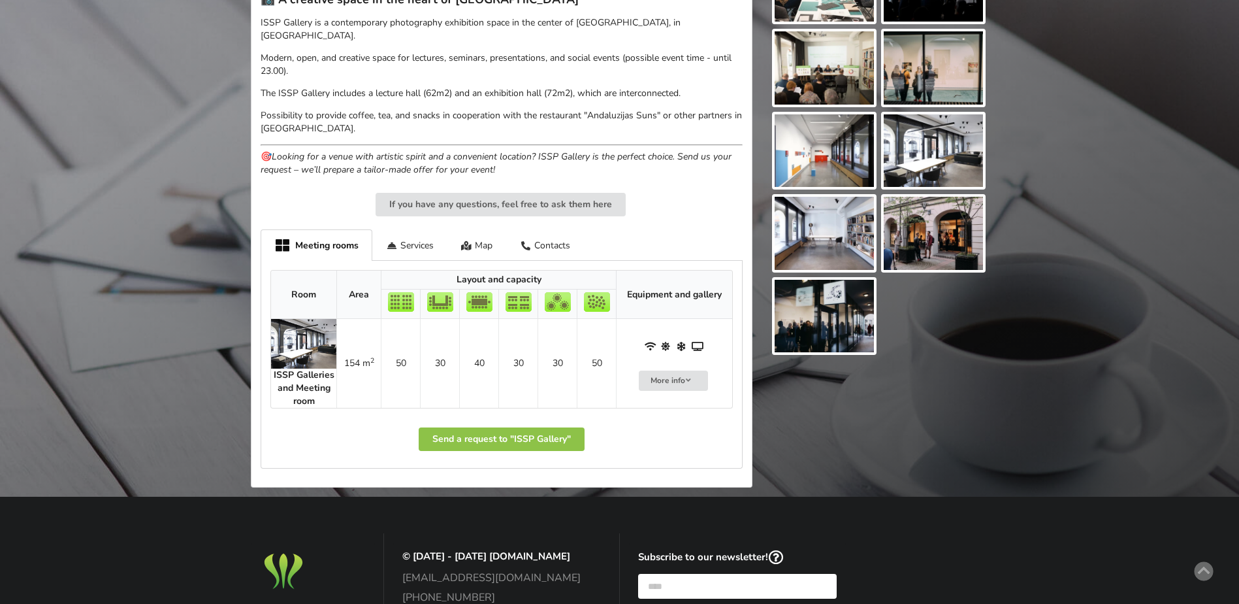
scroll to position [65, 0]
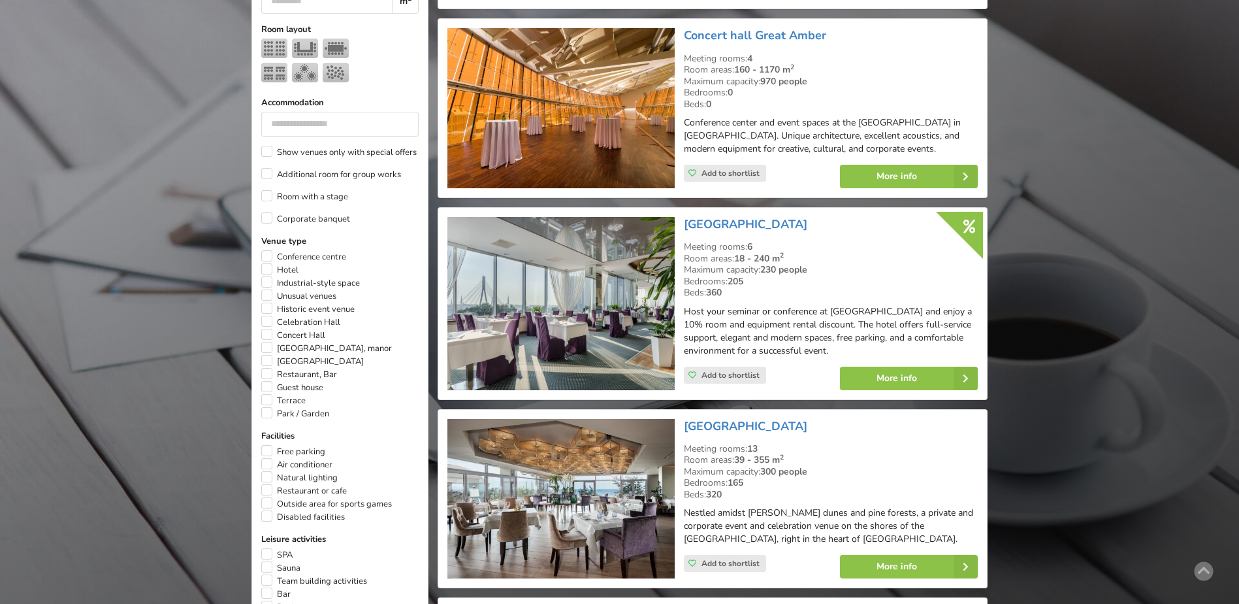
scroll to position [570, 0]
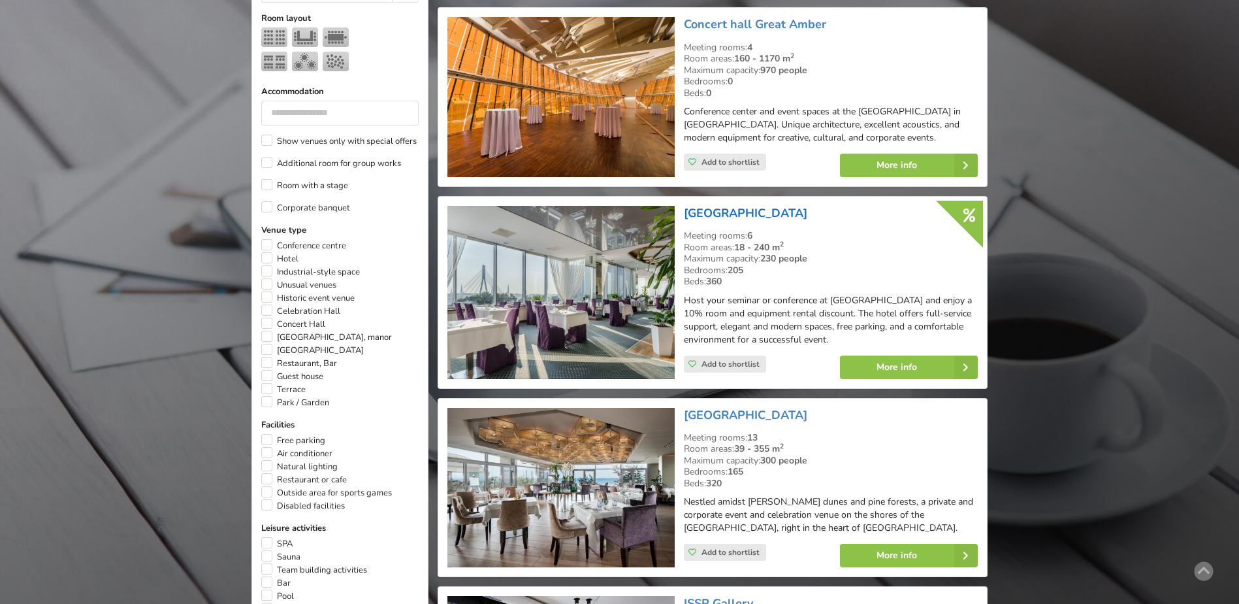
click at [753, 213] on link "[GEOGRAPHIC_DATA]" at bounding box center [745, 213] width 123 height 16
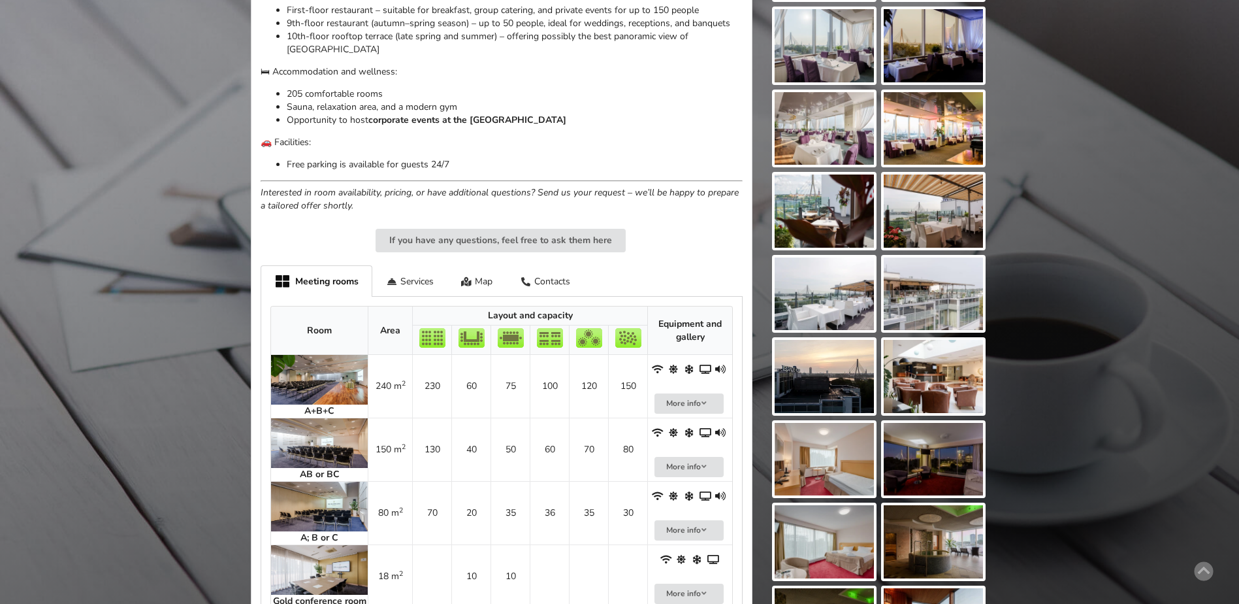
scroll to position [719, 0]
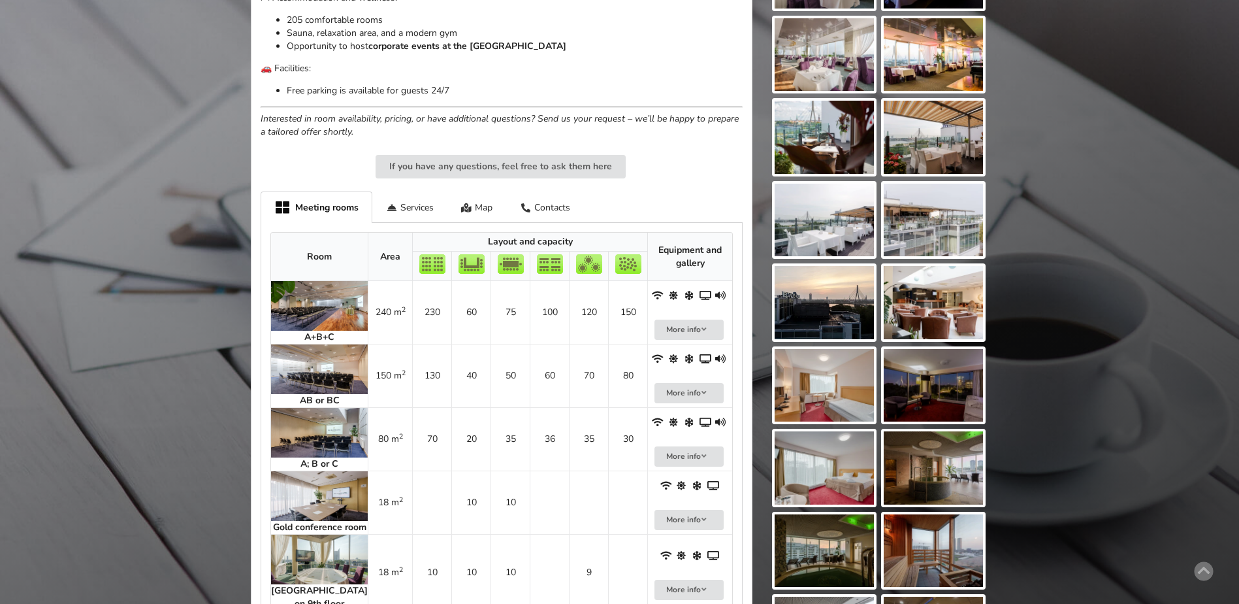
click at [308, 350] on img at bounding box center [319, 369] width 97 height 50
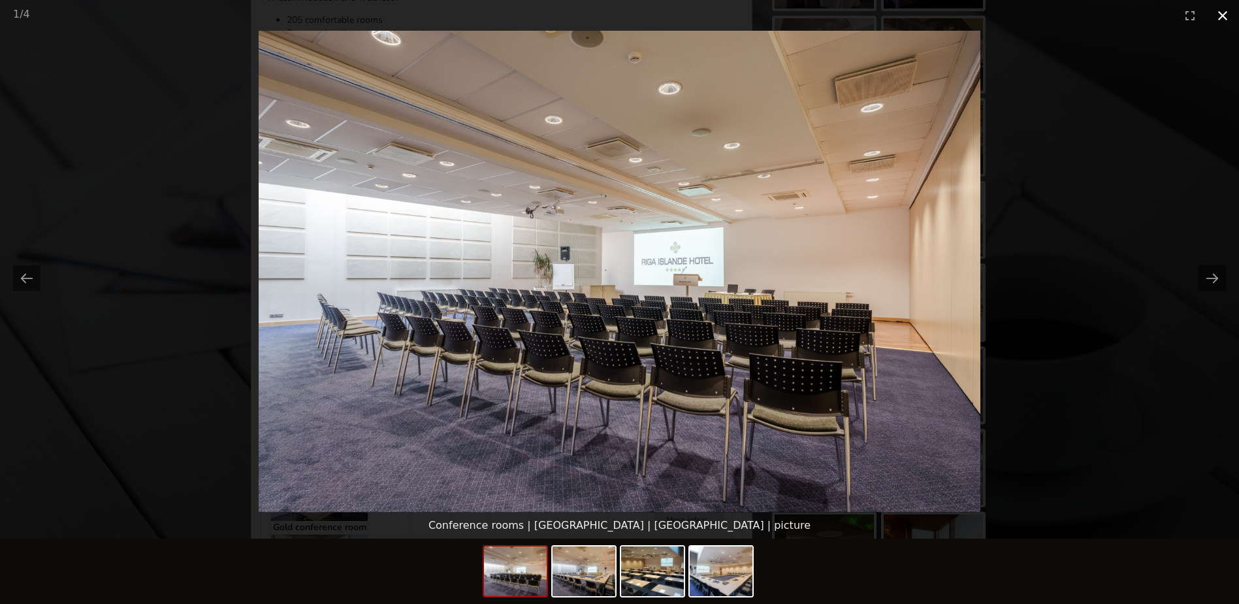
click at [1225, 17] on button "Close gallery" at bounding box center [1222, 15] width 33 height 31
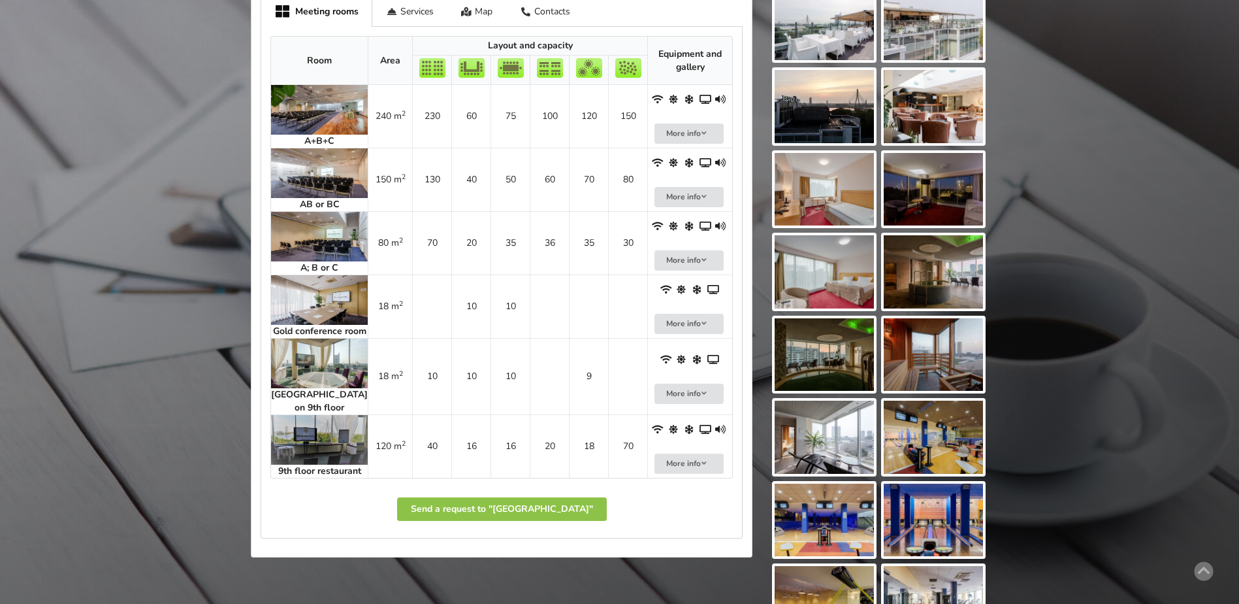
scroll to position [1241, 0]
